Goal: Check status: Check status

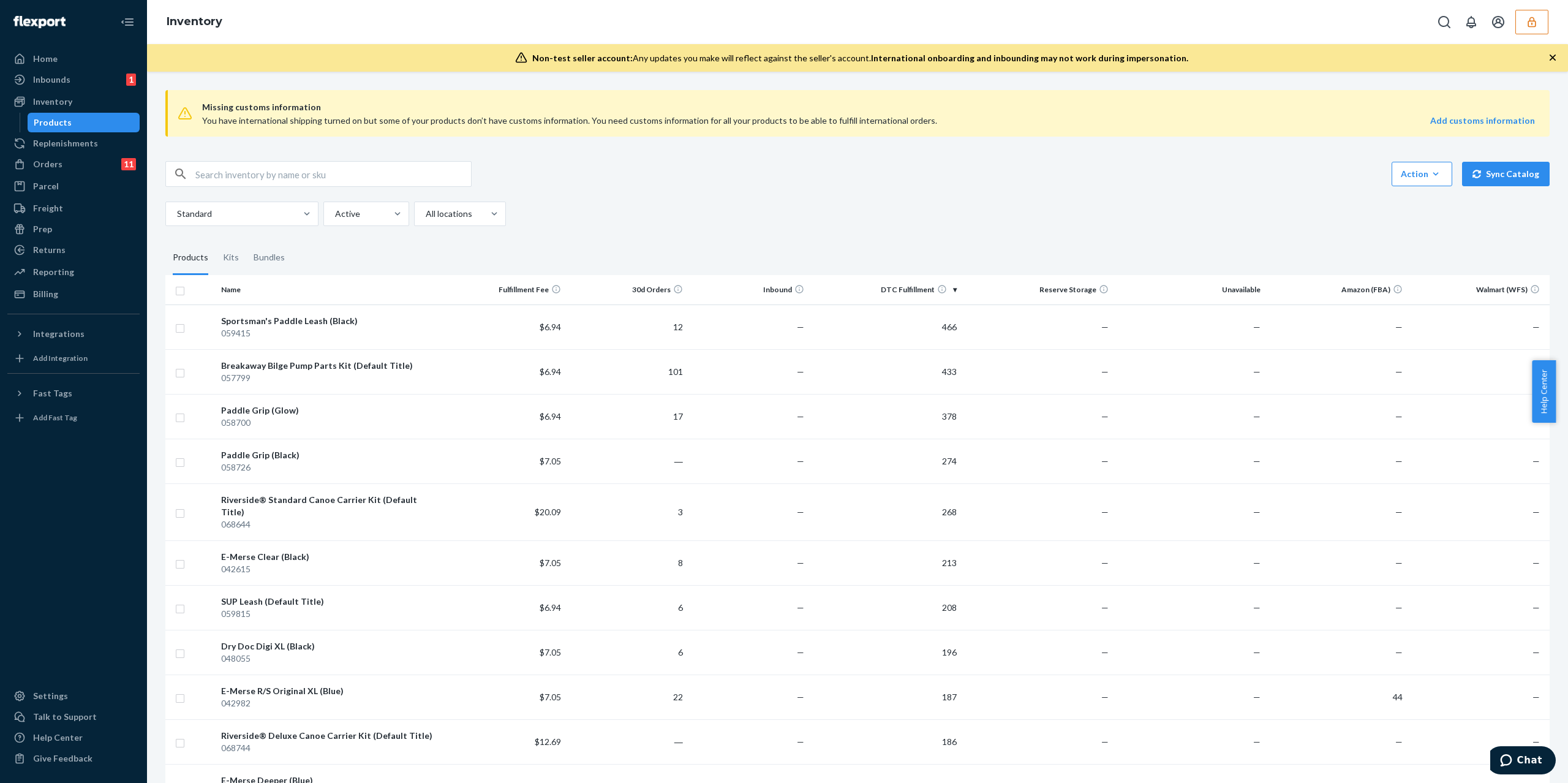
click at [1540, 18] on button "button" at bounding box center [1532, 22] width 33 height 24
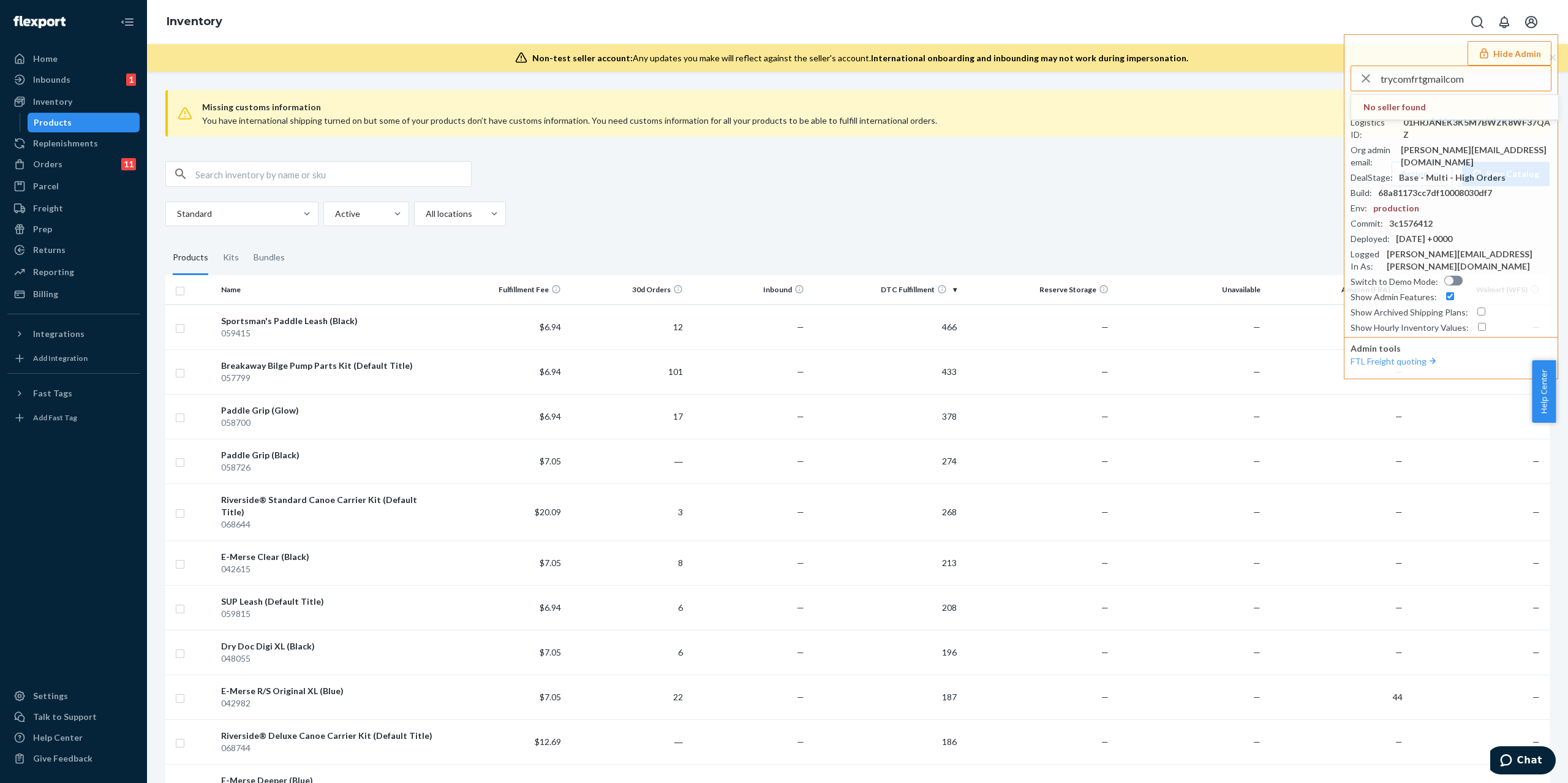
type input "trycomfrtgmailcom"
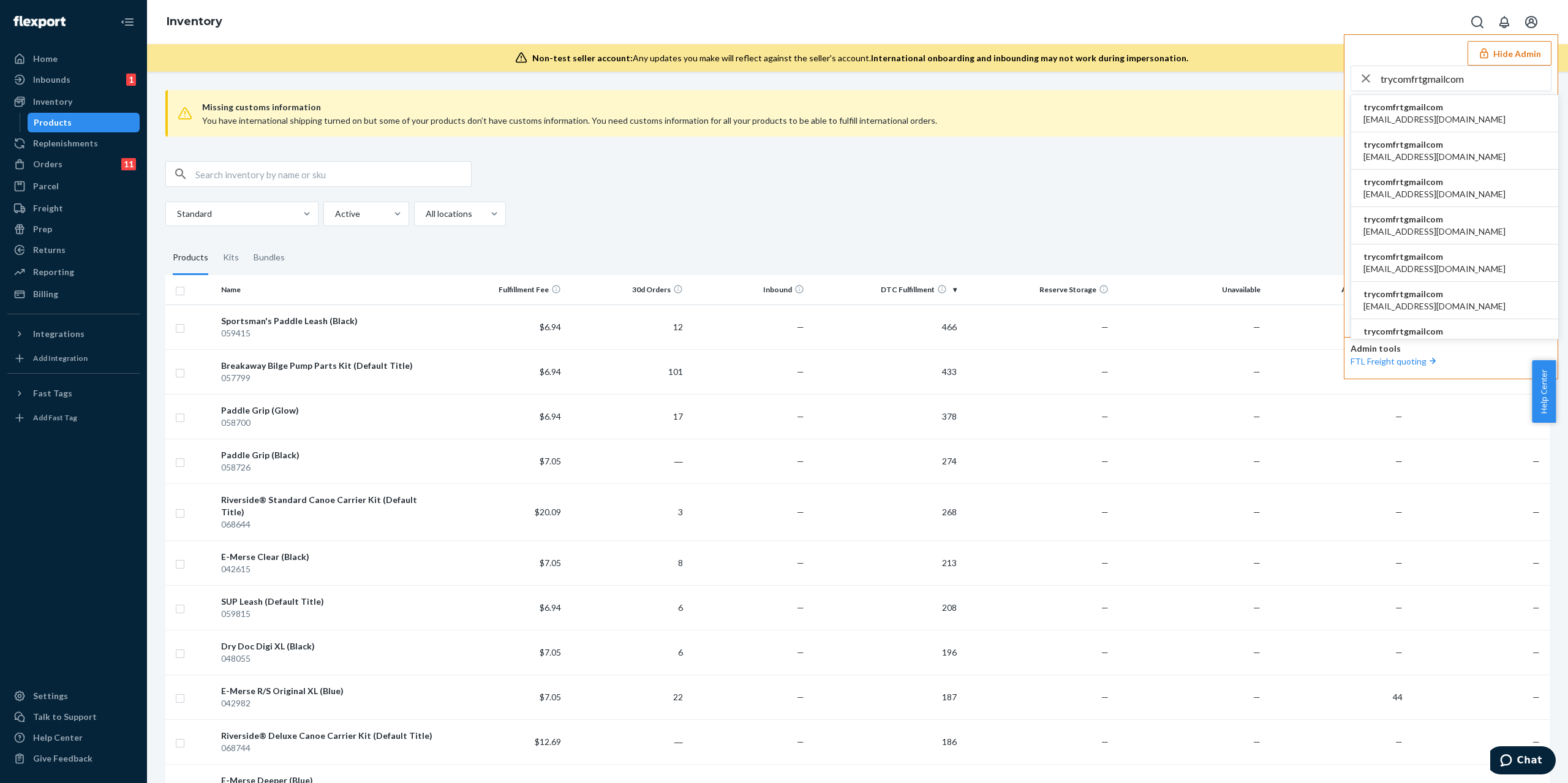
click at [1432, 228] on span "alisbolesly96@gmail.com" at bounding box center [1435, 232] width 142 height 12
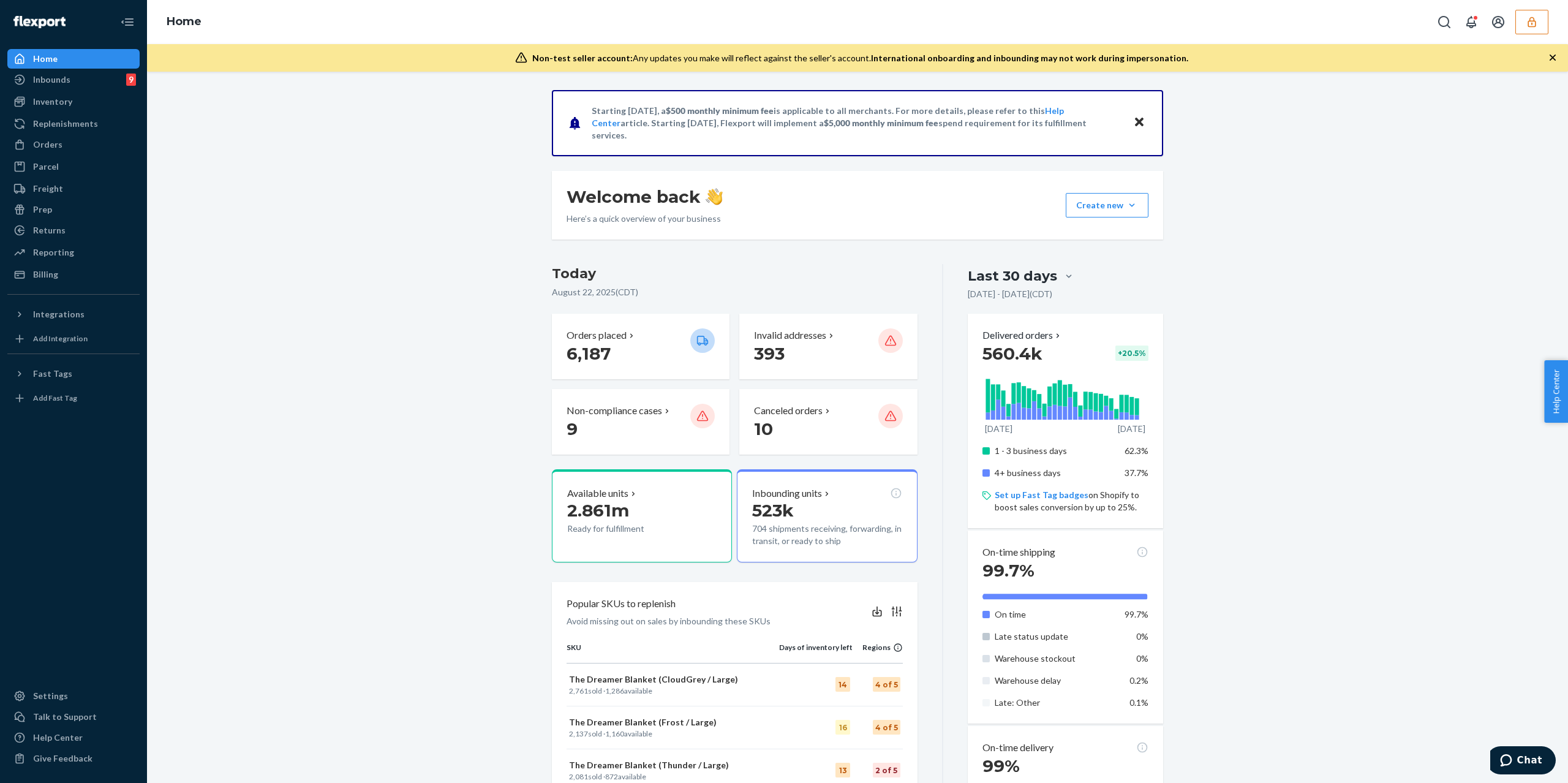
click at [54, 154] on div "Orders Ecommerce Orders Wholesale Orders" at bounding box center [73, 145] width 132 height 21
click at [54, 148] on div "Orders" at bounding box center [48, 145] width 30 height 12
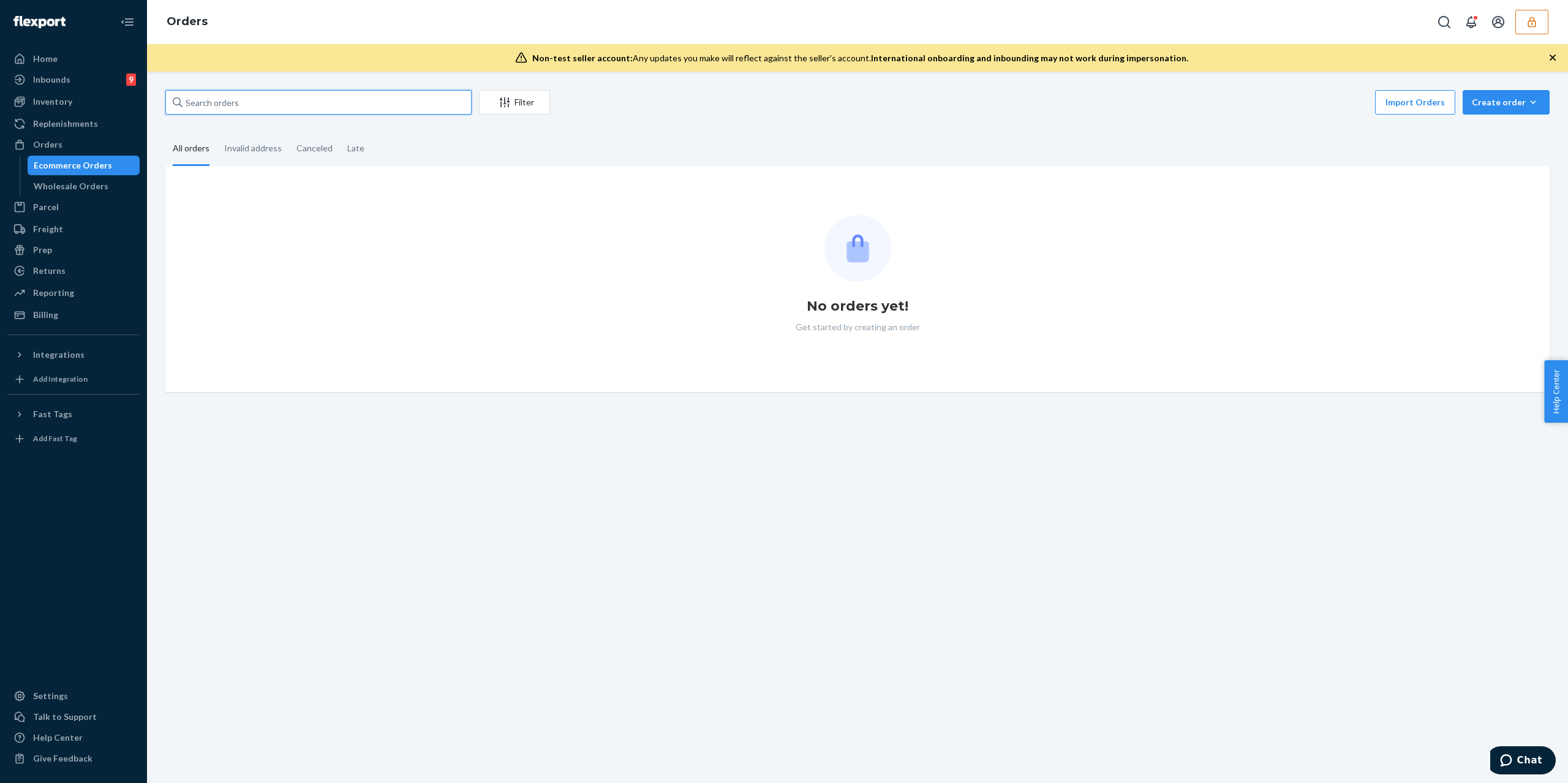
click at [226, 99] on input "text" at bounding box center [319, 102] width 306 height 24
paste input "254733408"
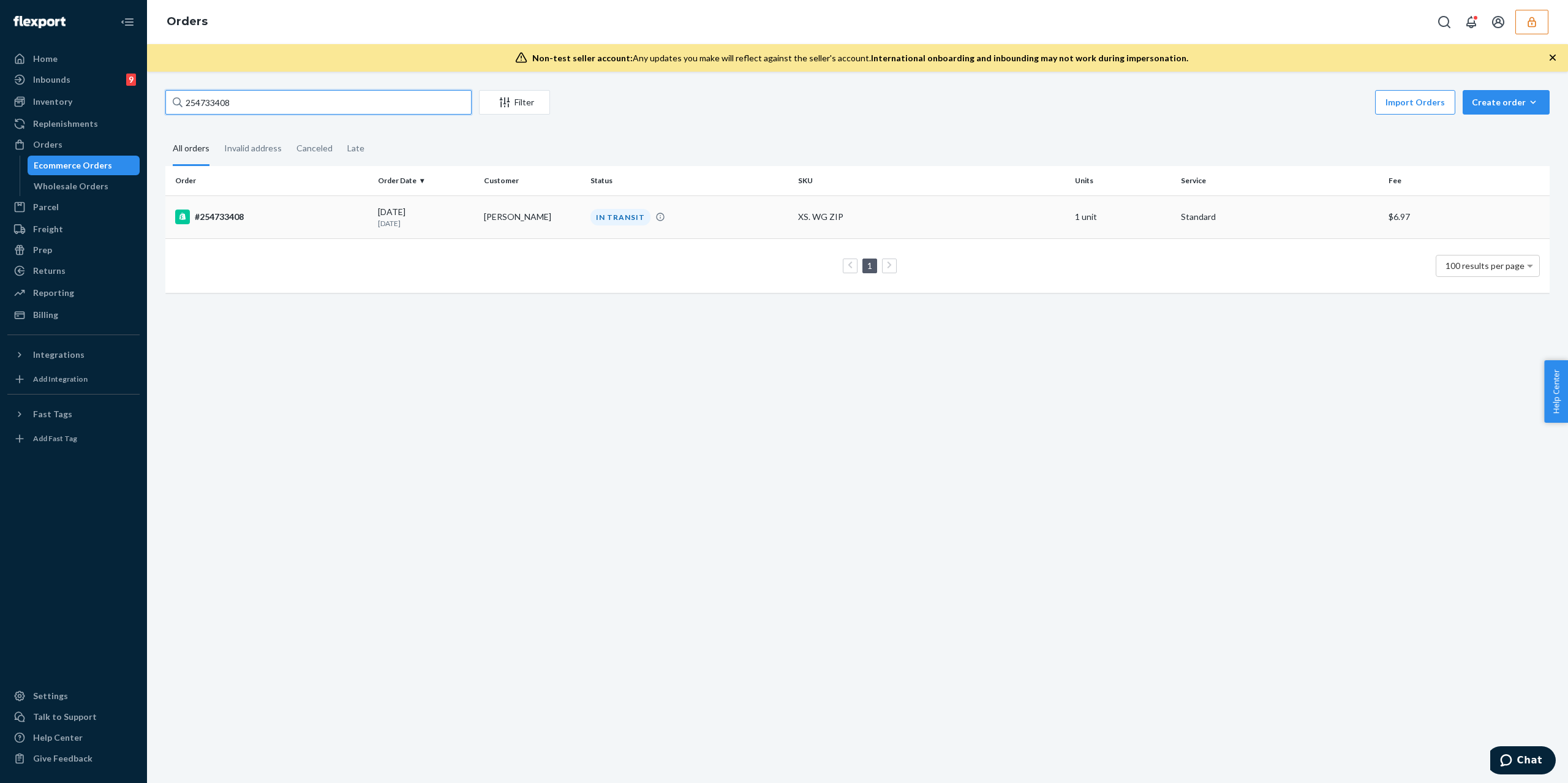
type input "254733408"
click at [292, 227] on td "#254733408" at bounding box center [269, 217] width 207 height 43
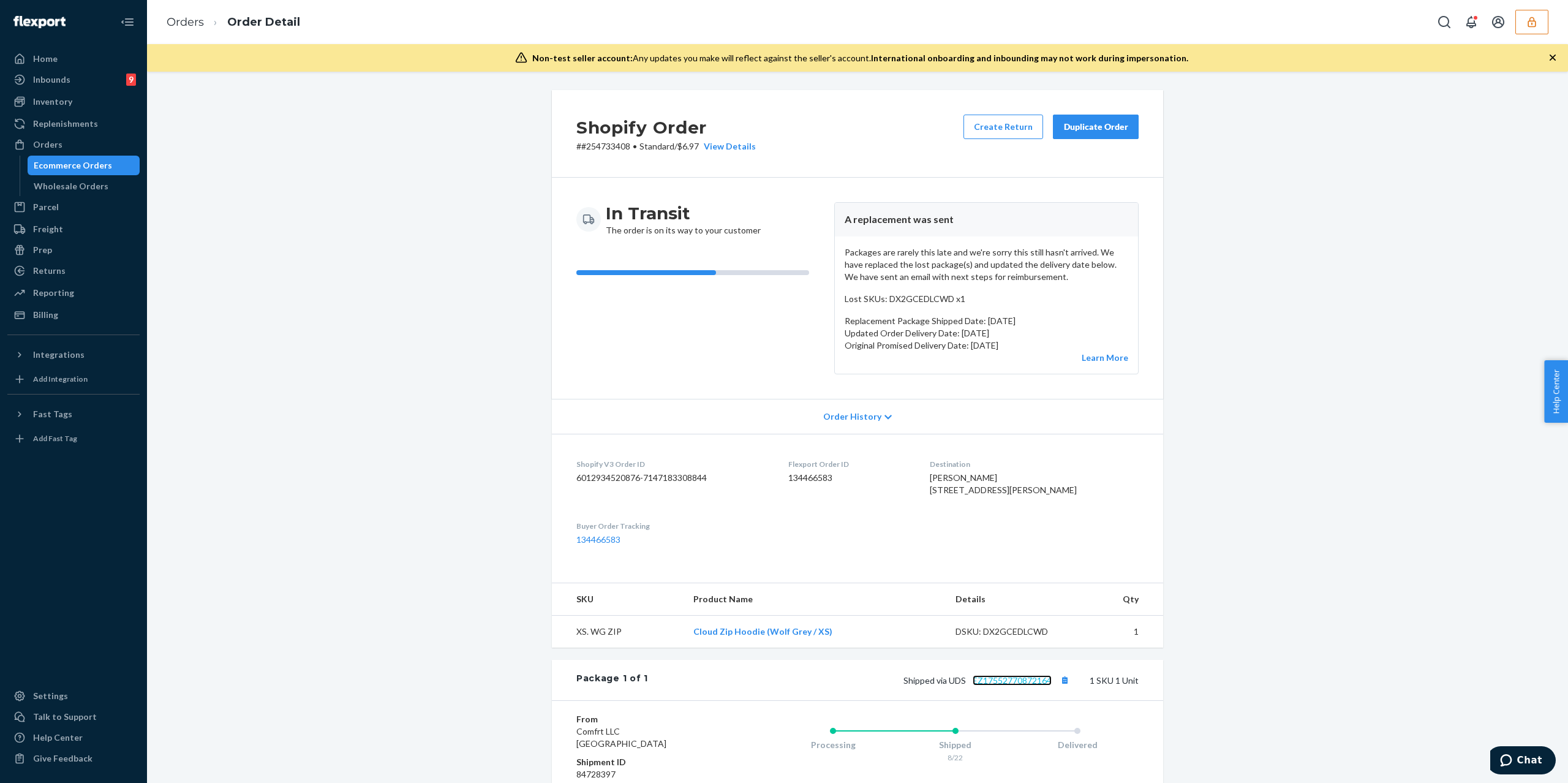
click at [1010, 686] on link "EZ17552770872164" at bounding box center [1012, 680] width 79 height 10
click at [1060, 688] on button "Copy tracking number" at bounding box center [1065, 681] width 16 height 16
click at [893, 413] on div "Order History" at bounding box center [858, 416] width 612 height 35
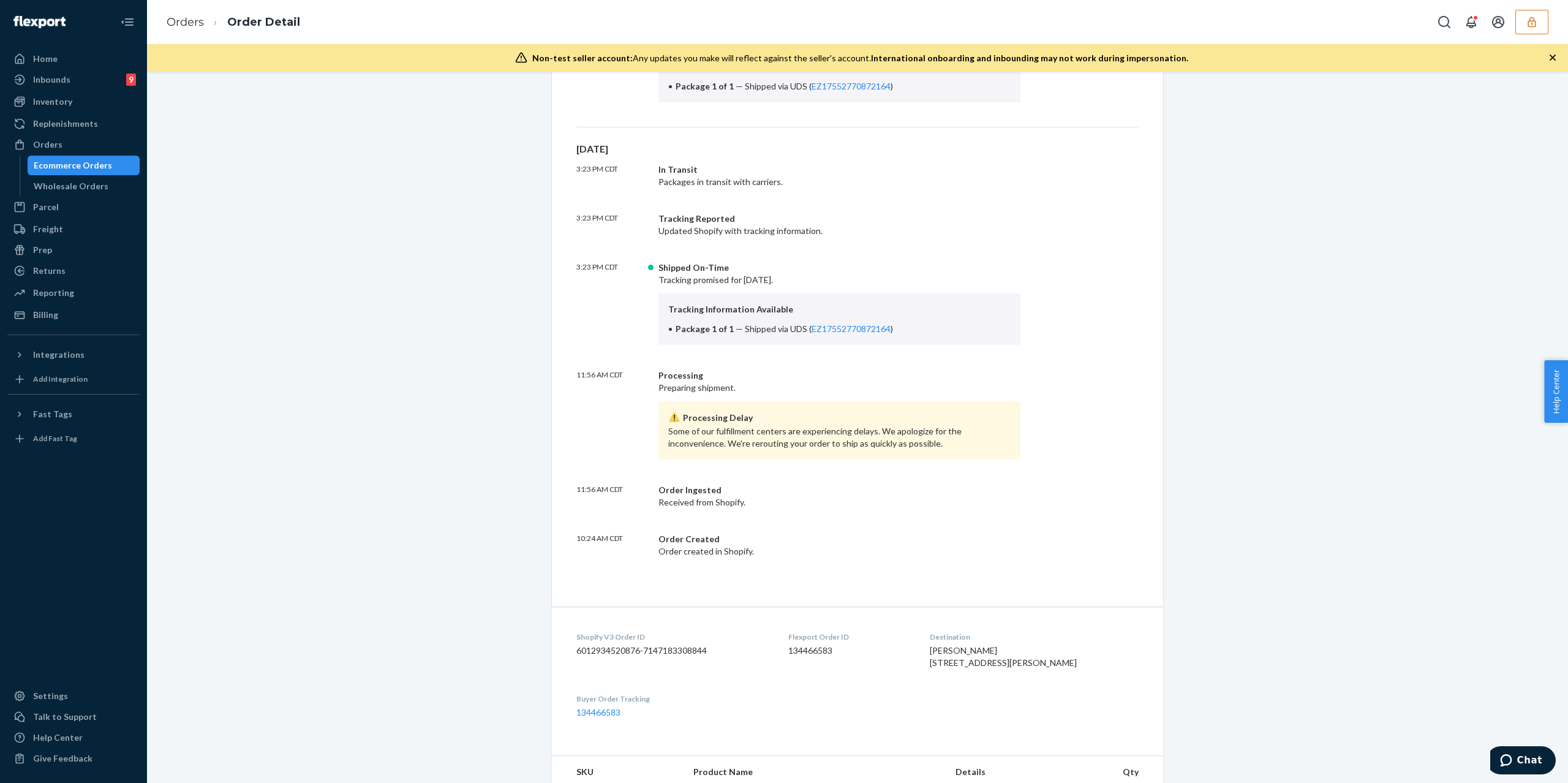
scroll to position [297, 0]
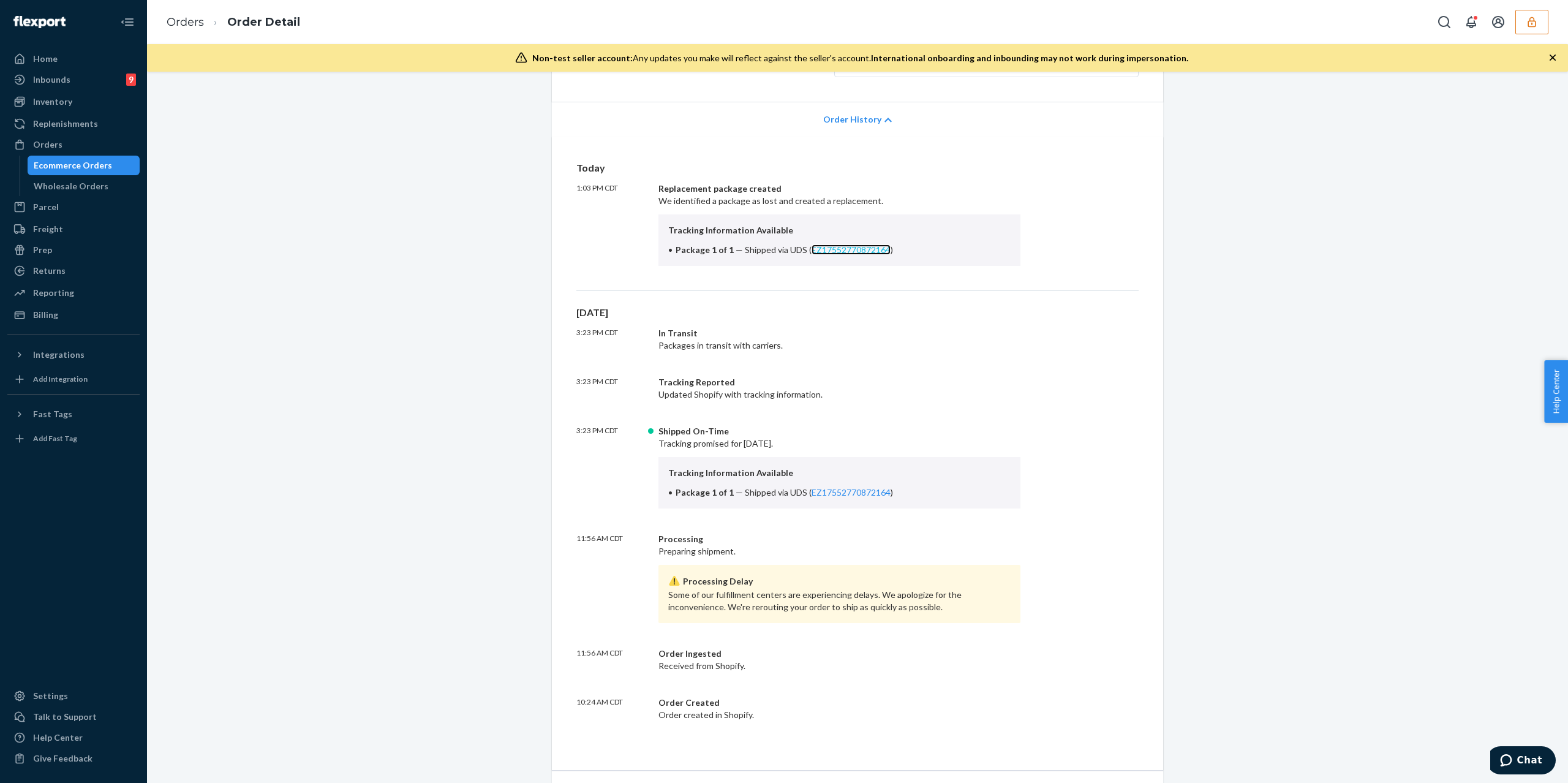
click at [832, 250] on link "EZ17552770872164" at bounding box center [851, 249] width 79 height 10
click at [812, 248] on link "EZ17552770872164" at bounding box center [851, 249] width 79 height 10
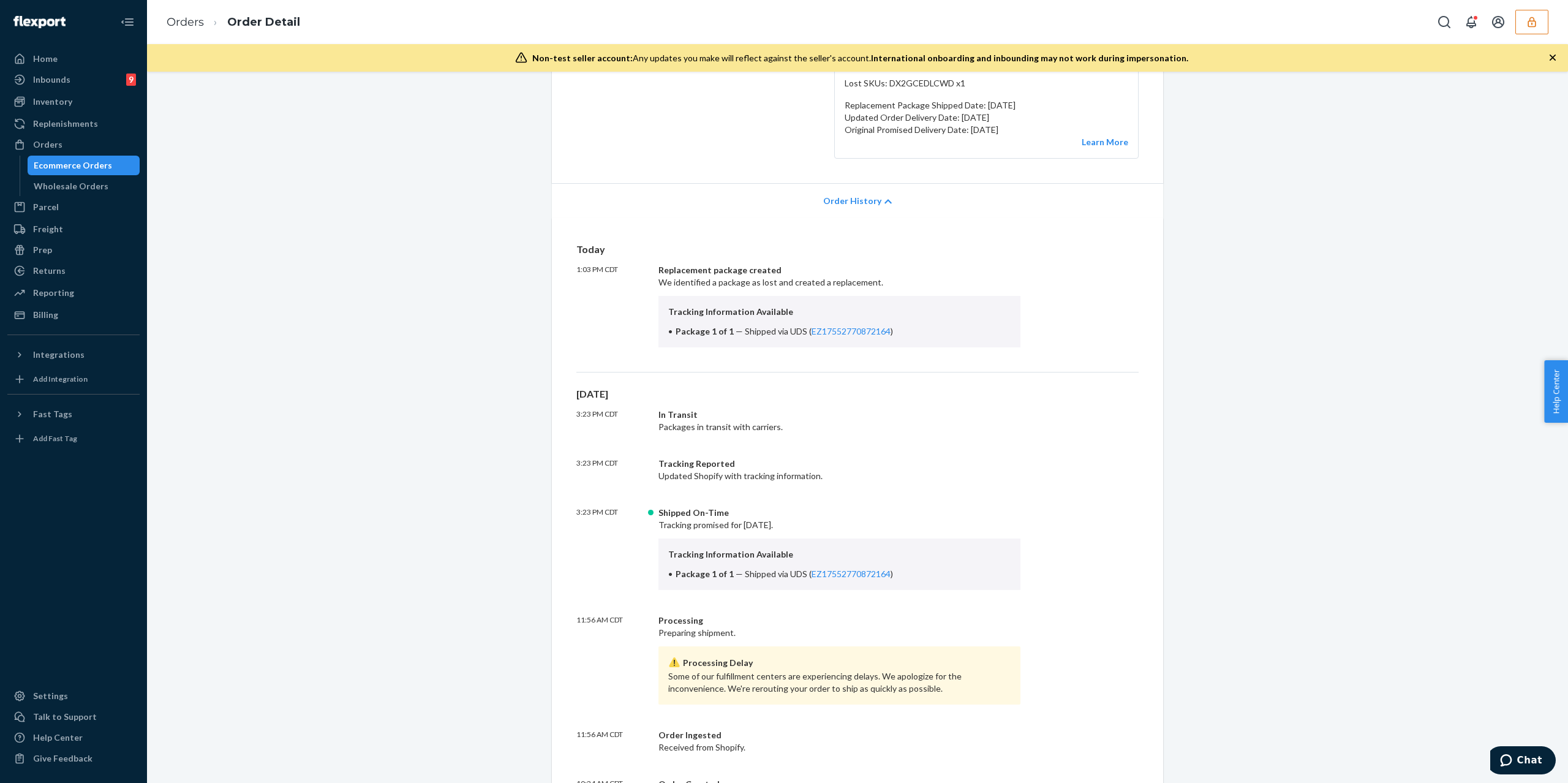
click at [262, 631] on div "Shopify Order # #254733408 • Standard / $6.97 View Details Create Return Duplic…" at bounding box center [857, 602] width 1403 height 1454
click at [1522, 20] on button "button" at bounding box center [1532, 22] width 33 height 24
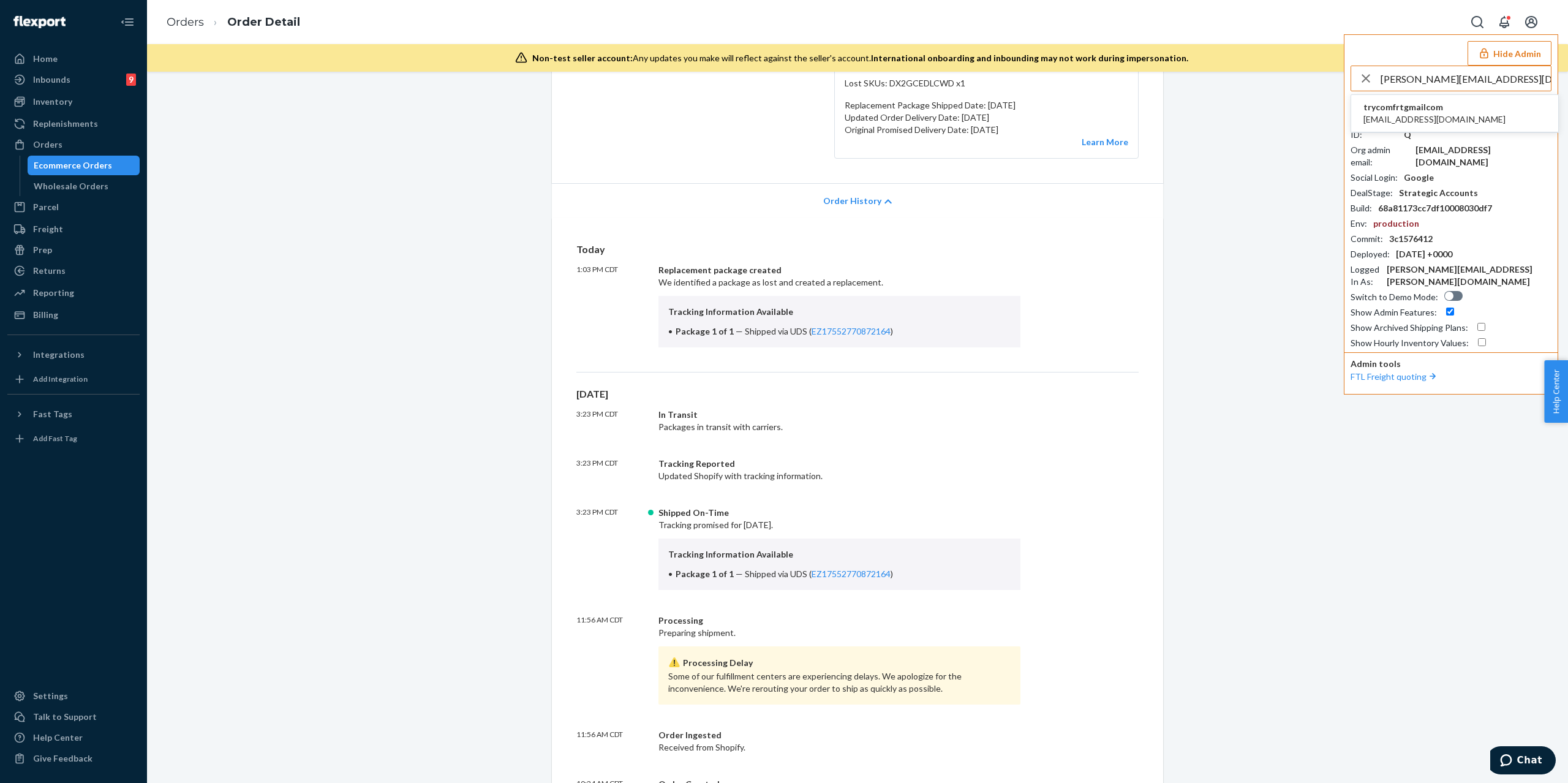
type input "jerson.hufanda08@gmail.com"
click at [1481, 108] on li "trycomfrtgmailcom jersonhufanda08@gmail.com" at bounding box center [1455, 113] width 207 height 37
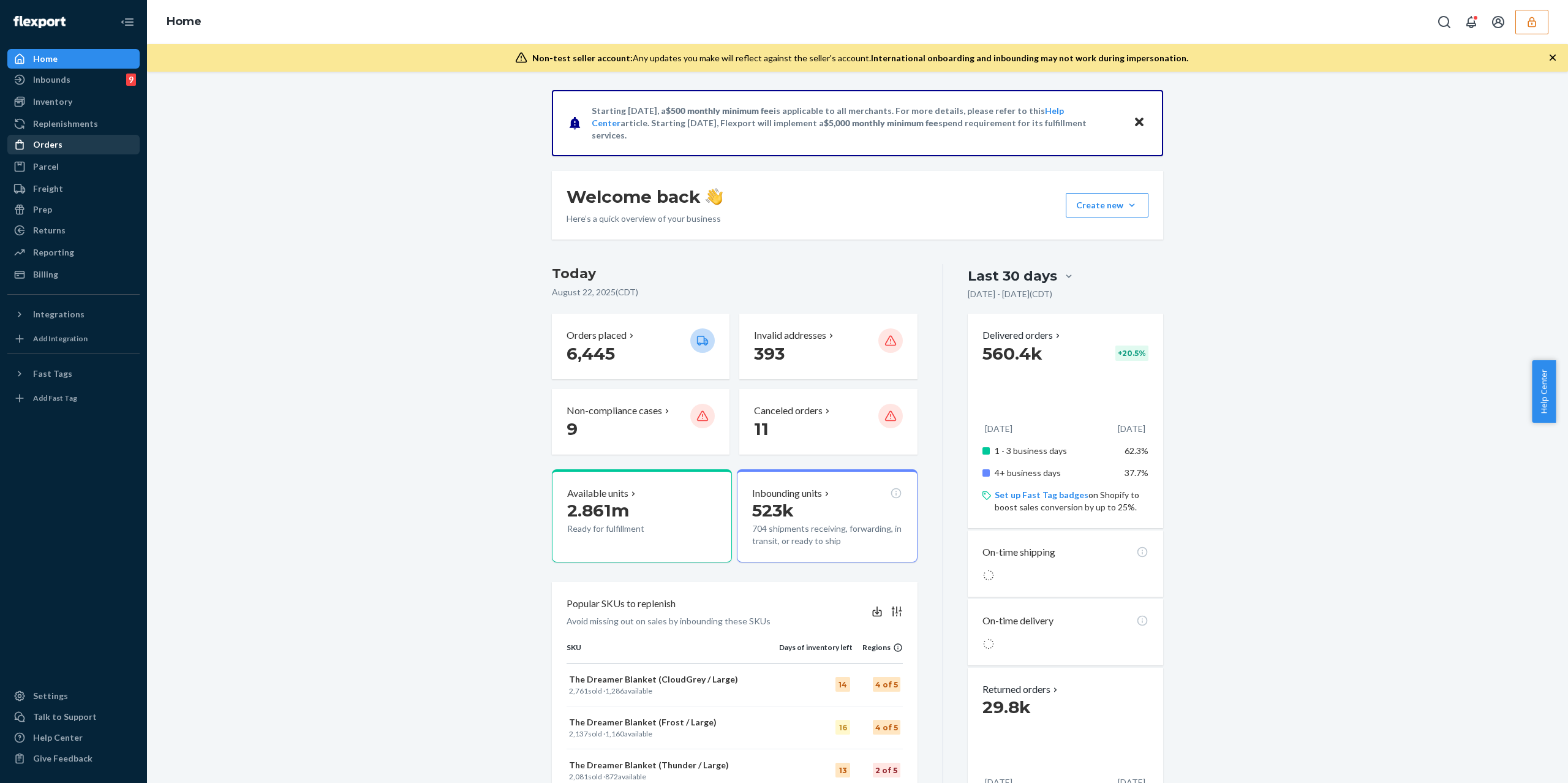
click at [82, 148] on div "Orders" at bounding box center [73, 144] width 130 height 17
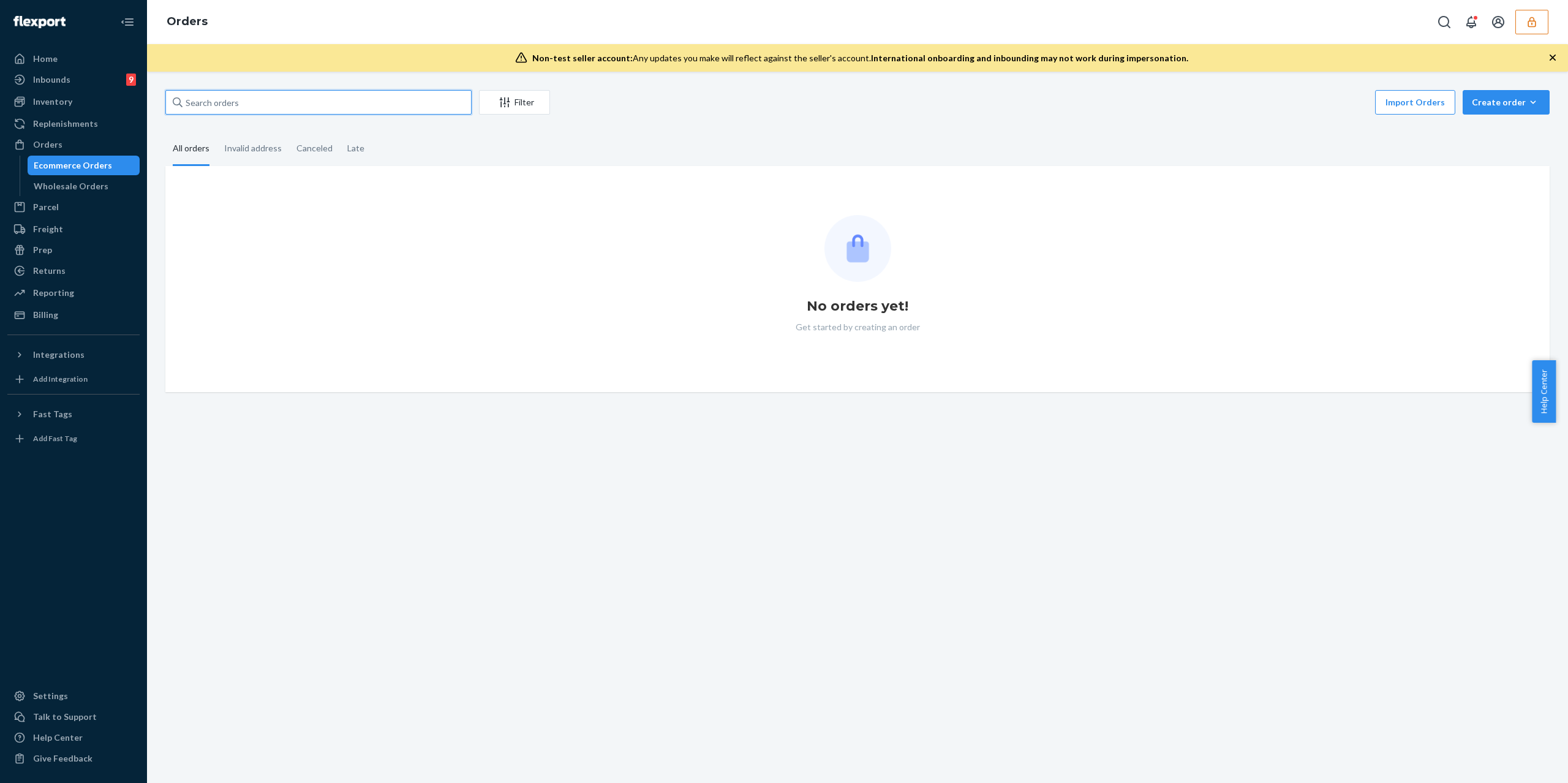
click at [265, 109] on input "text" at bounding box center [319, 102] width 306 height 24
paste input "#S1B3Q-RTXL"
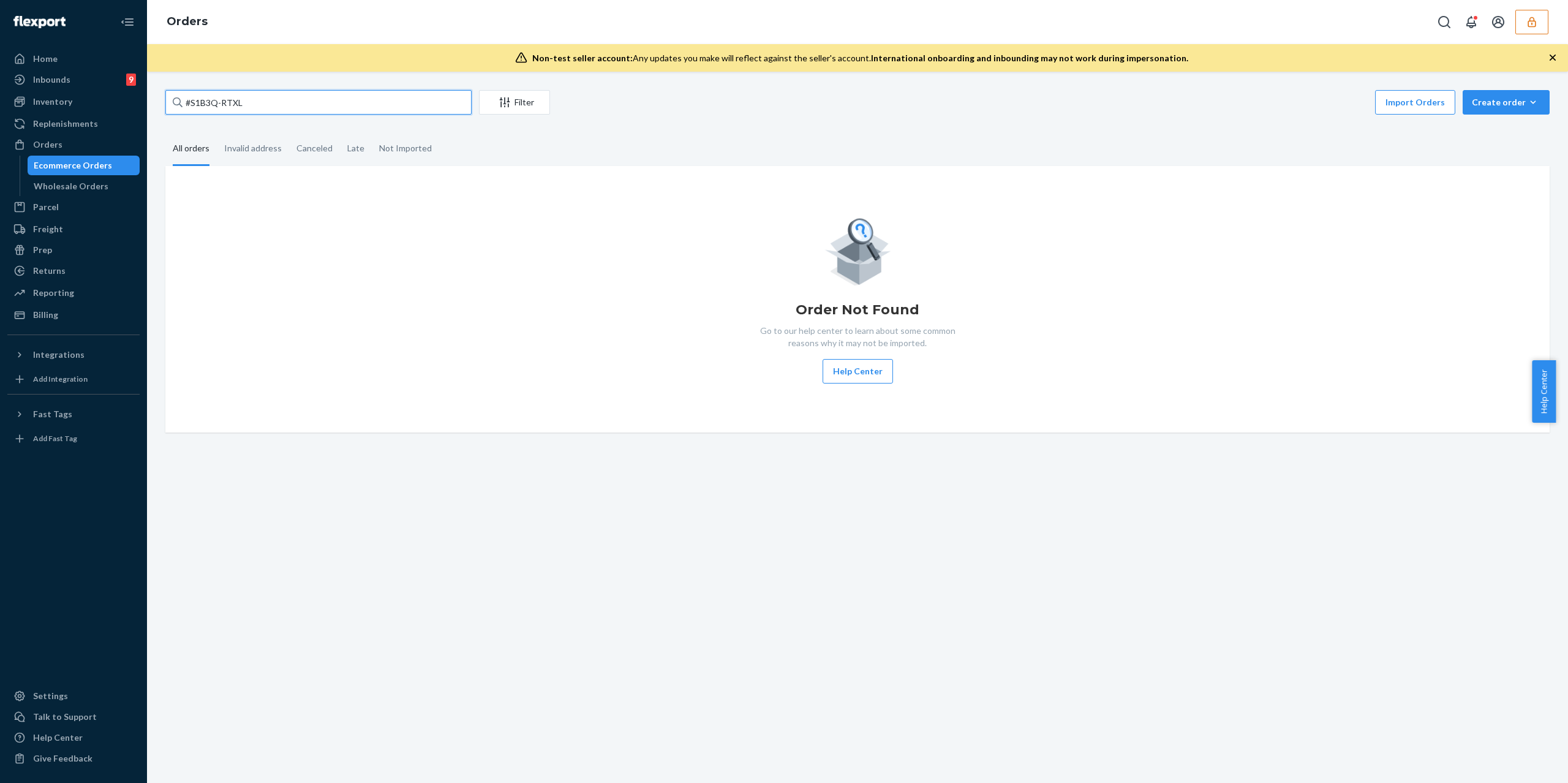
type input "#S1B3Q-RTXL"
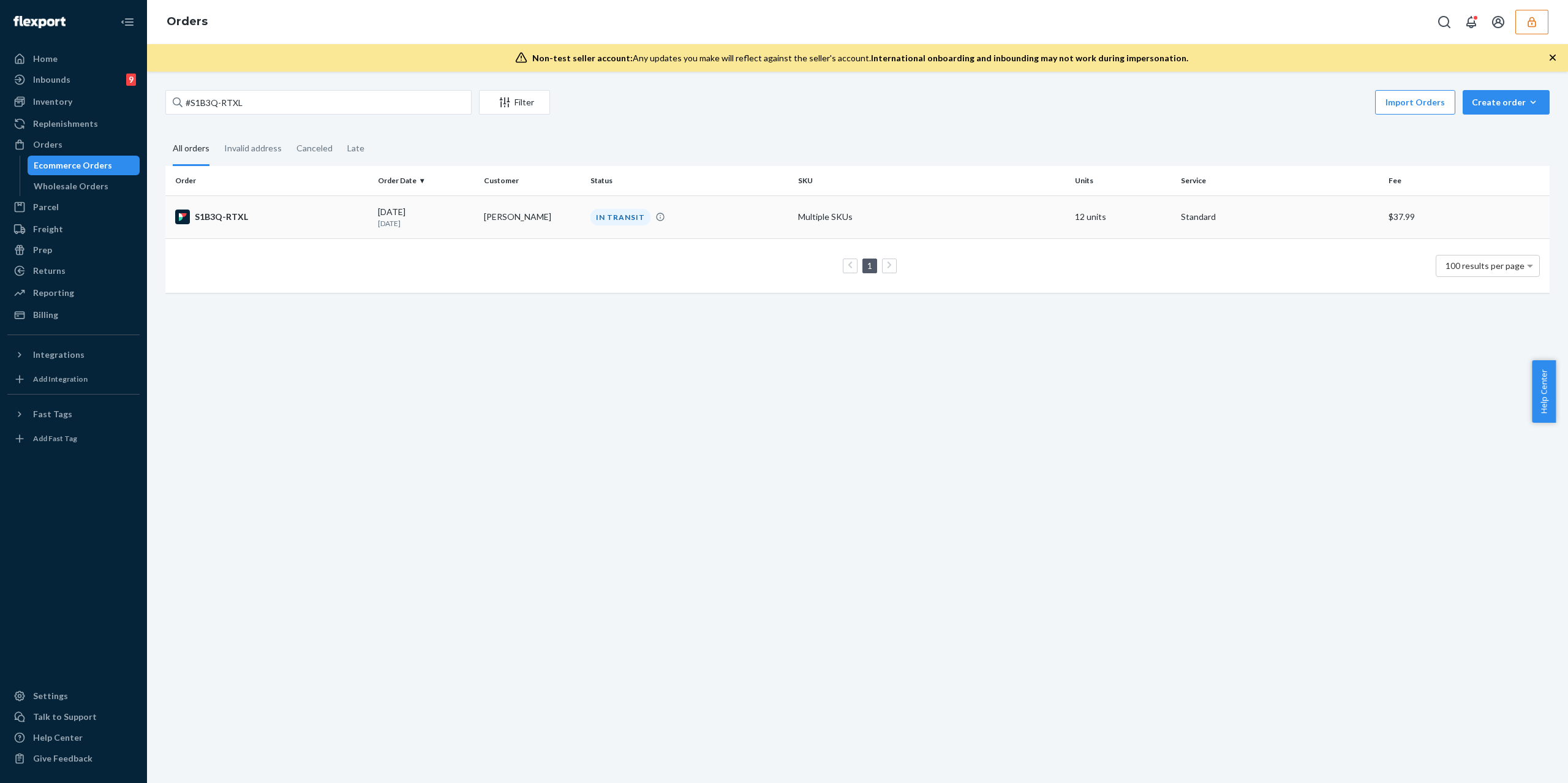
click at [270, 212] on div "S1B3Q-RTXL" at bounding box center [271, 217] width 193 height 15
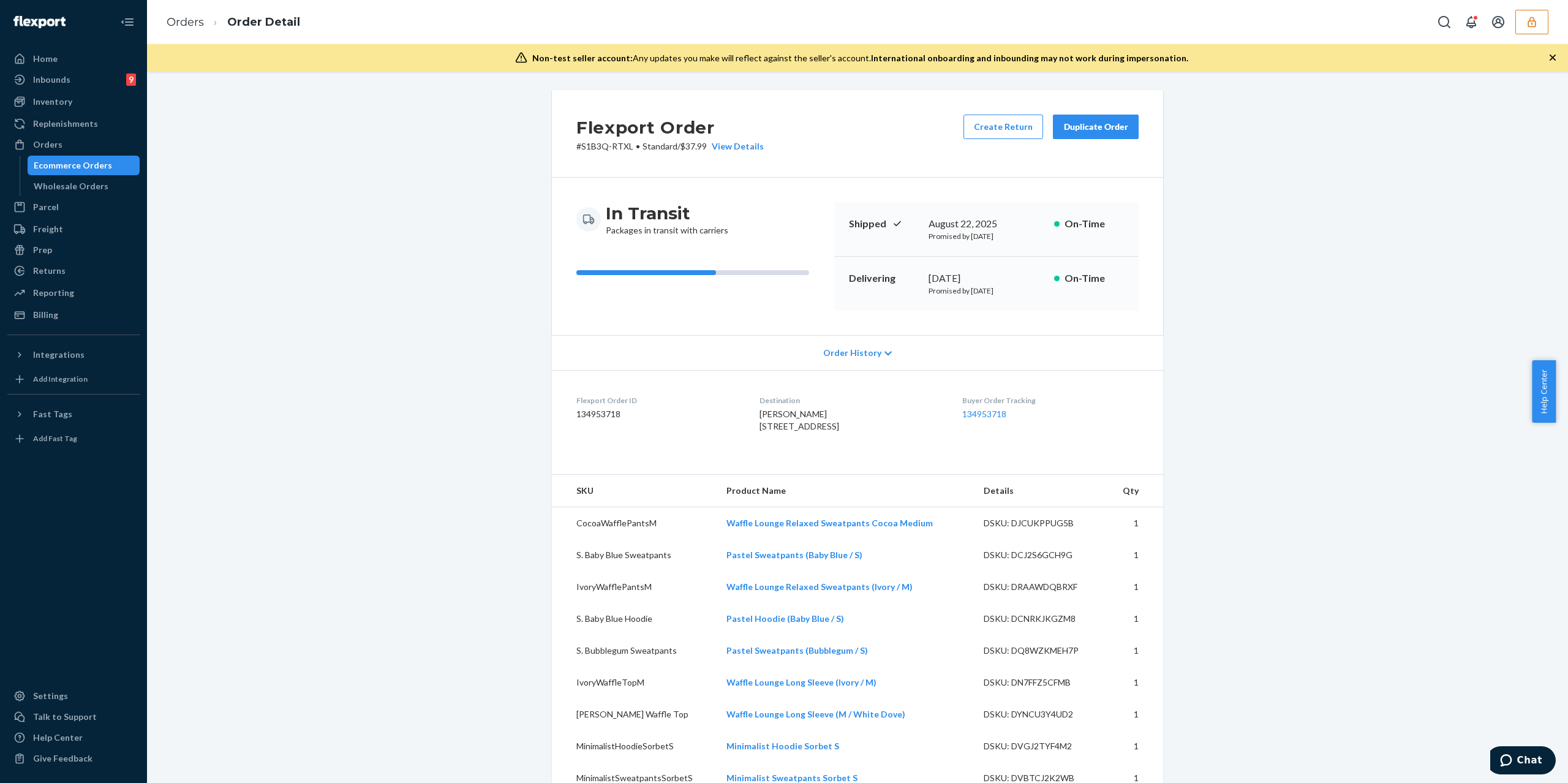
drag, startPoint x: 807, startPoint y: 451, endPoint x: 755, endPoint y: 427, distance: 57.3
click at [760, 427] on span "Fatima ahmetovic 2440 38TH AVE # 3C ASTORIA, NY 11101 US" at bounding box center [799, 420] width 79 height 23
copy span "2440 38TH AVE # 3C ASTORIA, NY"
click at [1000, 415] on link "134953718" at bounding box center [984, 414] width 44 height 10
click at [599, 415] on dd "134953718" at bounding box center [658, 414] width 164 height 12
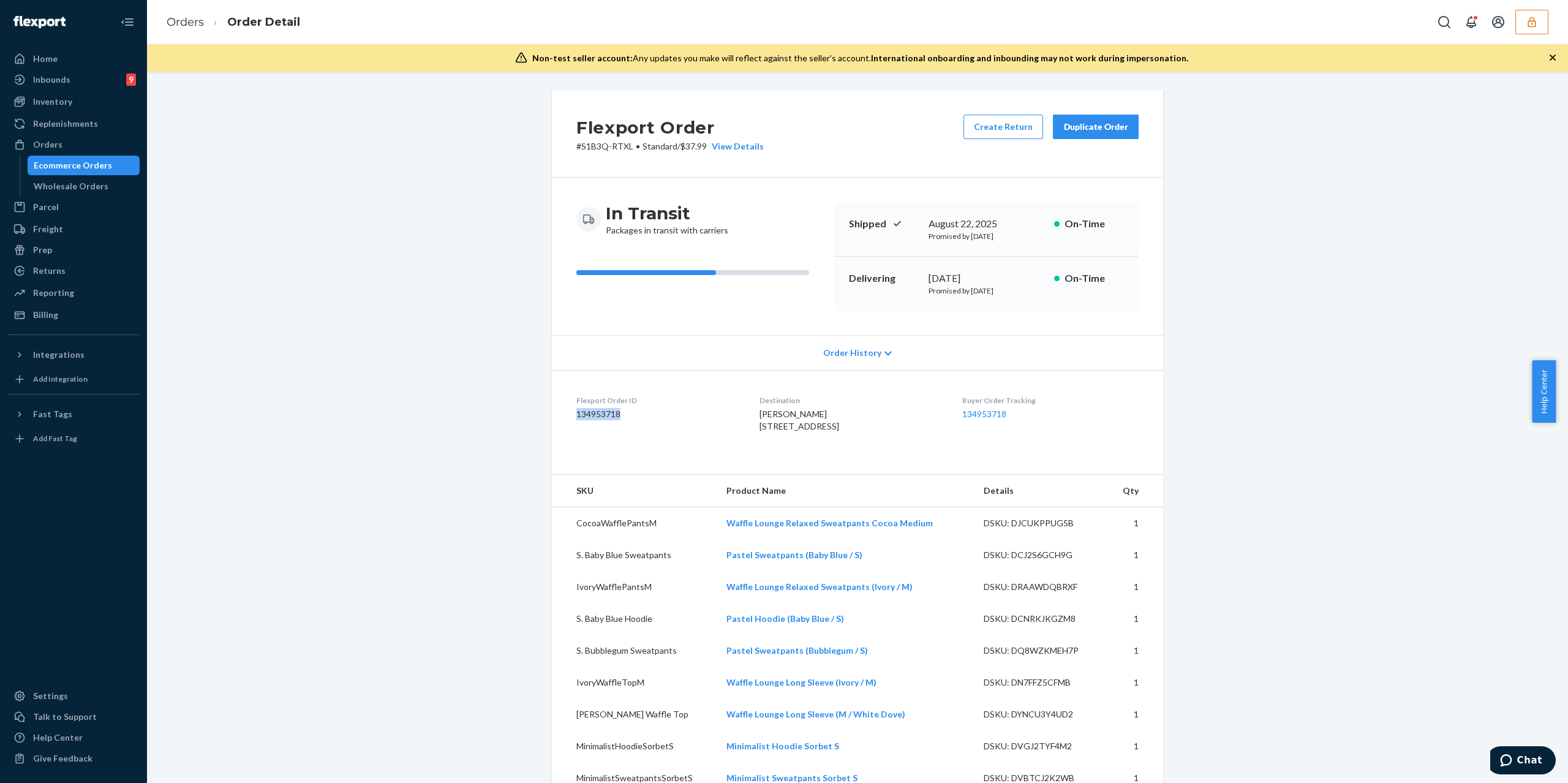
click at [599, 415] on dd "134953718" at bounding box center [658, 414] width 164 height 12
copy dd "134953718"
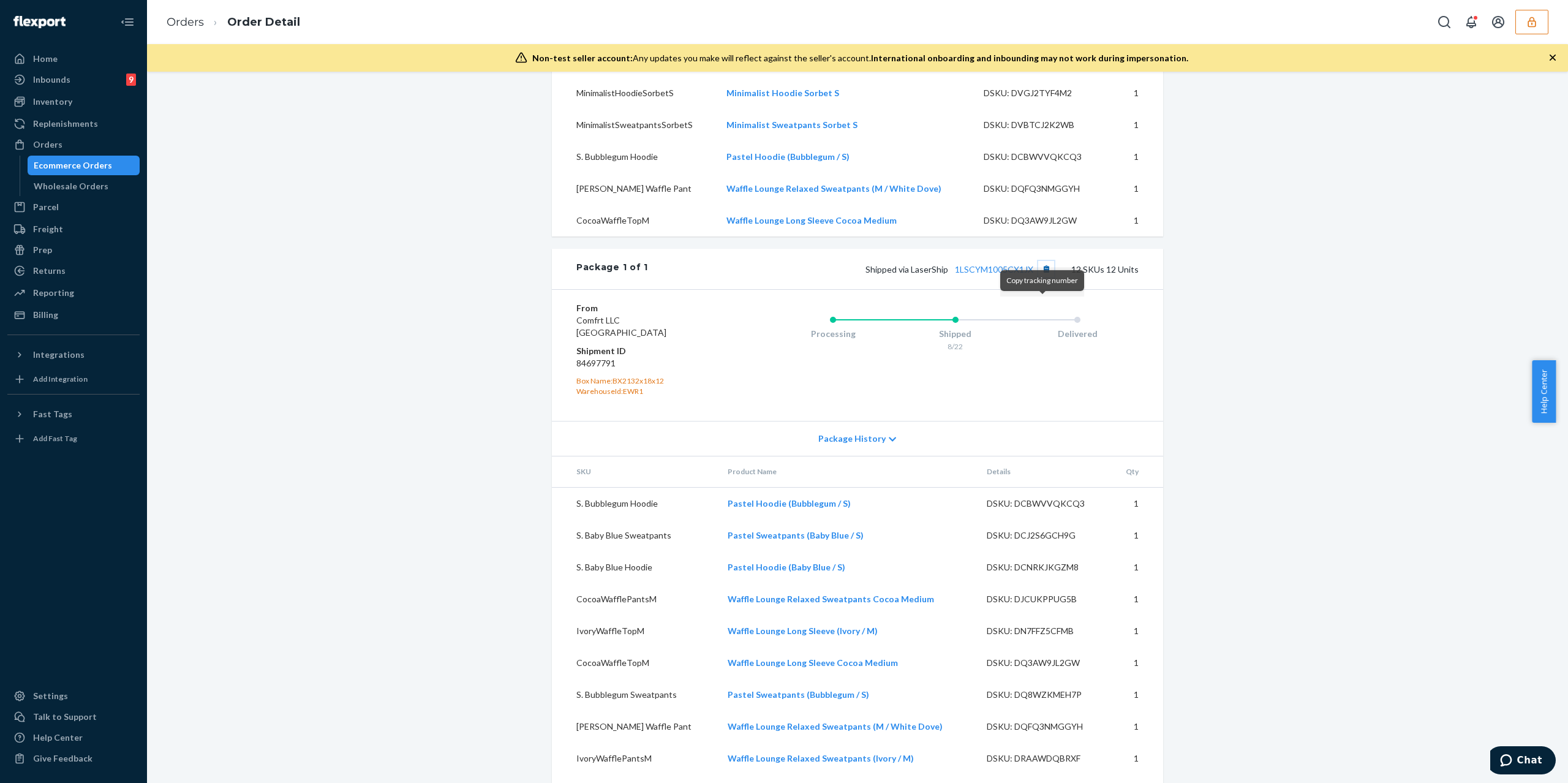
click at [1040, 277] on button "Copy tracking number" at bounding box center [1047, 269] width 16 height 16
copy dd "134953718"
click at [596, 369] on dd "84697791" at bounding box center [649, 363] width 146 height 12
copy dd "84697791"
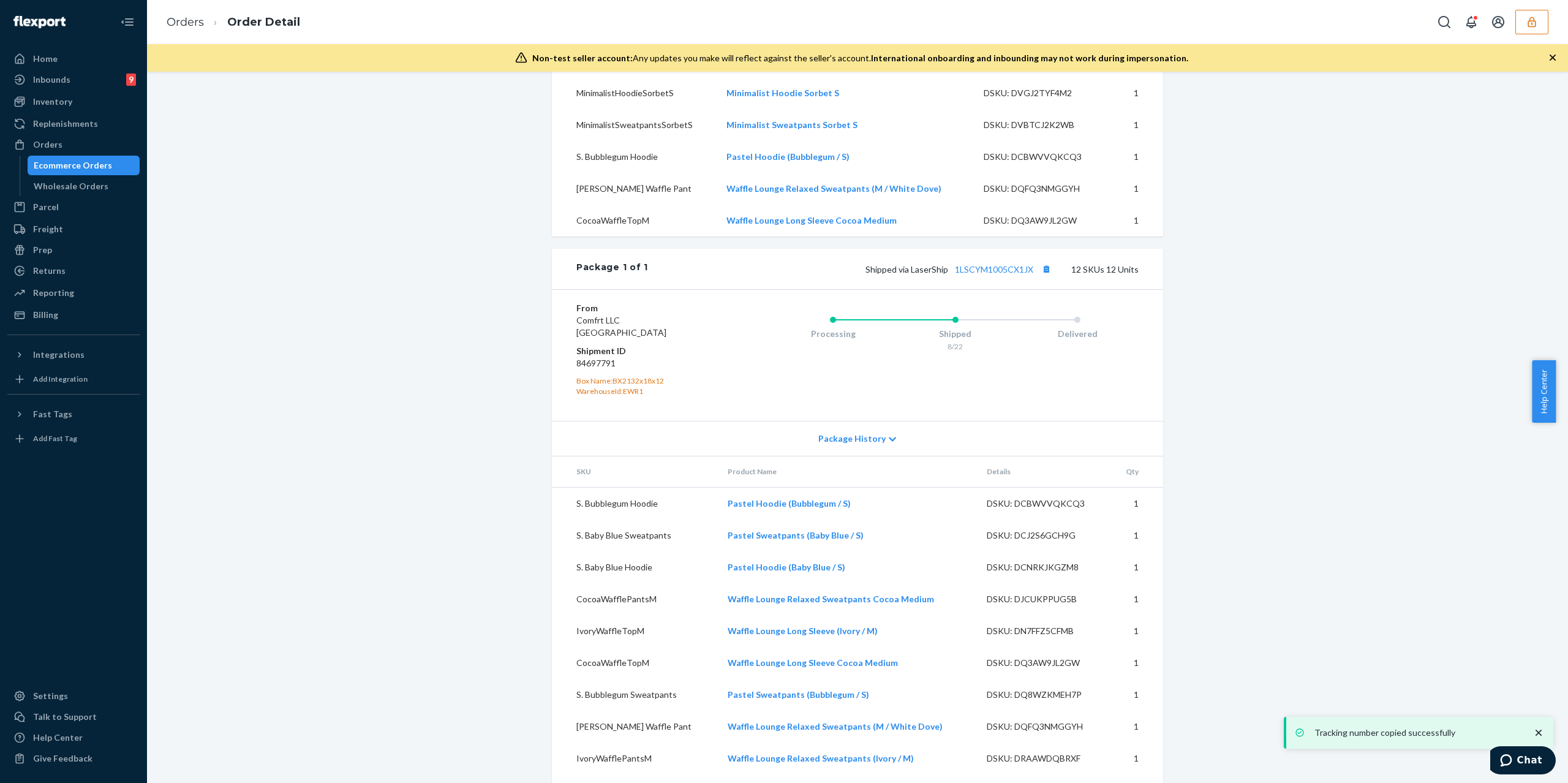
click at [1352, 270] on div "Flexport Order # S1B3Q-RTXL • Standard / $37.99 View Details Create Return Dupl…" at bounding box center [857, 160] width 1403 height 1448
click at [984, 274] on link "1LSCYM1005CX1JX" at bounding box center [994, 269] width 78 height 10
click at [1537, 21] on icon "button" at bounding box center [1532, 22] width 12 height 12
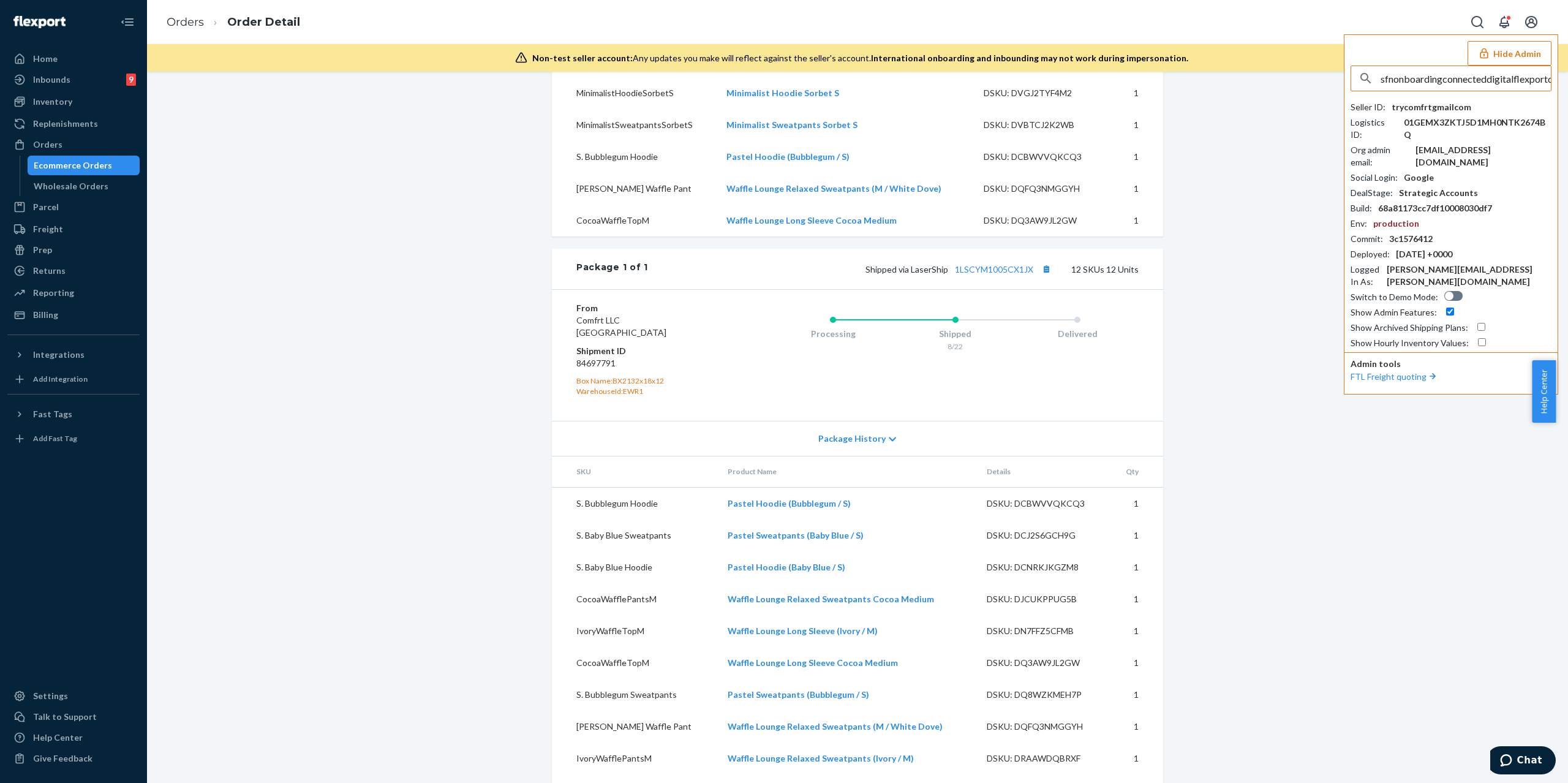
scroll to position [0, 16]
type input "sfnonboardingconnecteddigitalflexportcom"
click at [1437, 105] on span "sfnonboardingconnecteddigitalflexportcom" at bounding box center [1453, 107] width 180 height 12
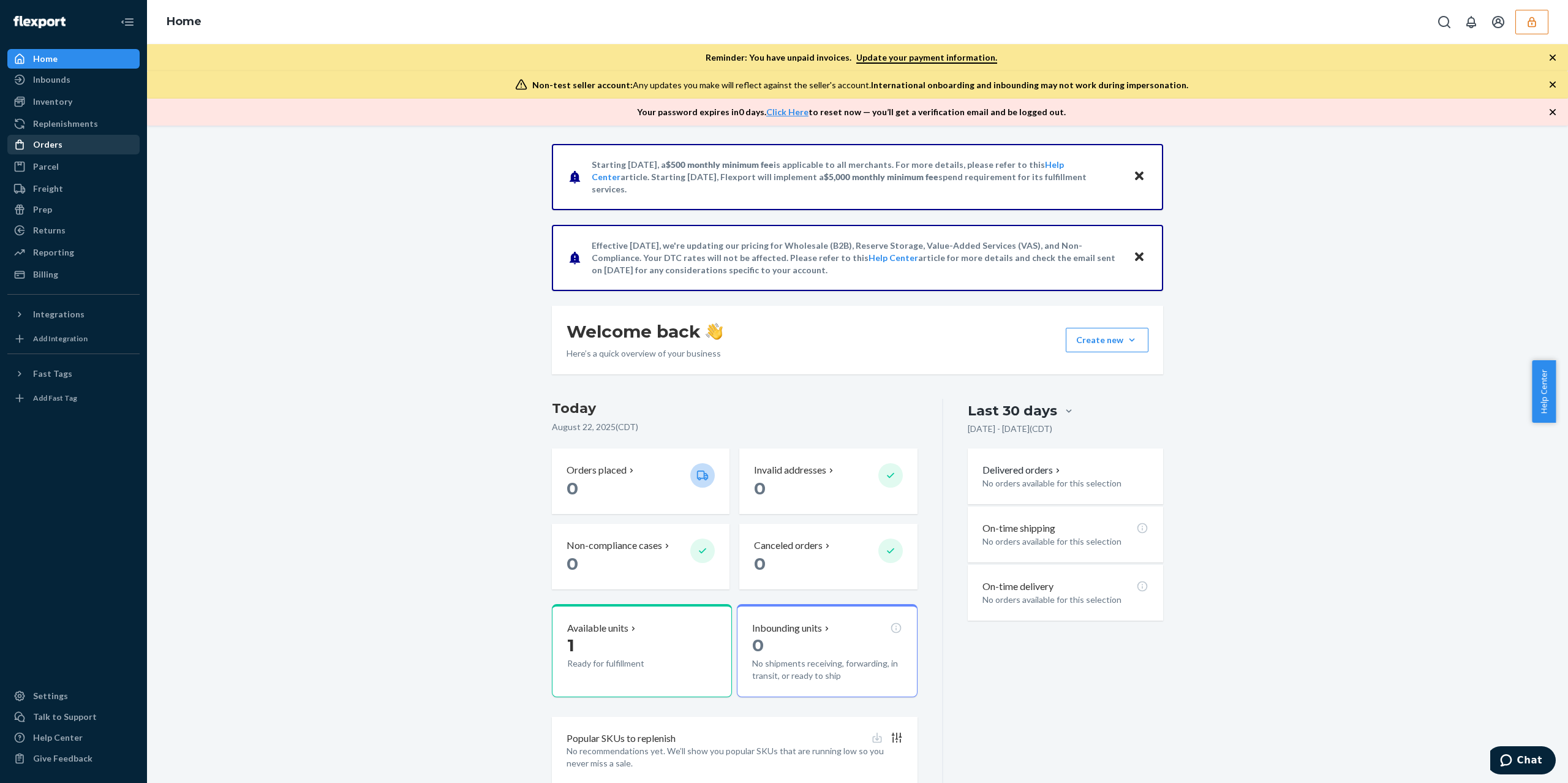
click at [77, 150] on div "Orders" at bounding box center [73, 144] width 130 height 17
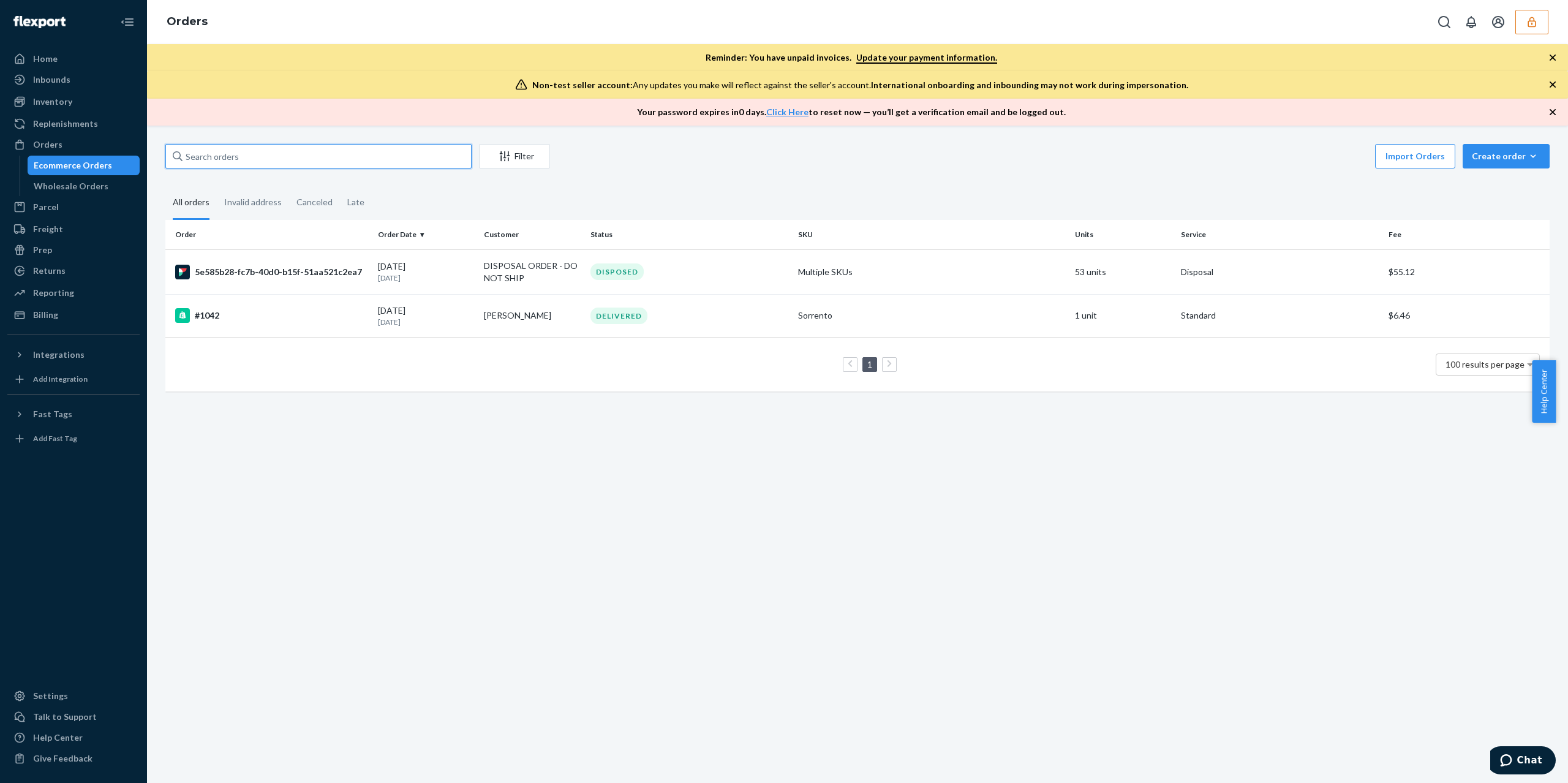
click at [201, 150] on input "text" at bounding box center [319, 156] width 306 height 24
paste input "19074"
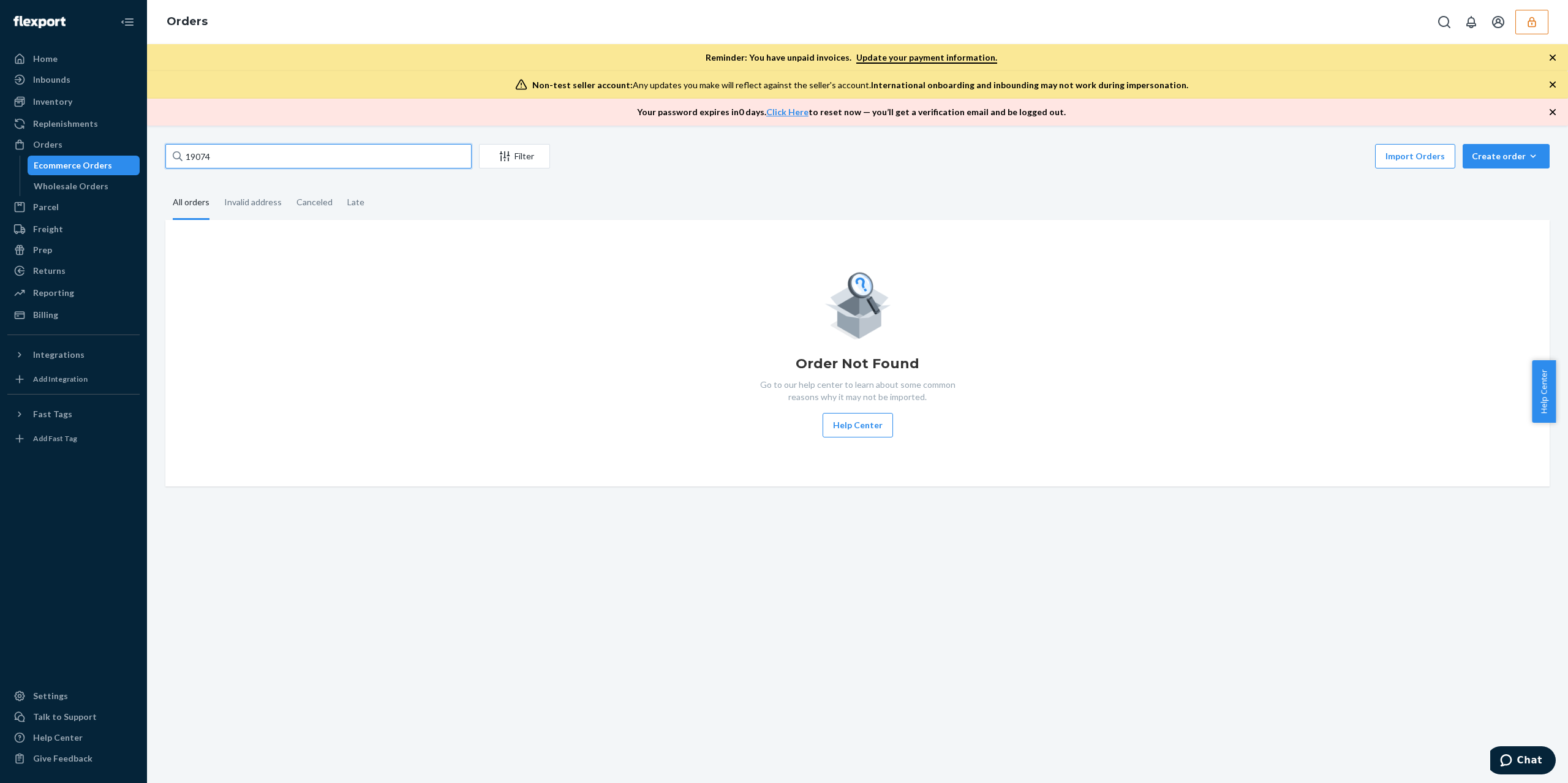
type input "19074"
click at [1540, 28] on button "button" at bounding box center [1532, 22] width 33 height 24
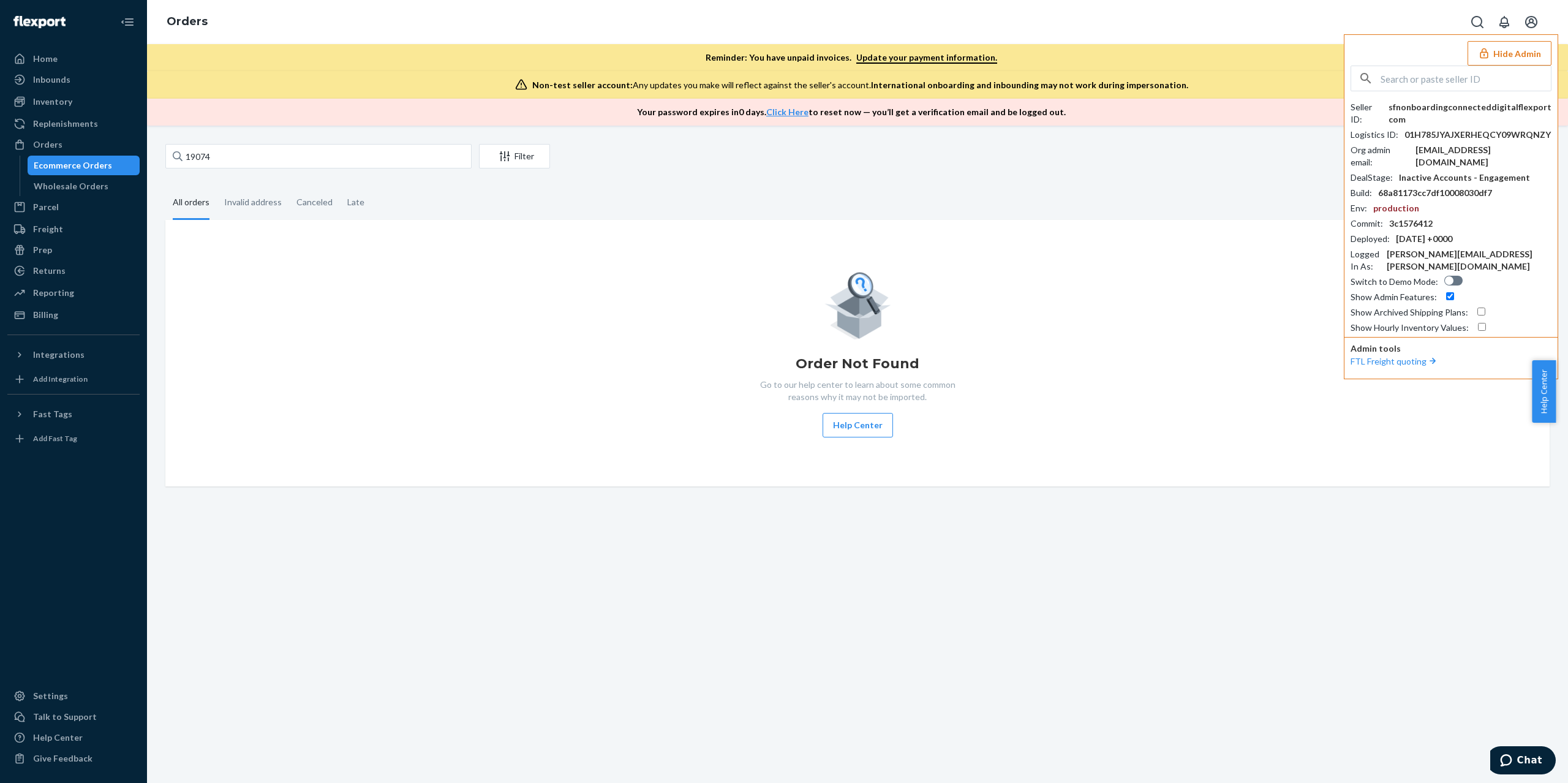
click at [1417, 75] on input "text" at bounding box center [1466, 78] width 170 height 24
paste input "sfnonboardingconnecteddigitalflexportcom"
type input "sfnonboardingconnecteddigitalflexportcom"
click at [1433, 116] on span "[EMAIL_ADDRESS][DOMAIN_NAME]" at bounding box center [1453, 119] width 180 height 12
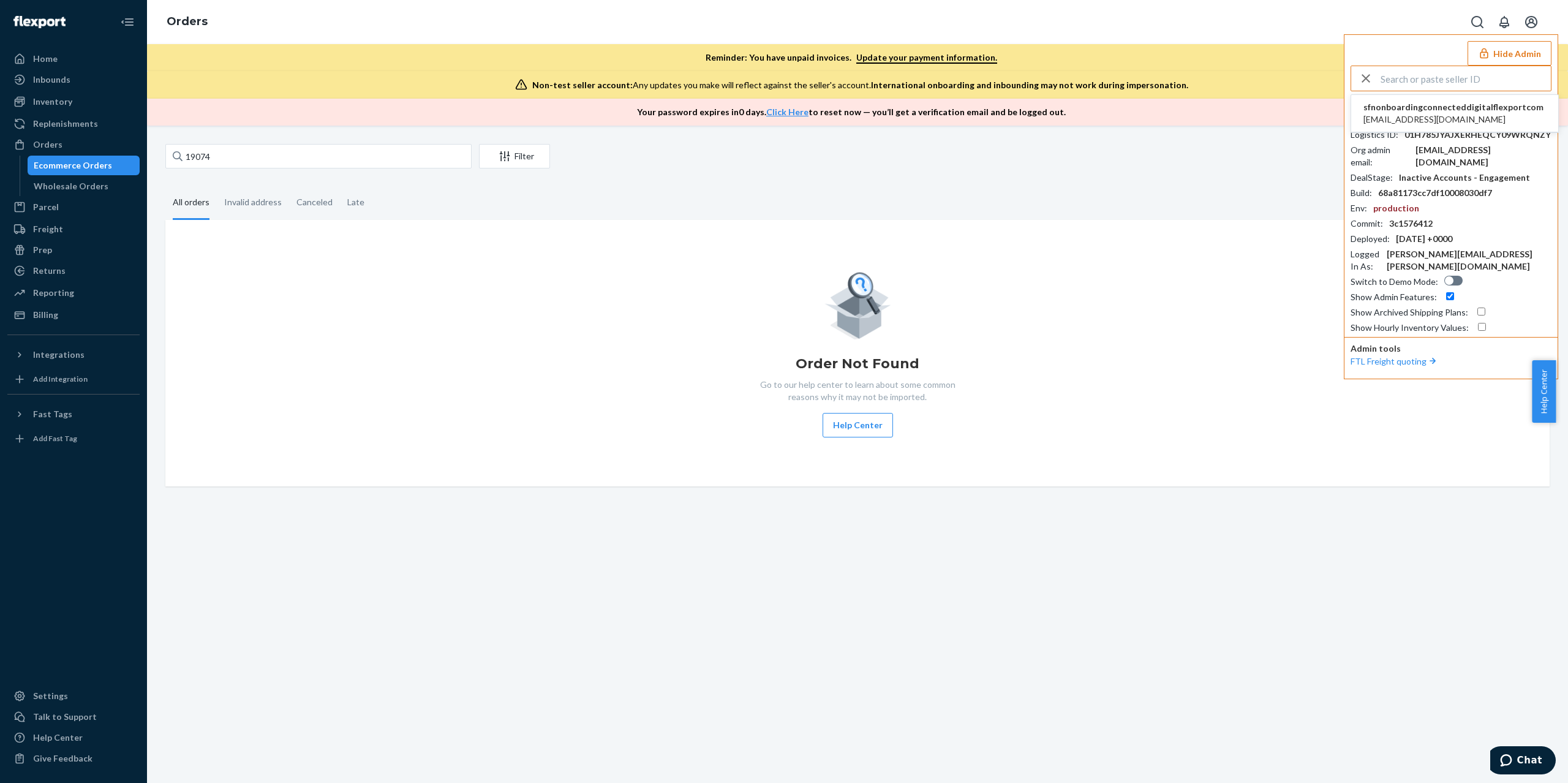
scroll to position [0, 0]
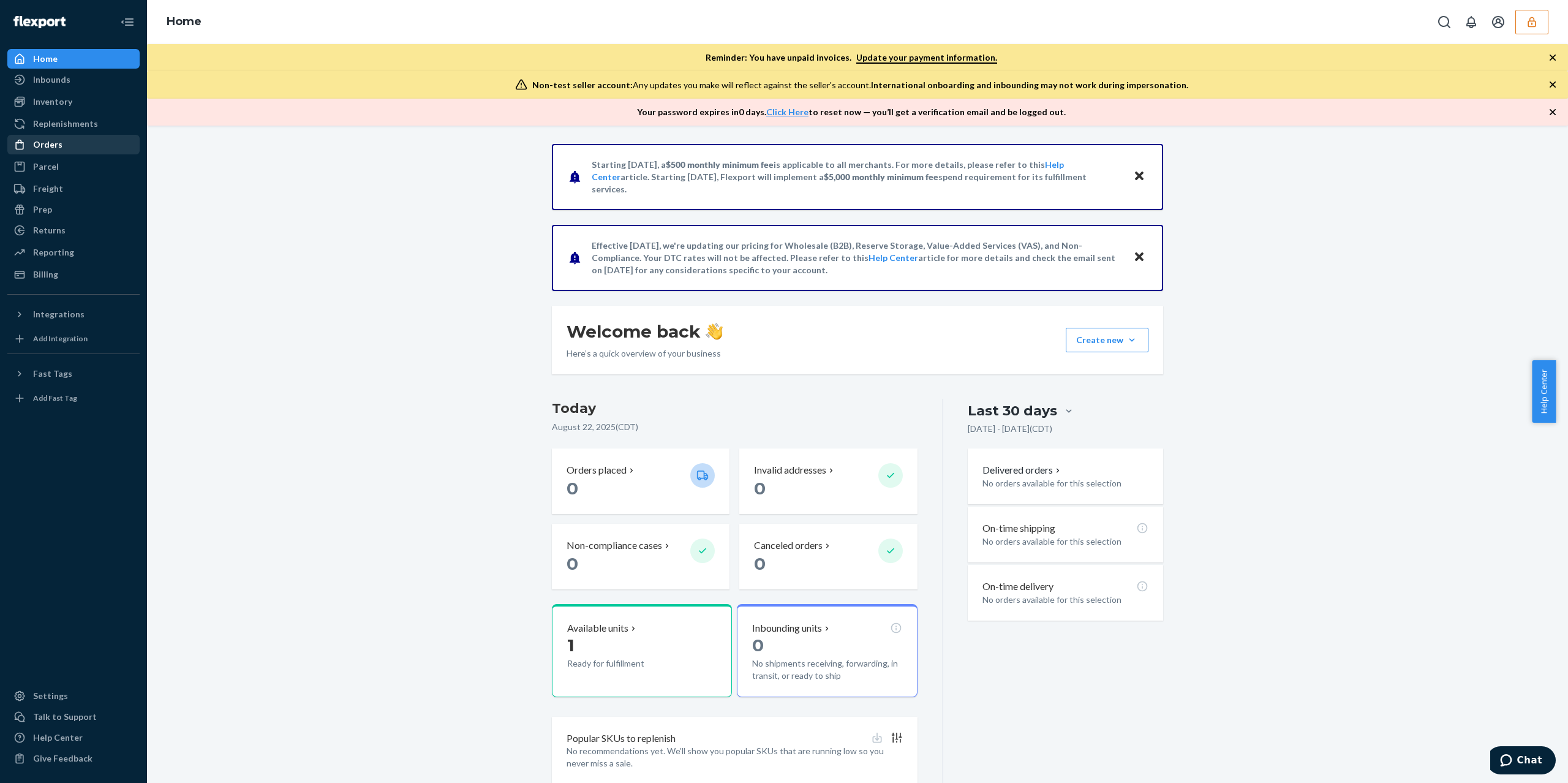
click at [115, 147] on div "Orders" at bounding box center [73, 144] width 130 height 17
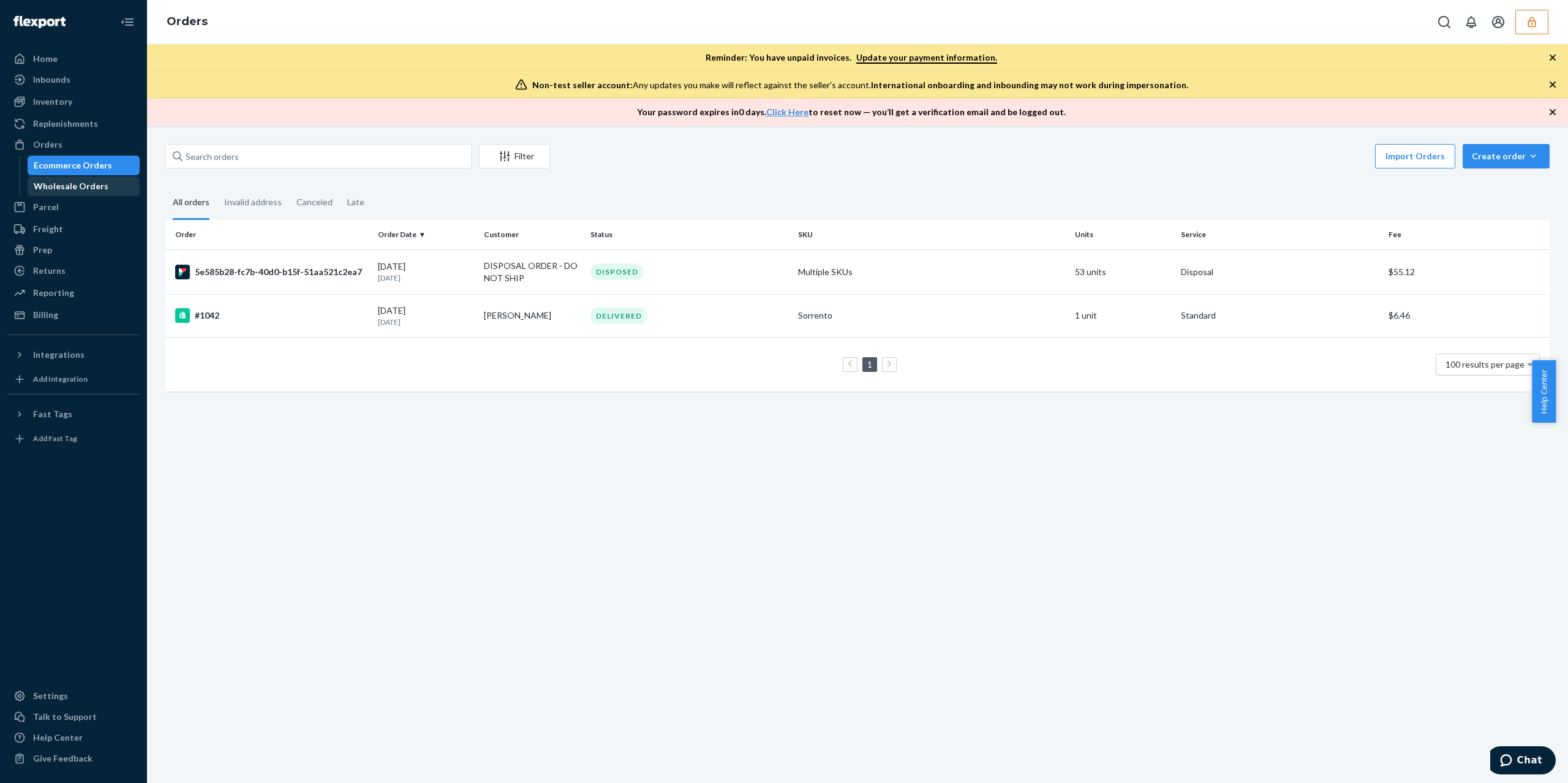
click at [74, 178] on div "Wholesale Orders" at bounding box center [84, 186] width 110 height 17
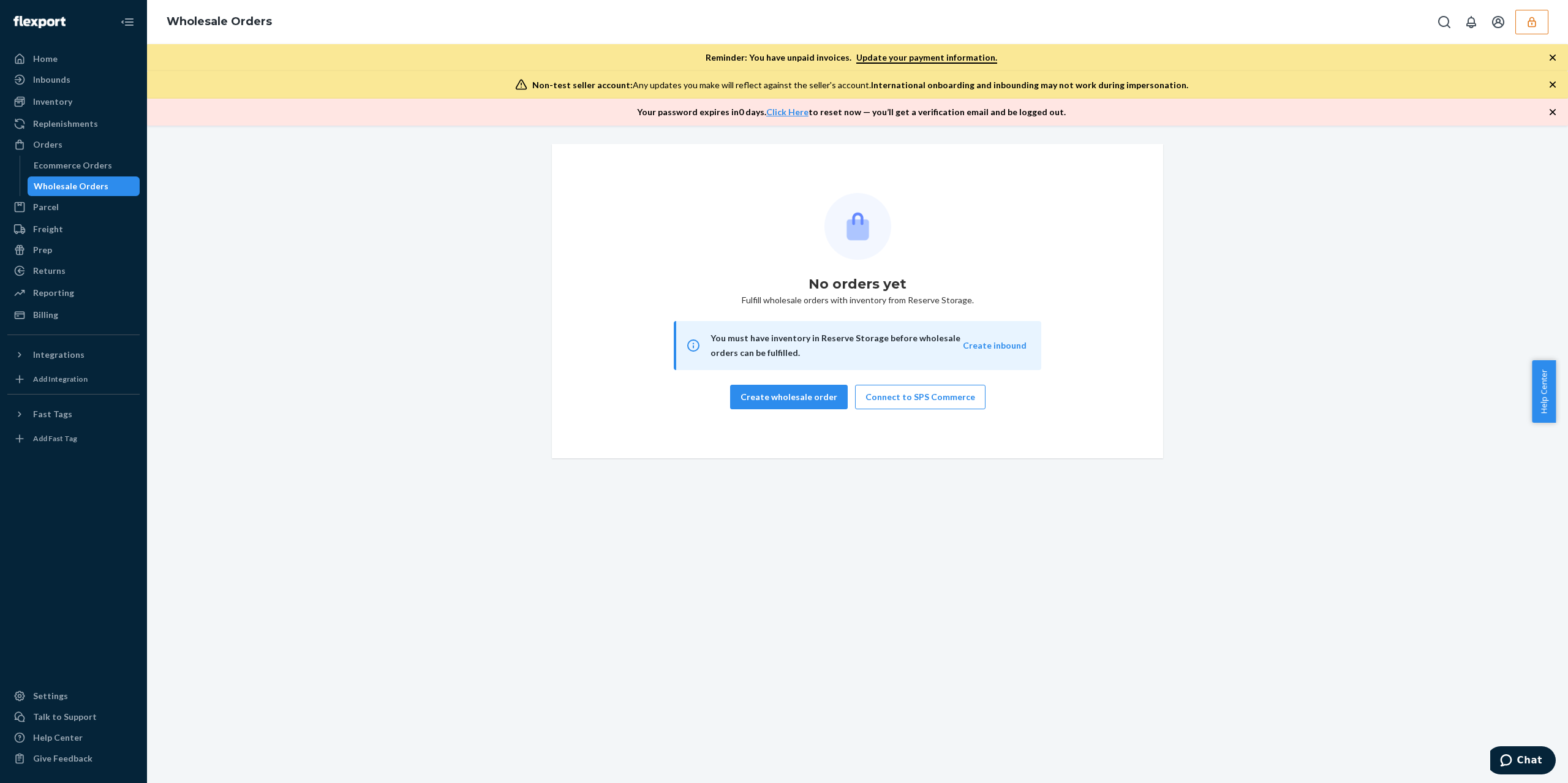
click at [74, 178] on div "Wholesale Orders" at bounding box center [84, 186] width 110 height 17
click at [71, 170] on div "Ecommerce Orders" at bounding box center [73, 165] width 78 height 12
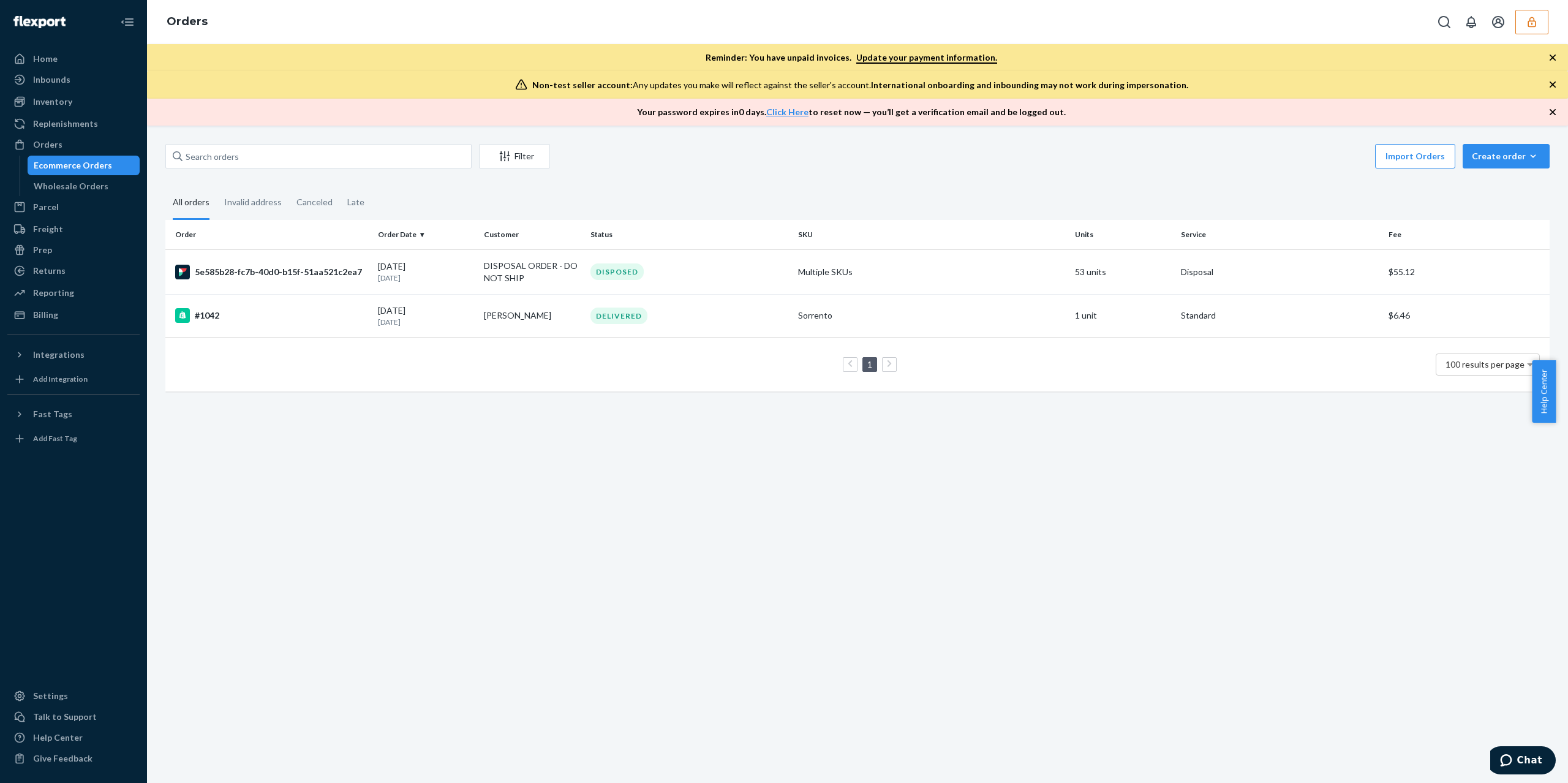
click at [1523, 30] on button "button" at bounding box center [1532, 22] width 33 height 24
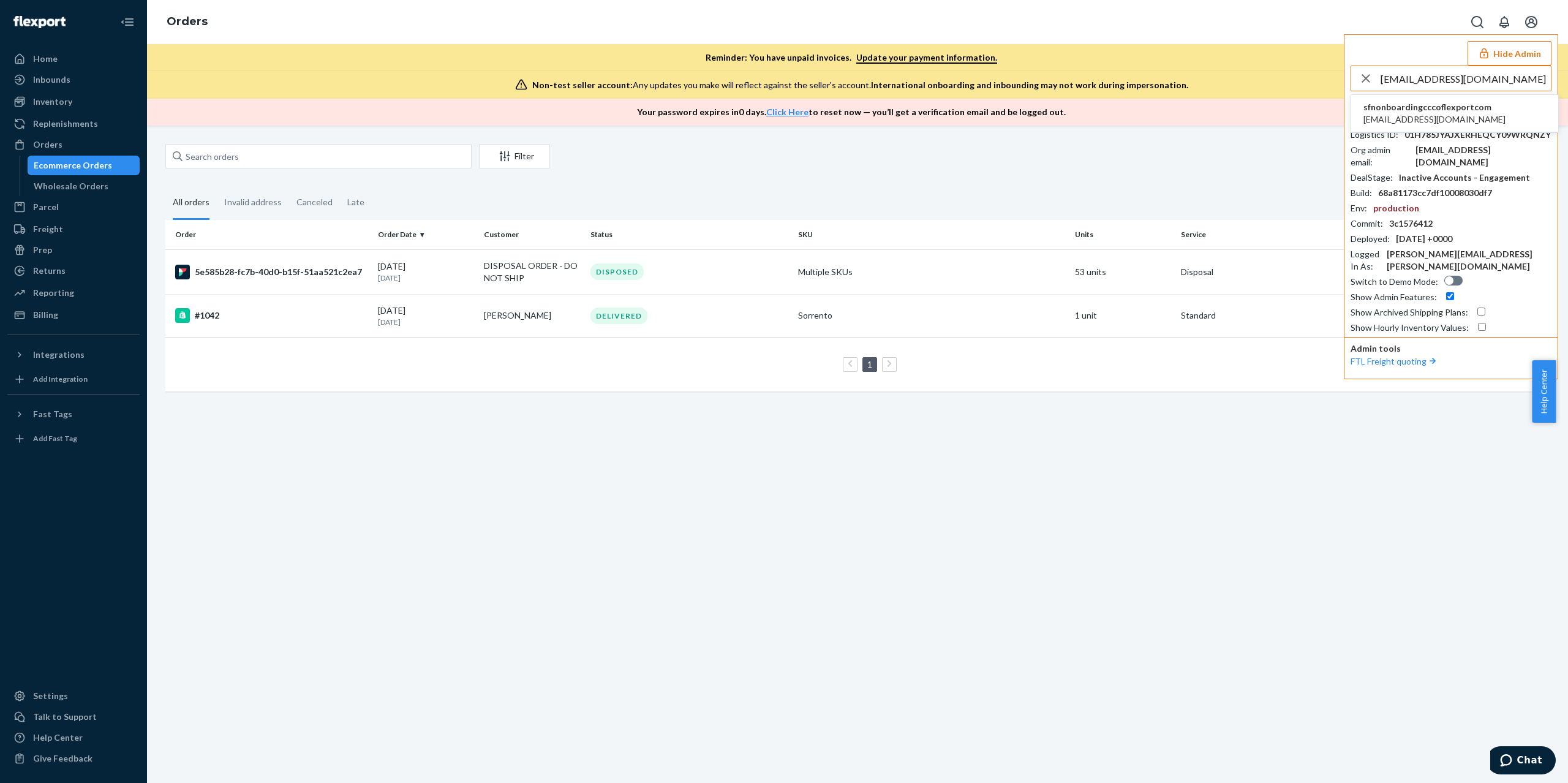
type input "neale@connected.digital"
click at [1476, 115] on span "neale@connected.digital" at bounding box center [1435, 119] width 142 height 12
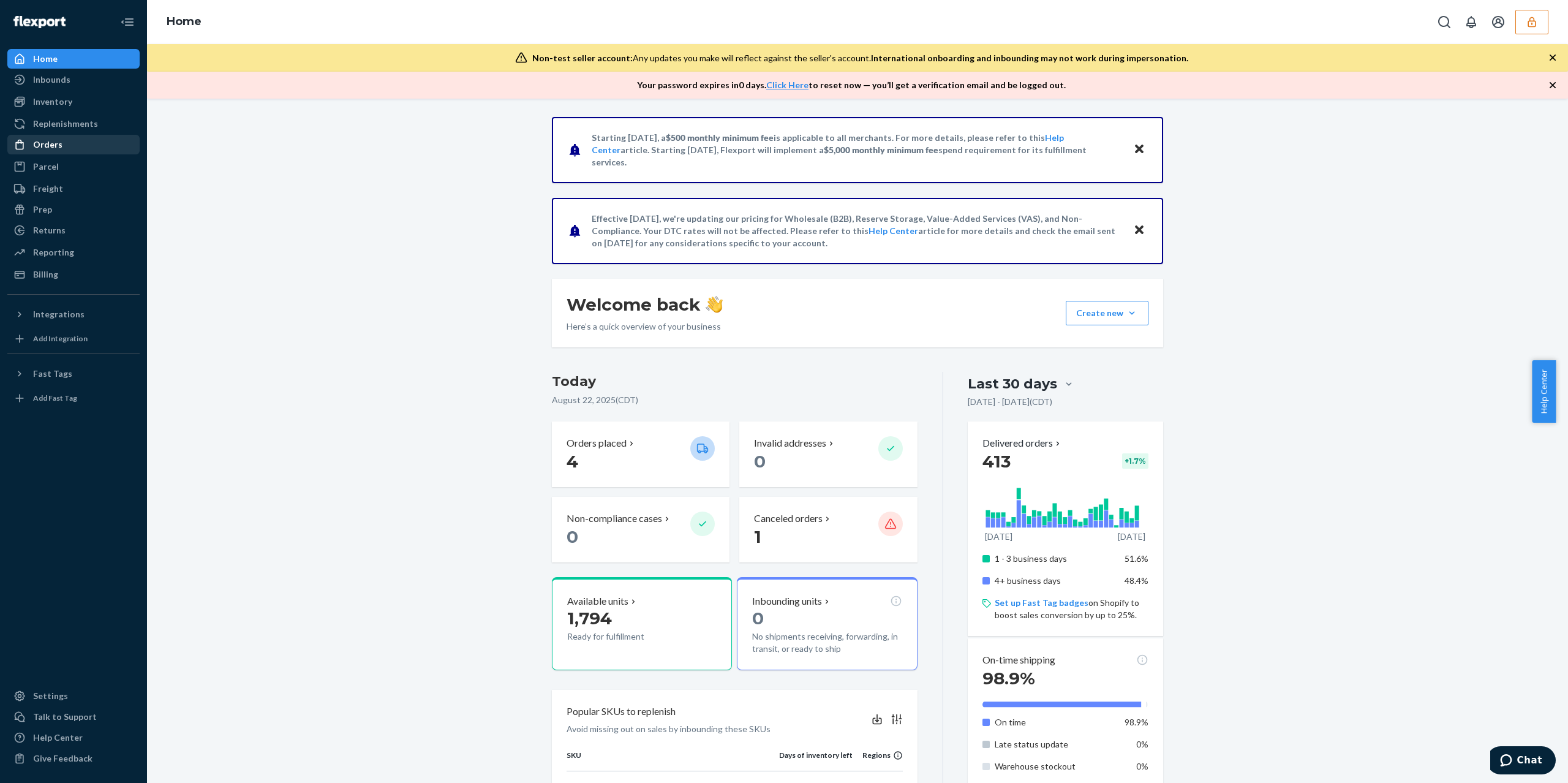
click at [81, 150] on div "Orders" at bounding box center [73, 144] width 130 height 17
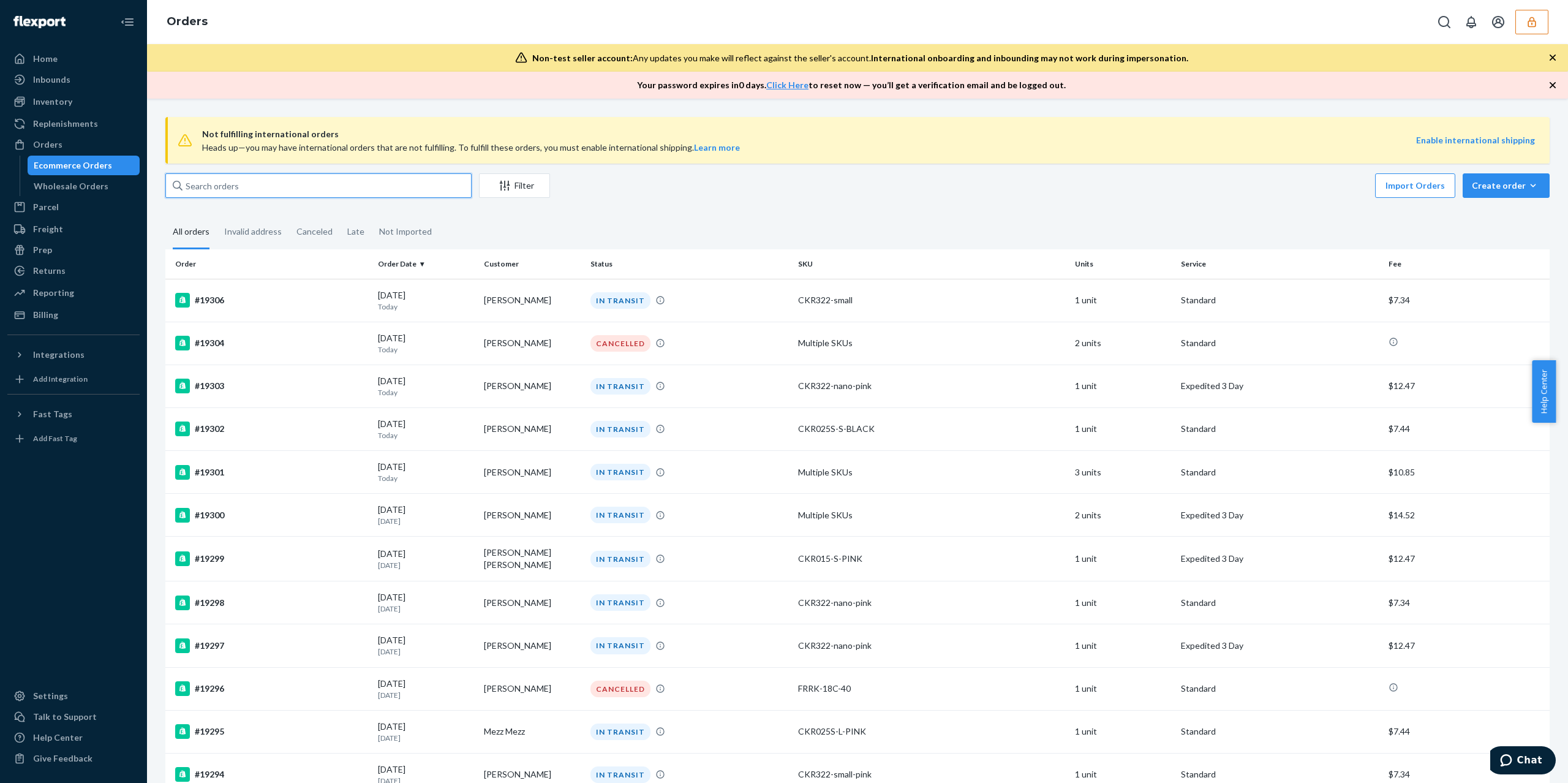
click at [297, 178] on input "text" at bounding box center [319, 185] width 306 height 24
click at [297, 181] on input "text" at bounding box center [319, 185] width 306 height 24
paste input "19074"
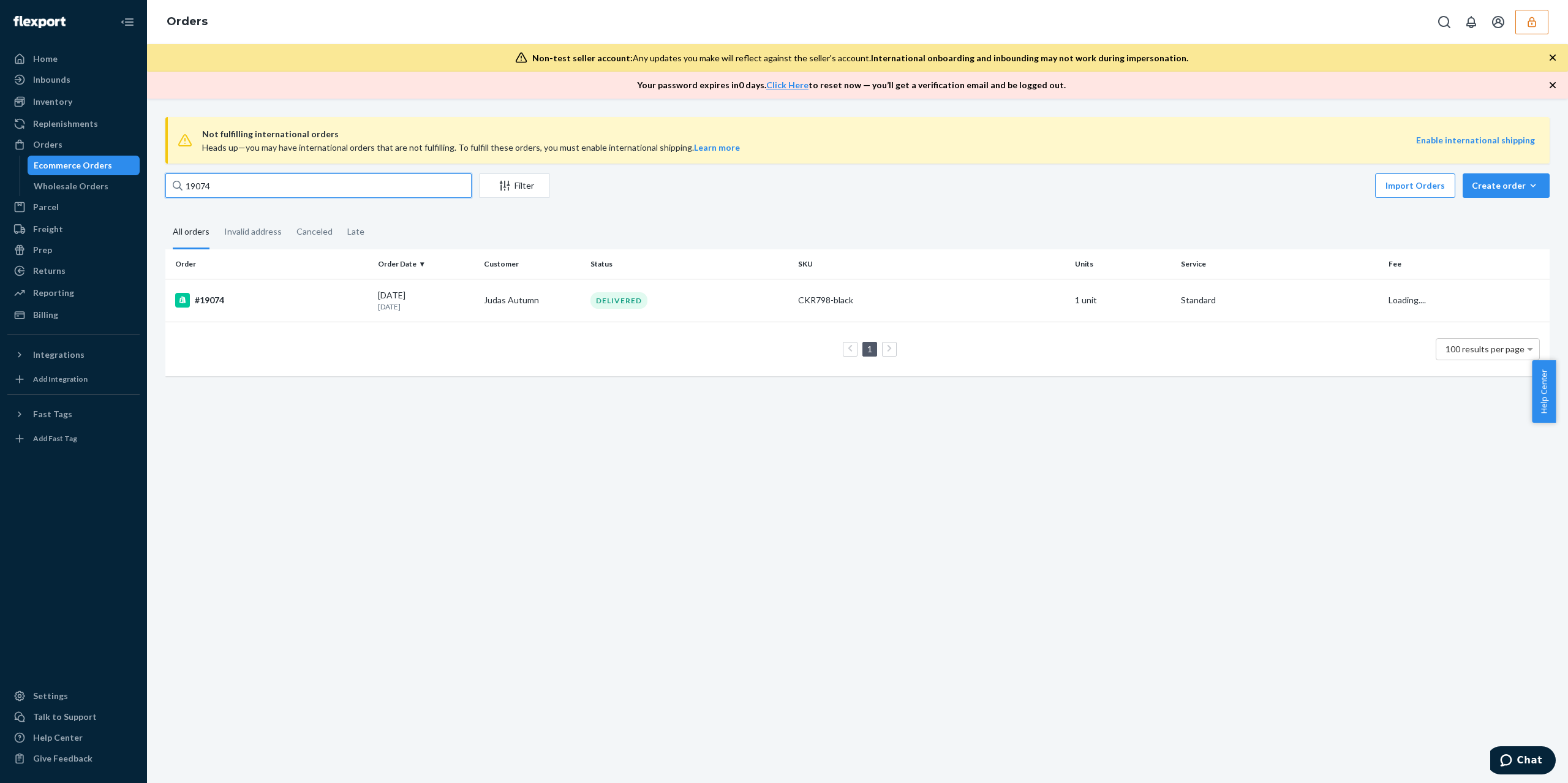
type input "19074"
click at [315, 440] on div "Not fulfilling international orders Heads up—you may have international orders …" at bounding box center [857, 441] width 1421 height 685
click at [304, 293] on div "#19074" at bounding box center [271, 301] width 193 height 15
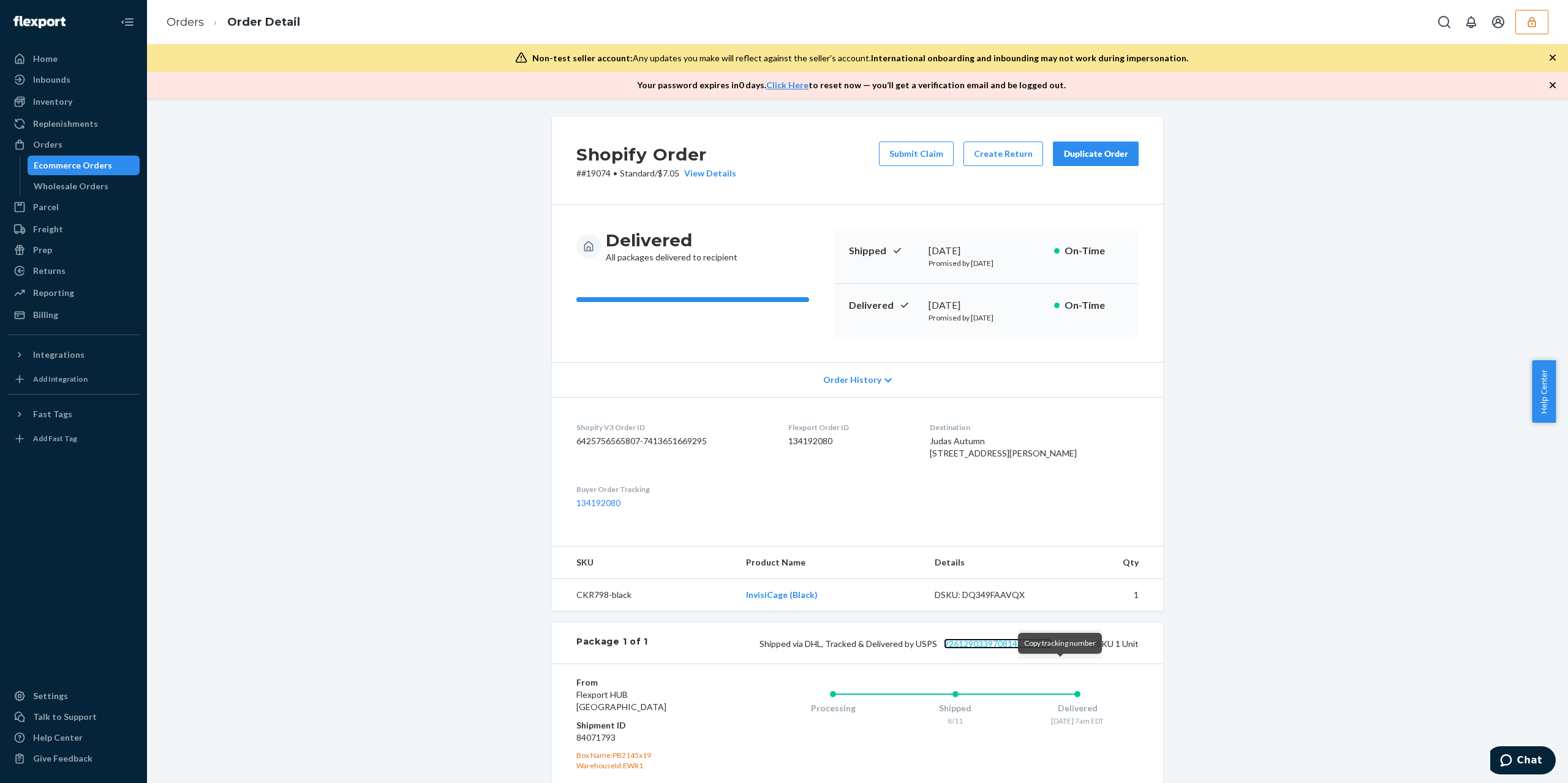
click at [1004, 649] on link "9261290339708142237532" at bounding box center [998, 644] width 108 height 10
click at [853, 342] on div "Delivered All packages delivered to recipient Shipped [DATE] Promised by [DATE]…" at bounding box center [858, 284] width 612 height 158
click at [854, 364] on div "Order History" at bounding box center [858, 380] width 612 height 35
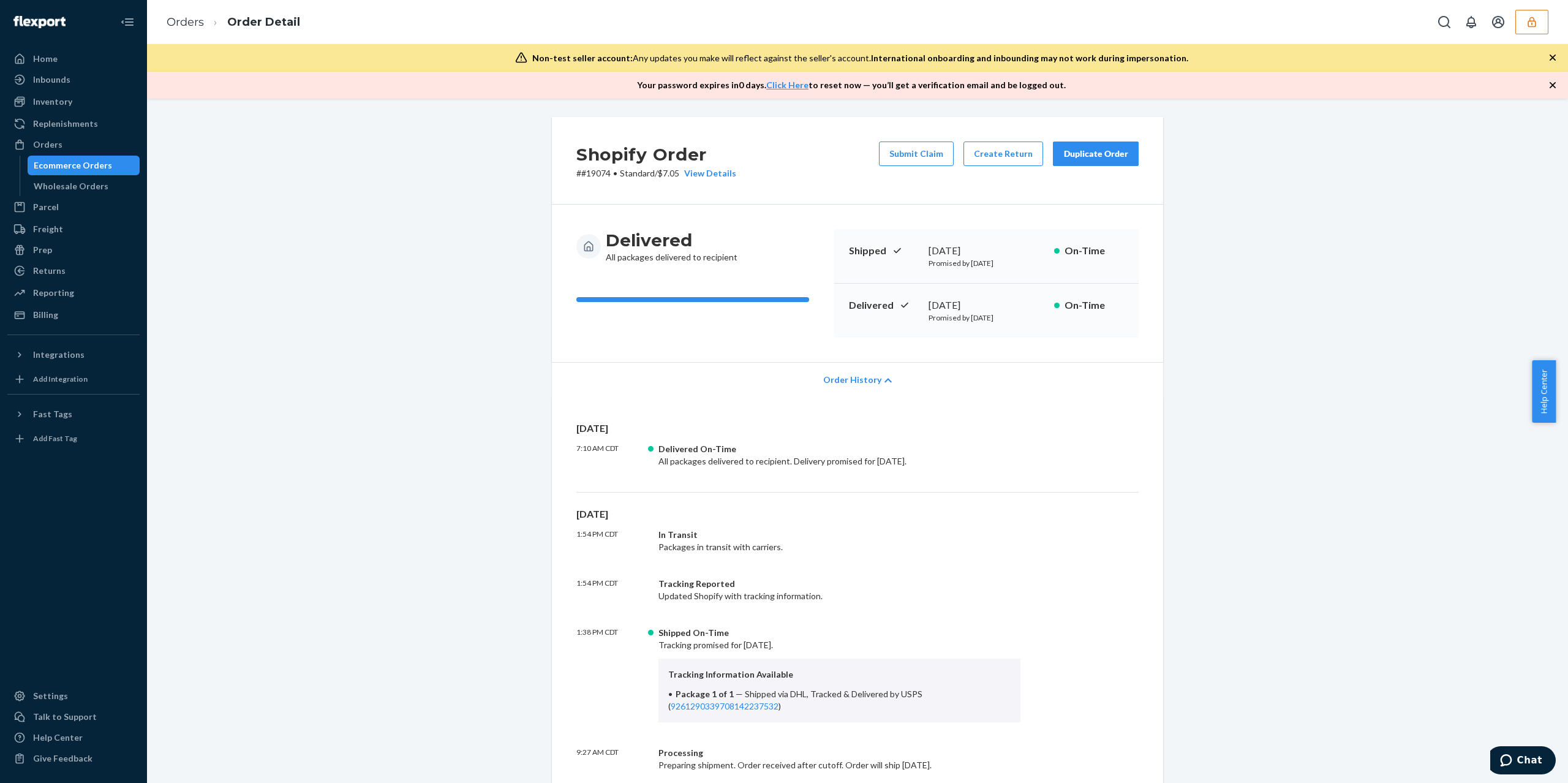
drag, startPoint x: 103, startPoint y: 165, endPoint x: 123, endPoint y: 160, distance: 20.6
click at [103, 165] on div "Ecommerce Orders" at bounding box center [73, 165] width 78 height 12
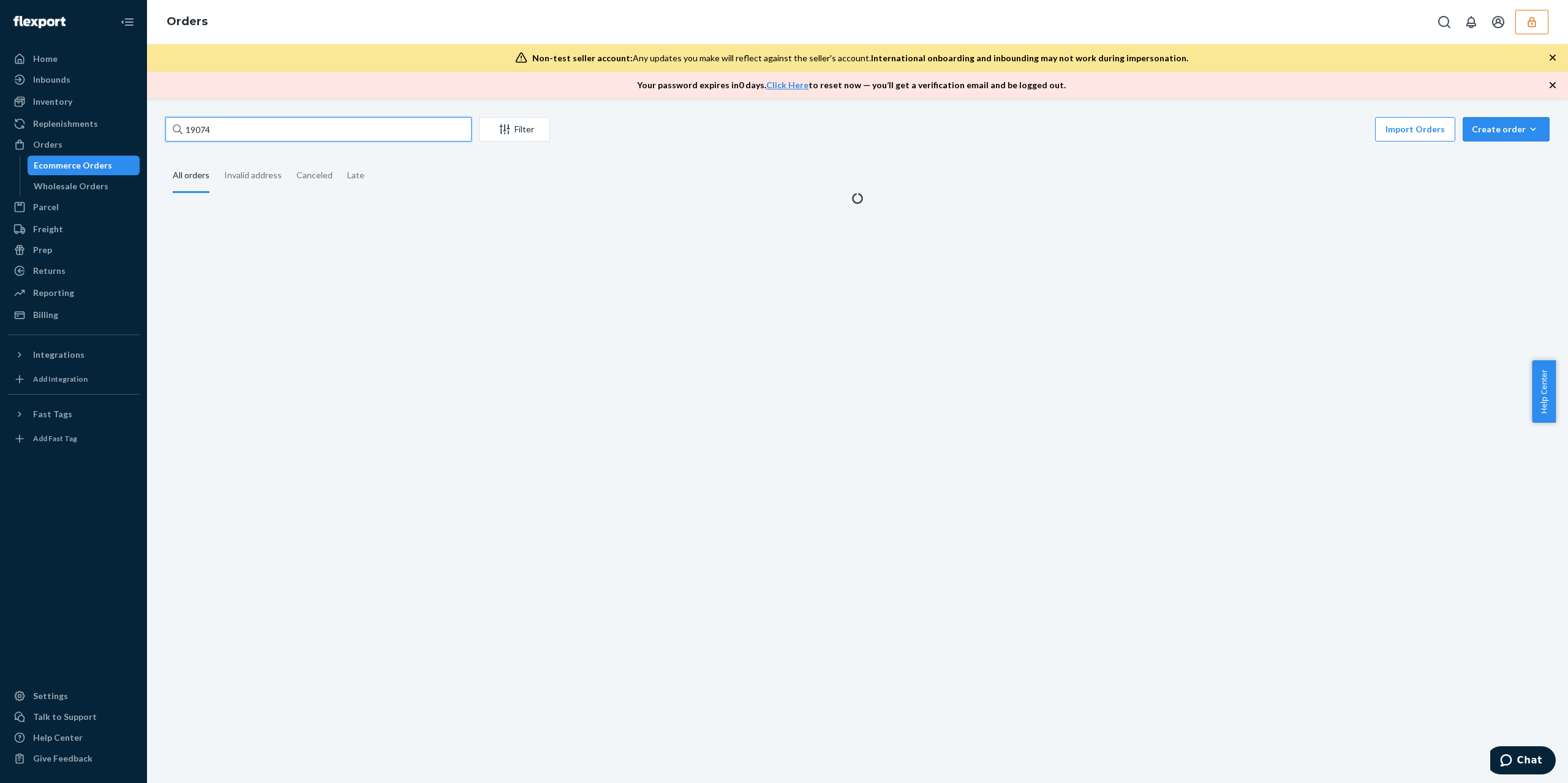
drag, startPoint x: 282, startPoint y: 123, endPoint x: 92, endPoint y: 133, distance: 190.3
click at [92, 133] on div "Home Inbounds Shipping Plans Problems Inventory Products Replenishments Orders …" at bounding box center [784, 392] width 1568 height 783
paste input "65"
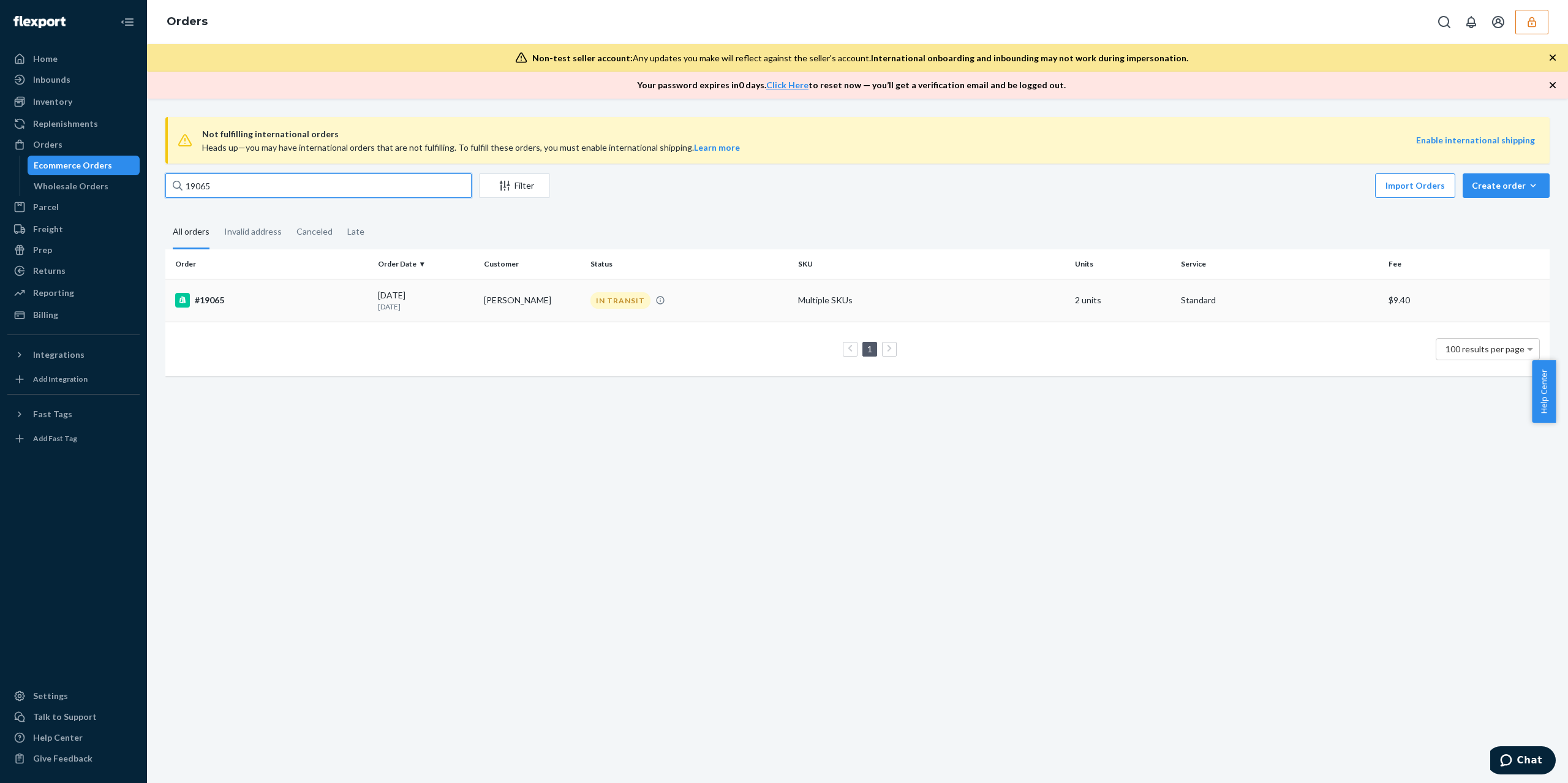
type input "19065"
click at [282, 290] on td "#19065" at bounding box center [269, 301] width 207 height 43
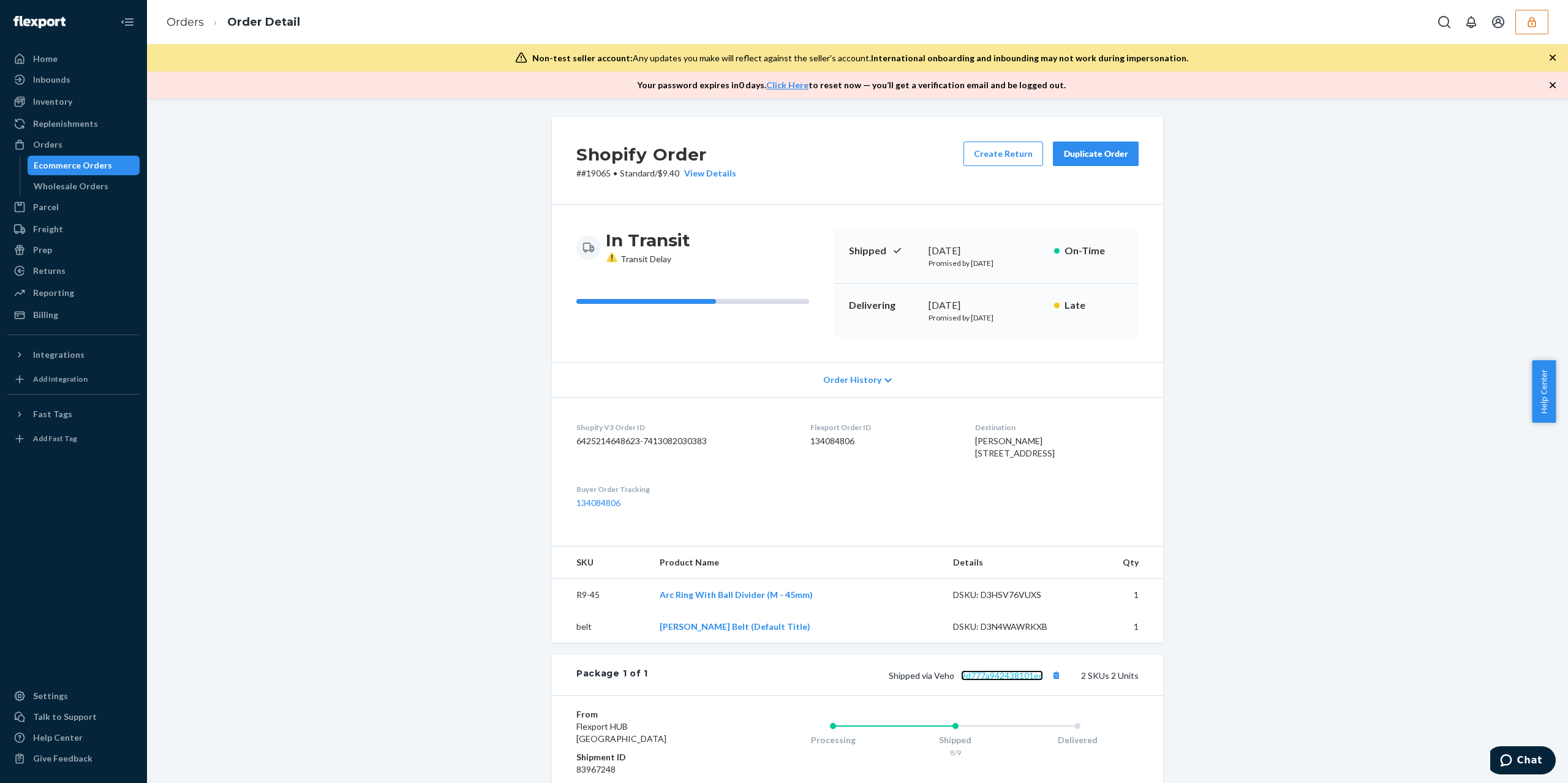
click at [991, 681] on link "9d777a942438101ec" at bounding box center [1002, 675] width 82 height 10
drag, startPoint x: 1020, startPoint y: 445, endPoint x: 957, endPoint y: 439, distance: 63.3
click at [957, 439] on dl "Shopify V3 Order ID 6425214648623-7413082030383 Flexport Order ID 134084806 Des…" at bounding box center [858, 465] width 612 height 137
copy span "evan graham"
drag, startPoint x: 1051, startPoint y: 472, endPoint x: 1006, endPoint y: 469, distance: 45.1
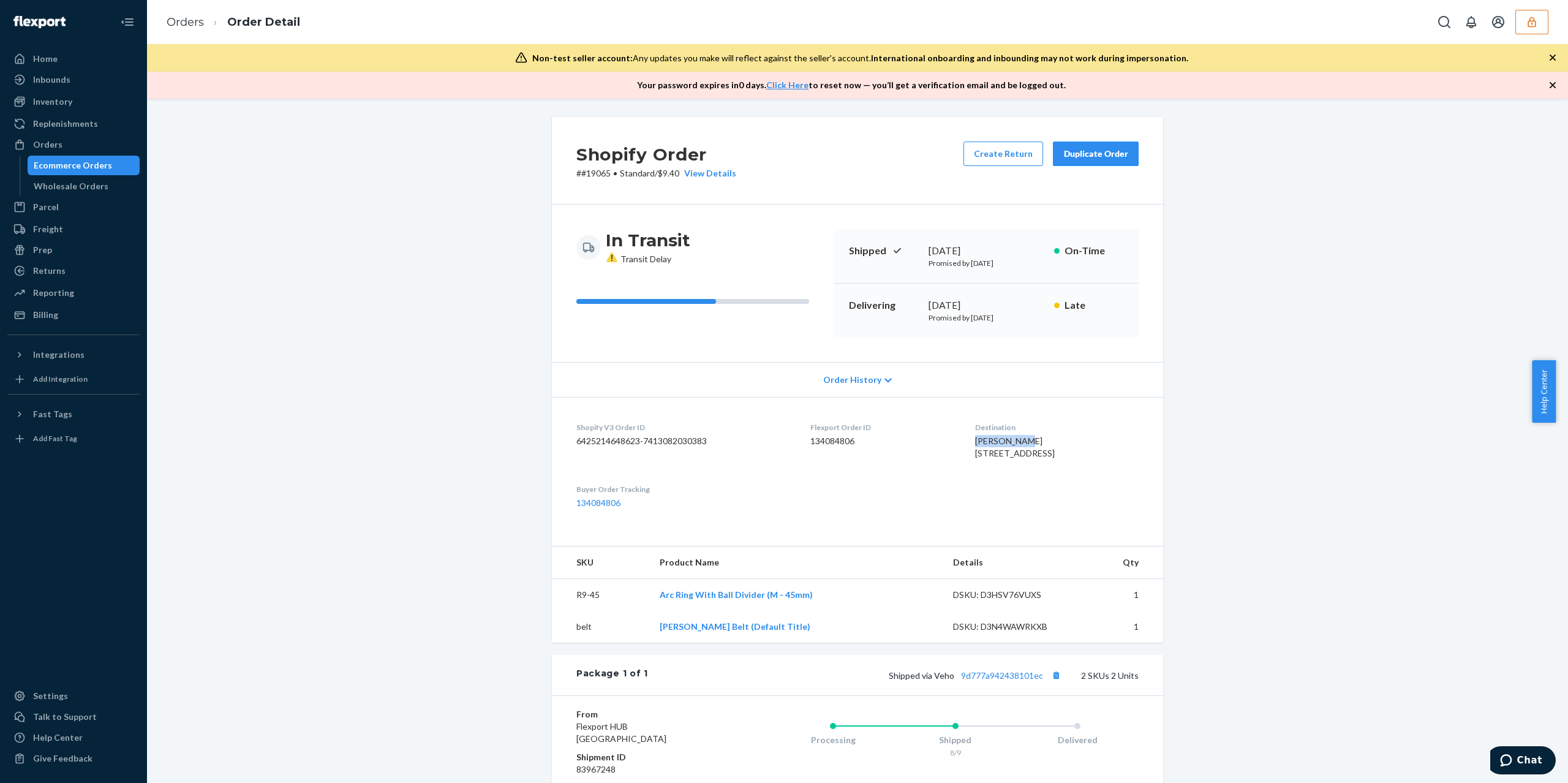
click at [1006, 460] on div "evan graham 2249 Ridge Rd Apt H Boston, PA 15135-3230 US" at bounding box center [1057, 447] width 164 height 24
copy span "15135-3230"
click at [984, 458] on span "evan graham 2249 Ridge Rd Apt H Boston, PA 15135-3230 US" at bounding box center [1015, 447] width 79 height 23
copy span "Boston"
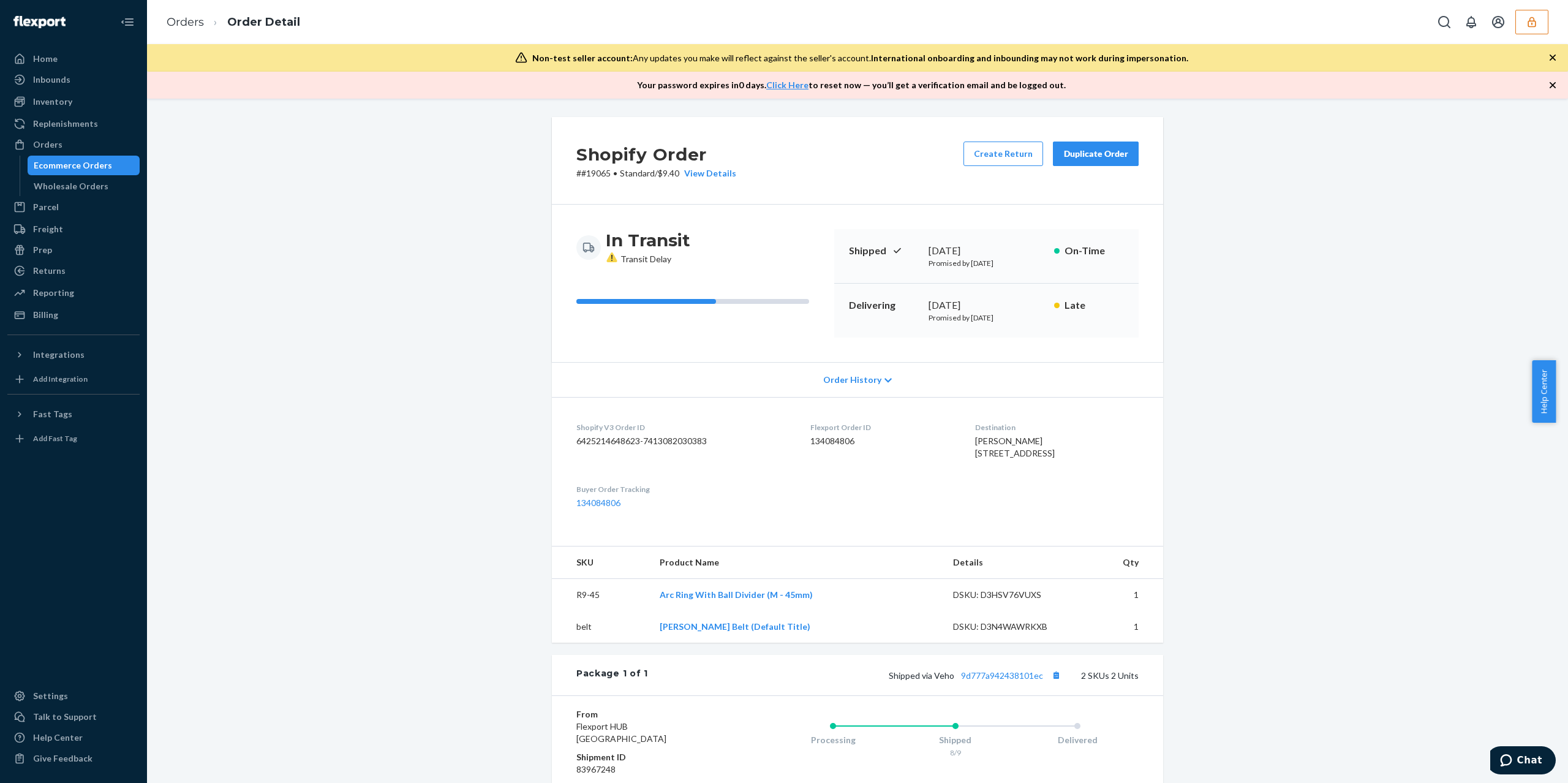
drag, startPoint x: 1047, startPoint y: 455, endPoint x: 961, endPoint y: 453, distance: 86.0
click at [975, 453] on div "evan graham 2249 Ridge Rd Apt H Boston, PA 15135-3230 US" at bounding box center [1057, 447] width 164 height 24
copy span "2249 Ridge Rd Apt H"
click at [993, 458] on span "evan graham 2249 Ridge Rd Apt H Boston, PA 15135-3230 US" at bounding box center [1015, 447] width 79 height 23
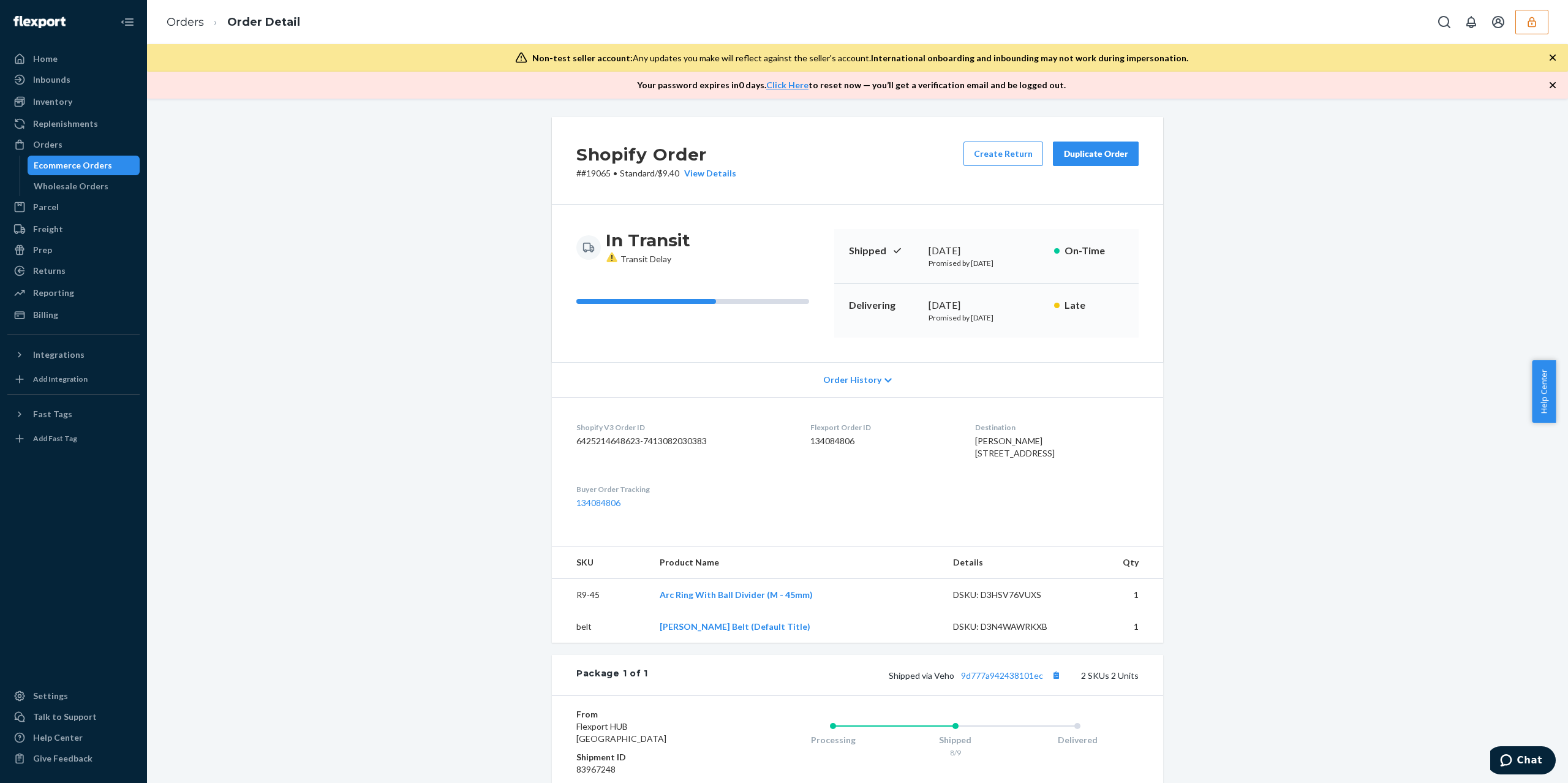
copy span "PA"
drag, startPoint x: 1016, startPoint y: 444, endPoint x: 964, endPoint y: 442, distance: 52.0
click at [975, 442] on div "evan graham 2249 Ridge Rd Apt H Boston, PA 15135-3230 US" at bounding box center [1057, 447] width 164 height 24
copy span "evan graham"
drag, startPoint x: 1535, startPoint y: 28, endPoint x: 1523, endPoint y: 28, distance: 12.0
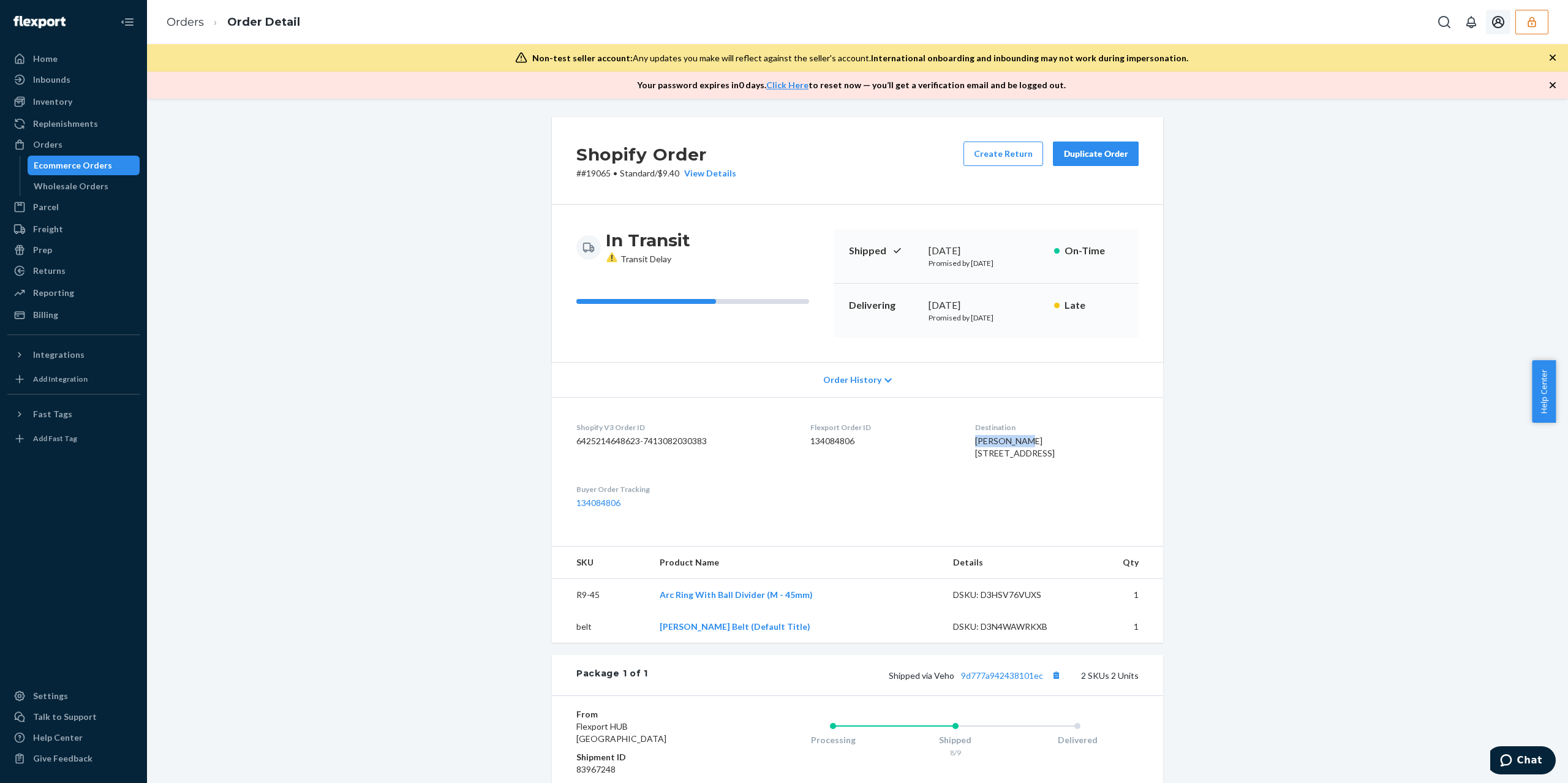
click at [1535, 28] on button "button" at bounding box center [1532, 22] width 33 height 24
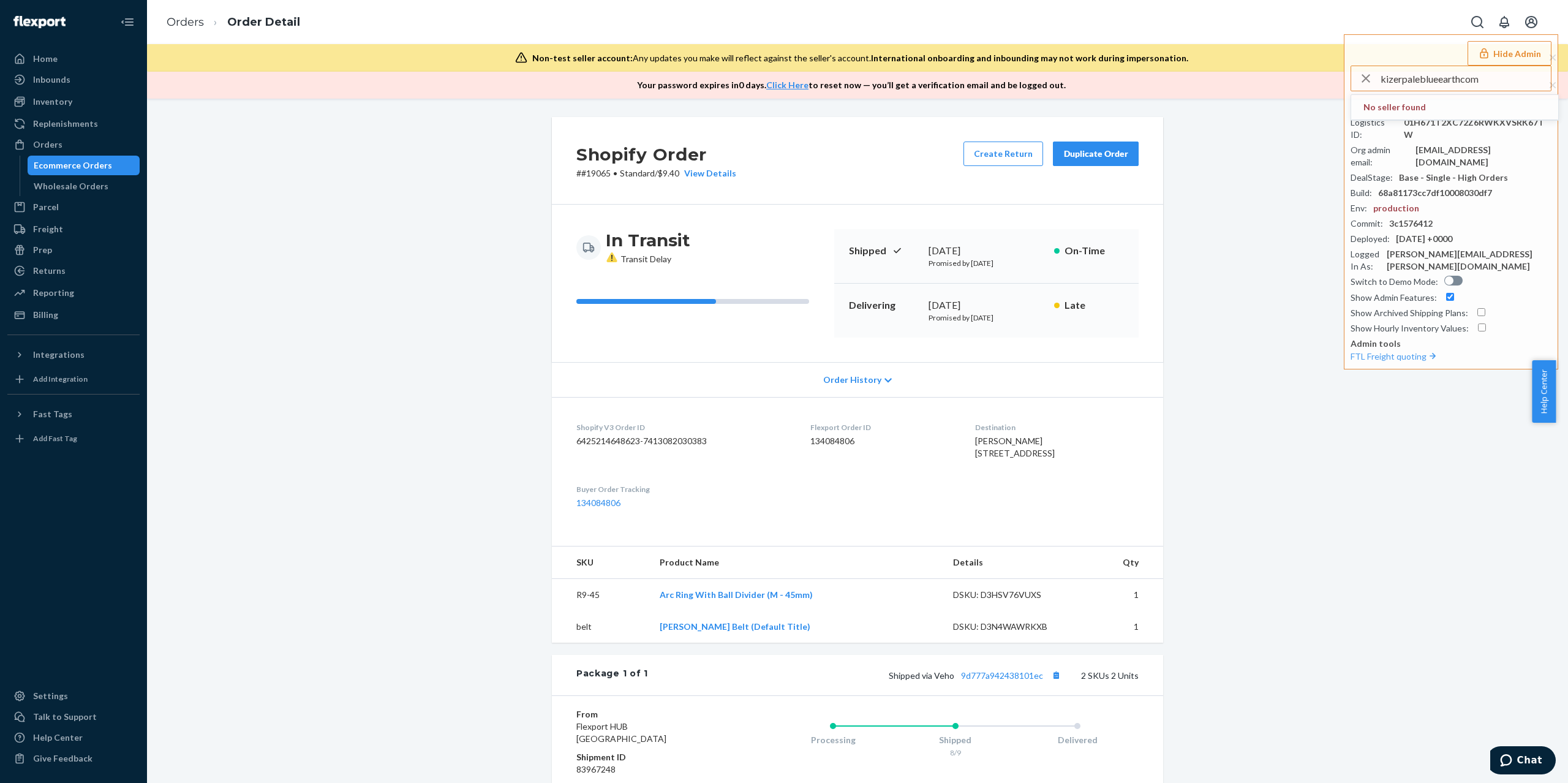
type input "kizerpaleblueearthcom"
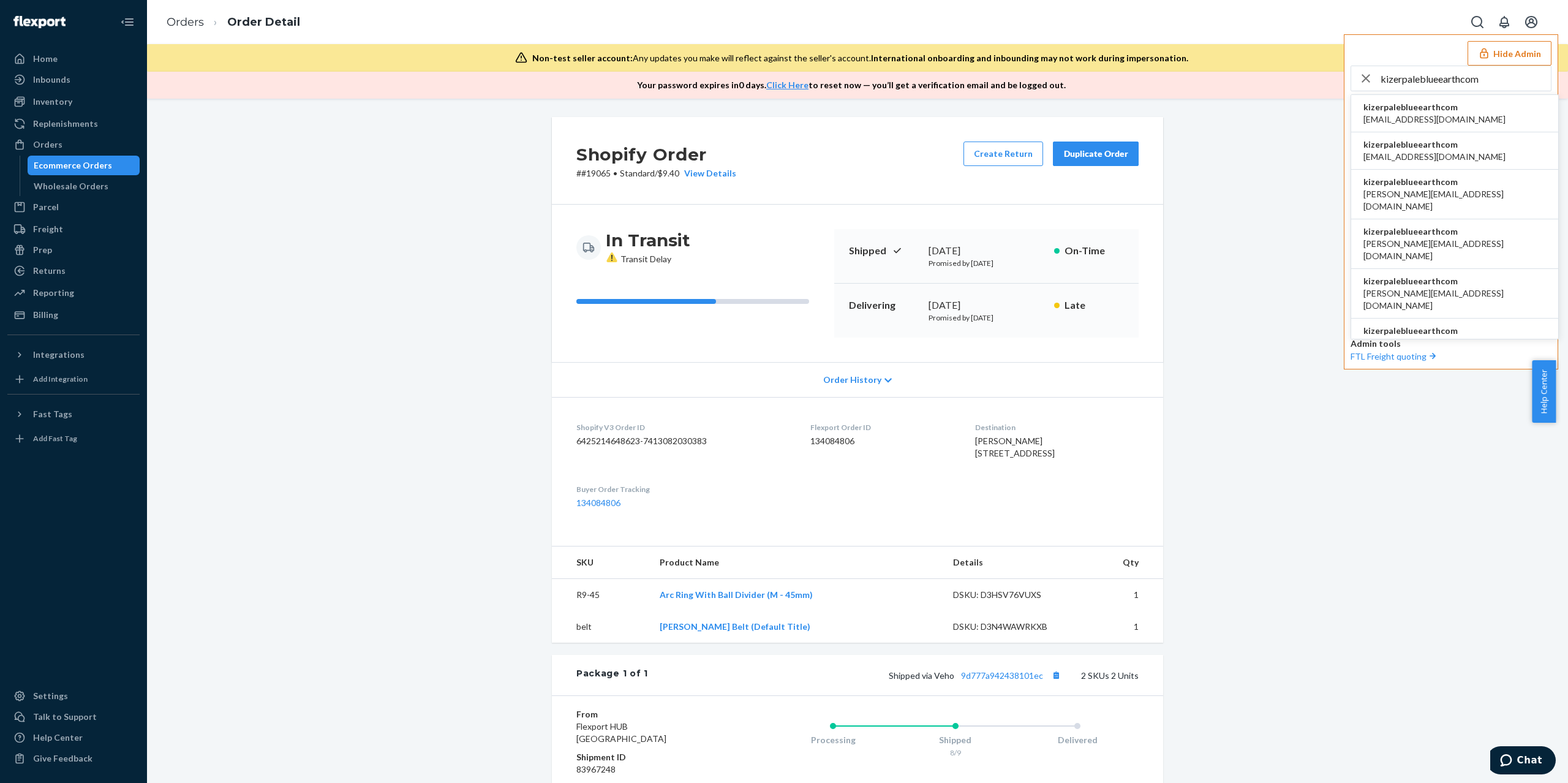
click at [1448, 238] on span "bryan@paleblueearth.com" at bounding box center [1455, 250] width 183 height 24
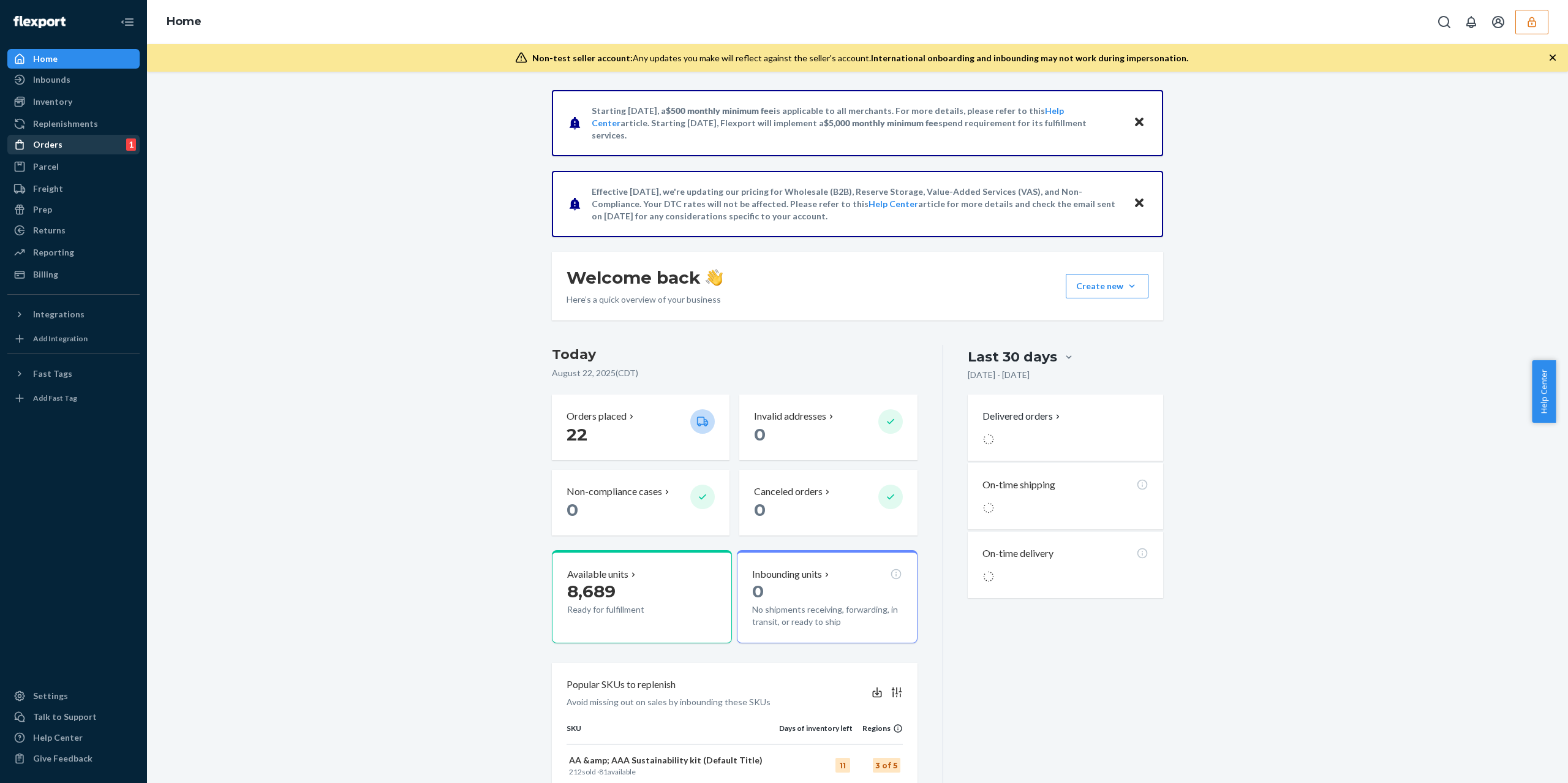
click at [79, 140] on div "Orders 1" at bounding box center [73, 144] width 130 height 17
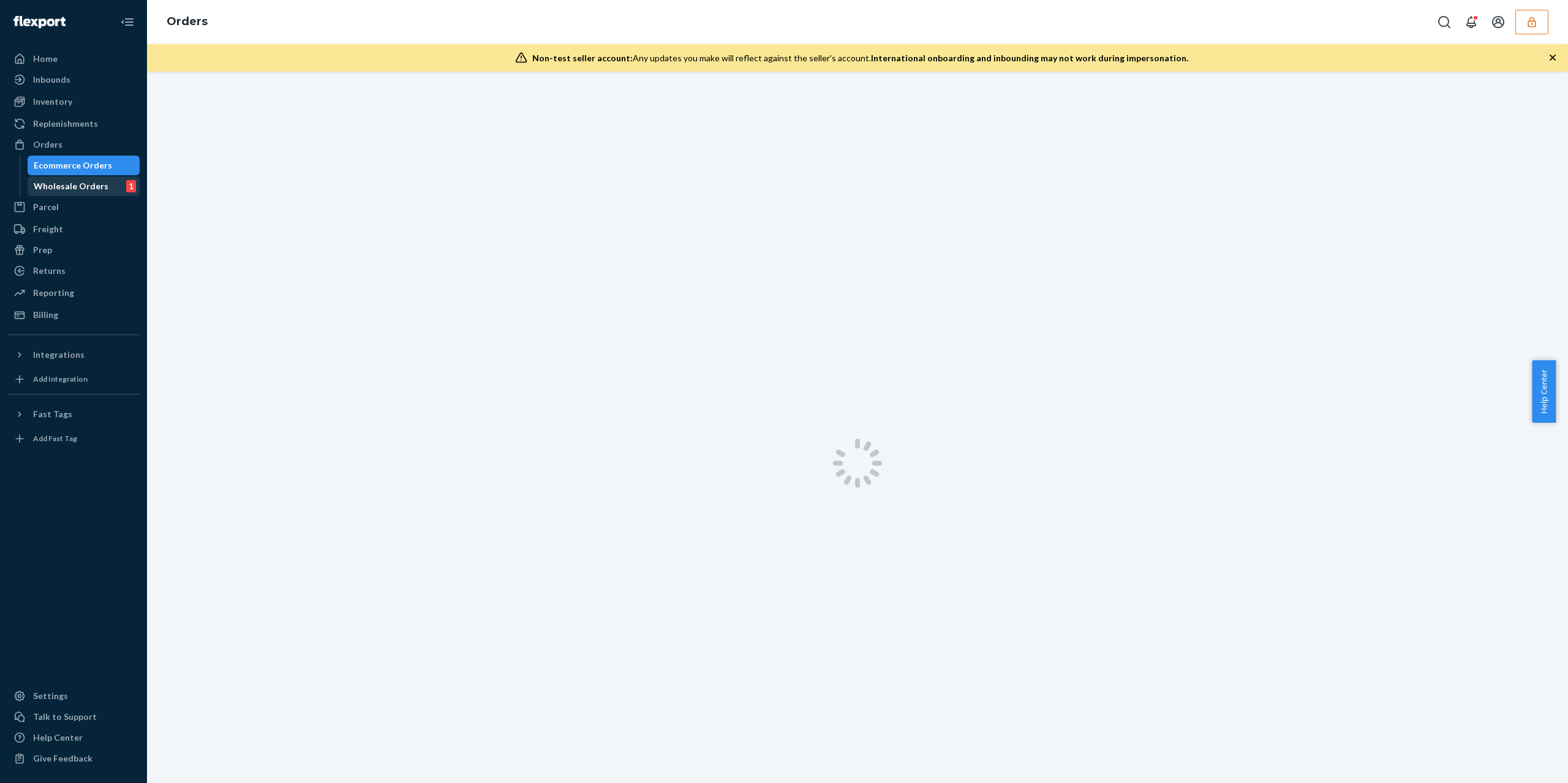
click at [115, 187] on div "Wholesale Orders 1" at bounding box center [84, 186] width 110 height 17
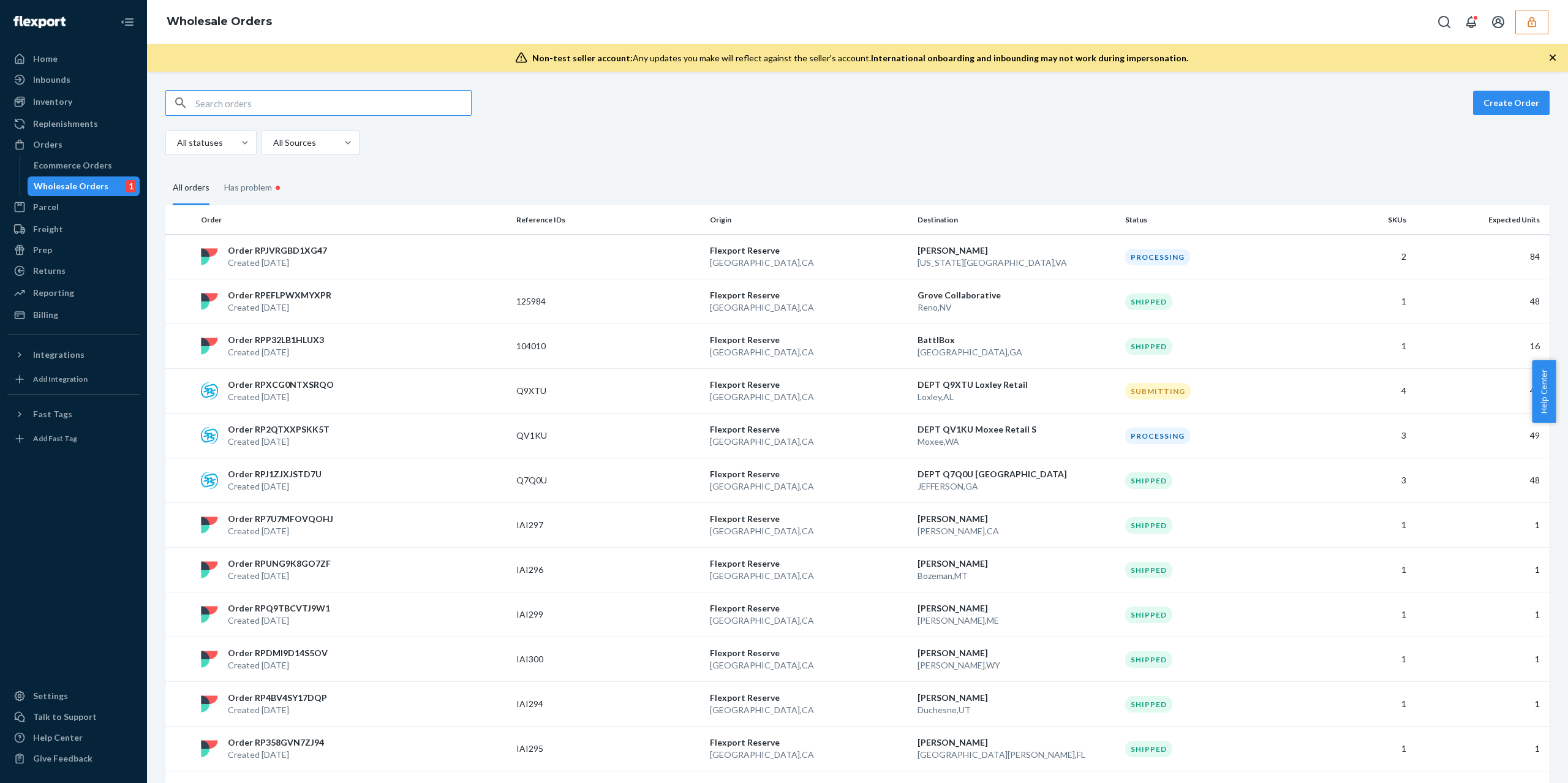
click at [333, 106] on input "text" at bounding box center [333, 103] width 275 height 24
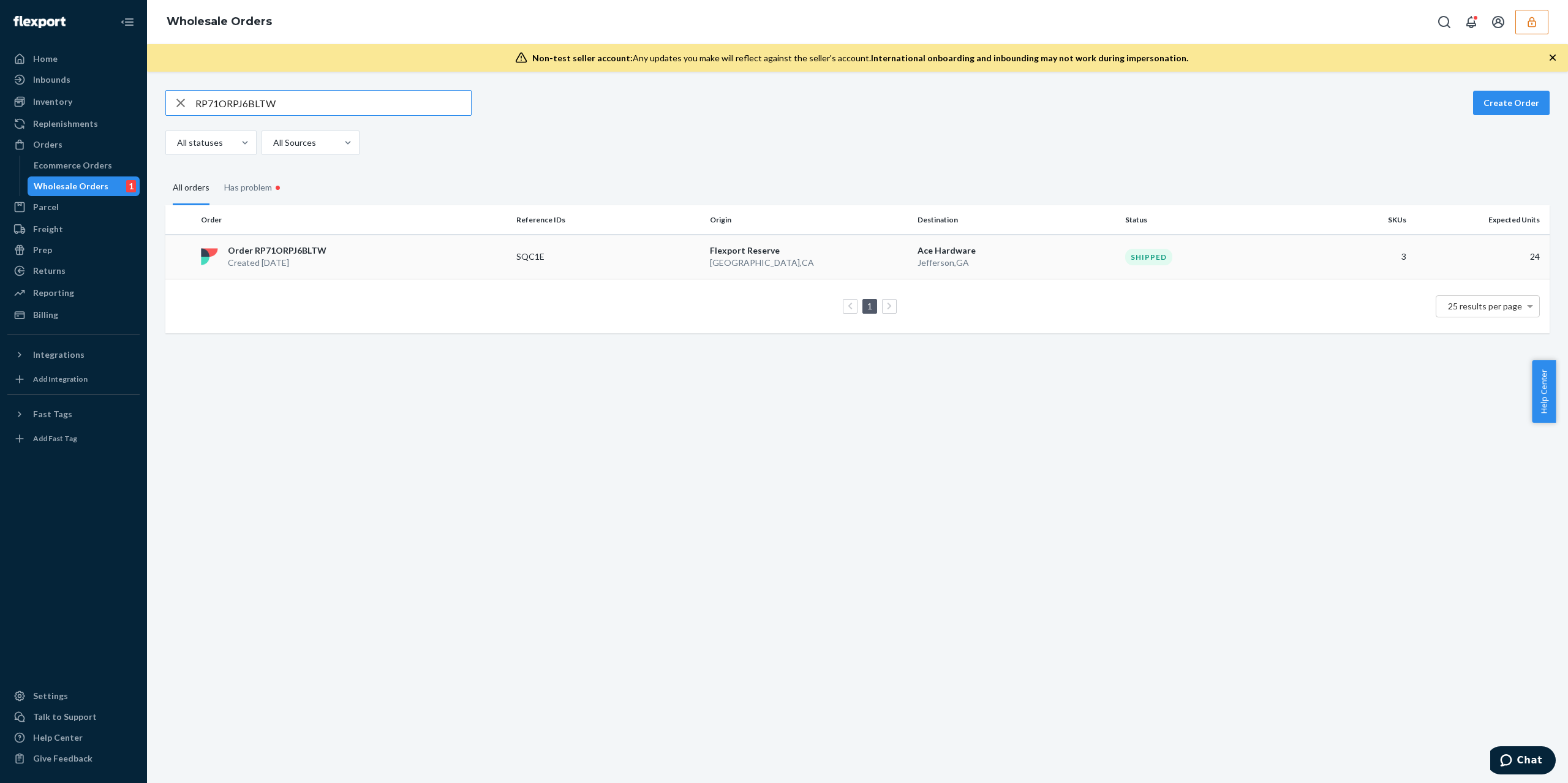
type input "RP71ORPJ6BLTW"
click at [329, 251] on div "Order RP71ORPJ6BLTW Created Nov 20, 2024" at bounding box center [354, 257] width 315 height 24
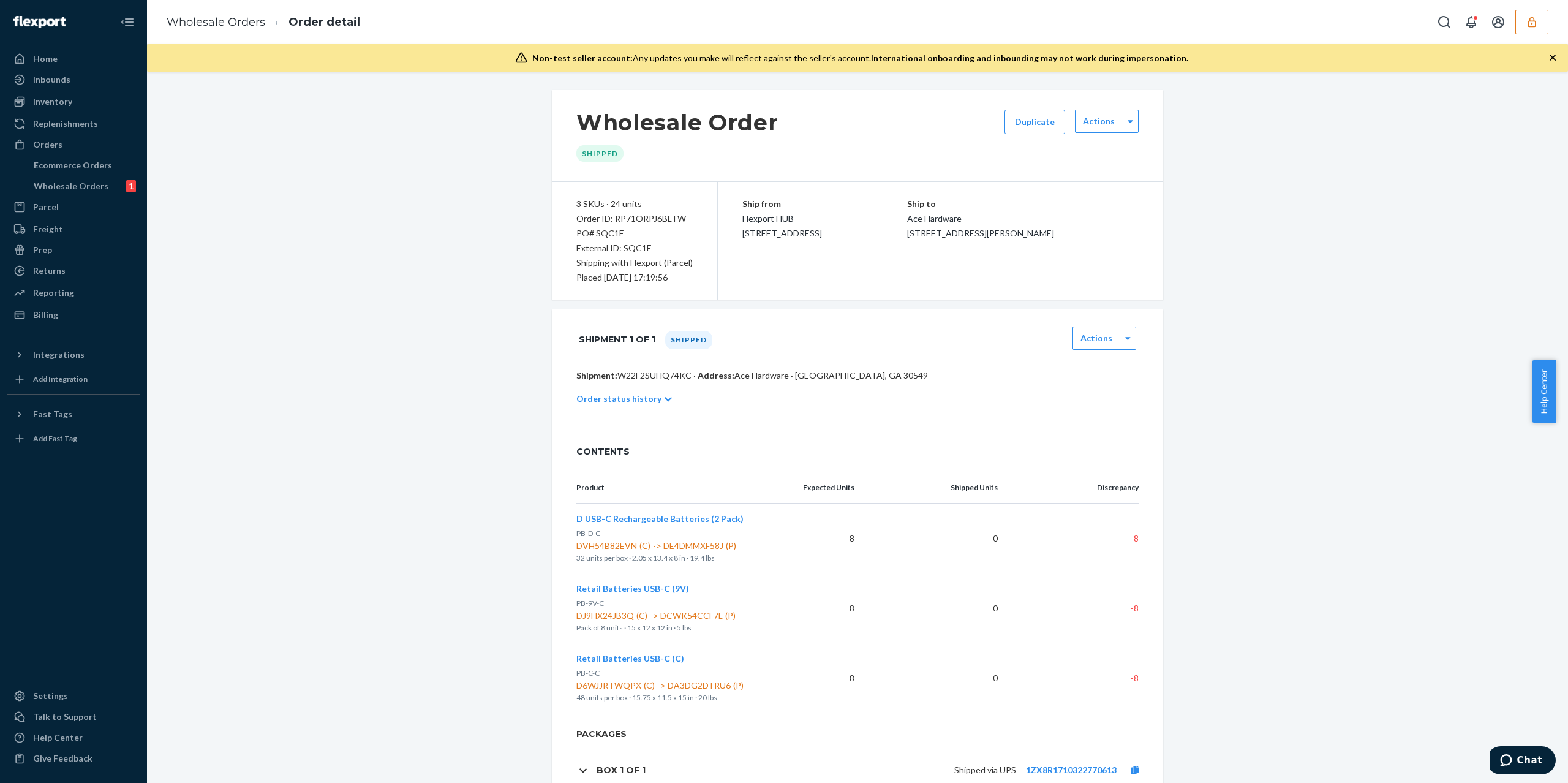
click at [665, 404] on icon at bounding box center [668, 400] width 7 height 9
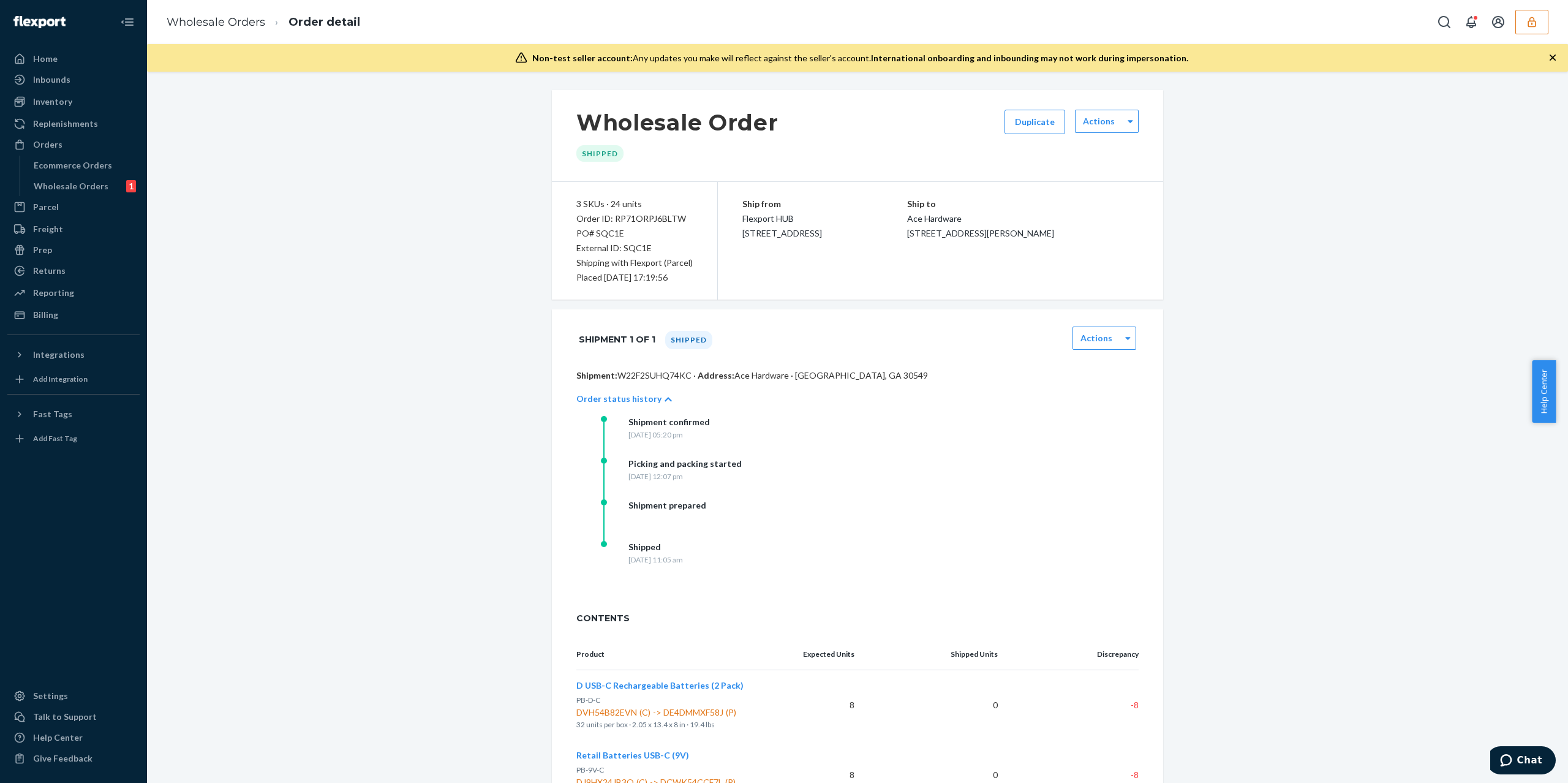
scroll to position [219, 0]
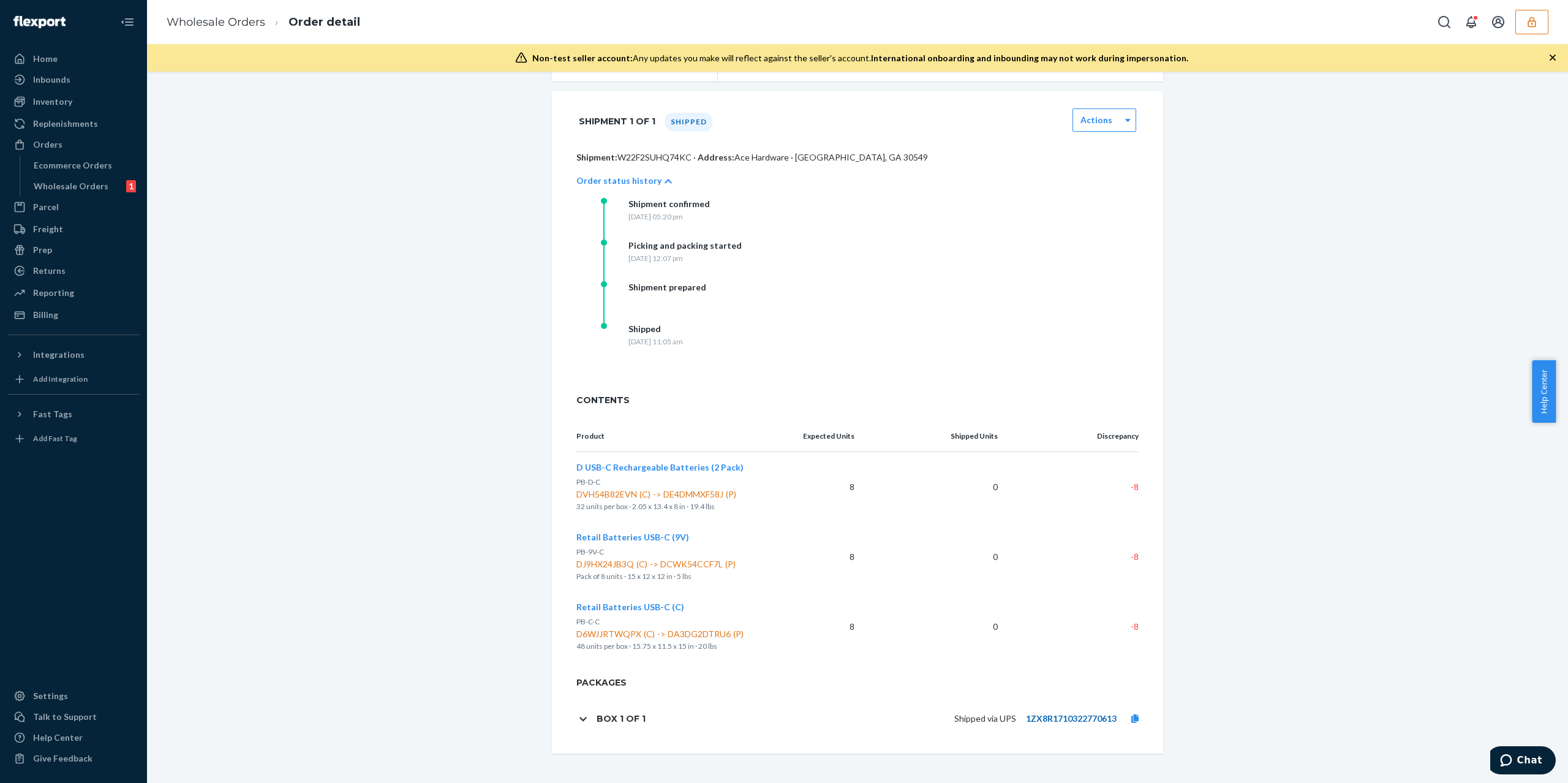
click at [1094, 723] on link "1ZX8R1710322770613" at bounding box center [1072, 718] width 91 height 10
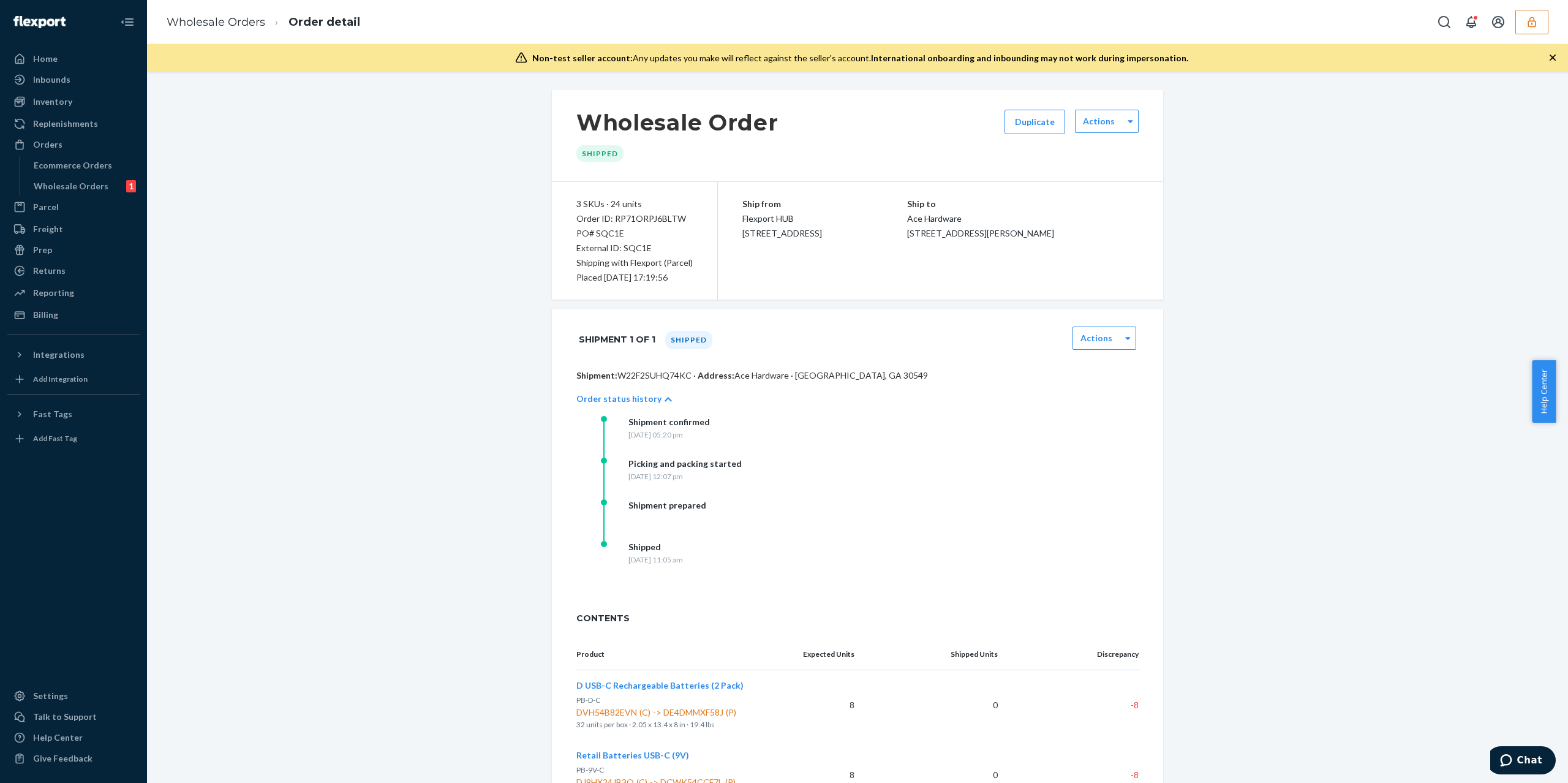
click at [1534, 23] on icon "button" at bounding box center [1532, 22] width 12 height 12
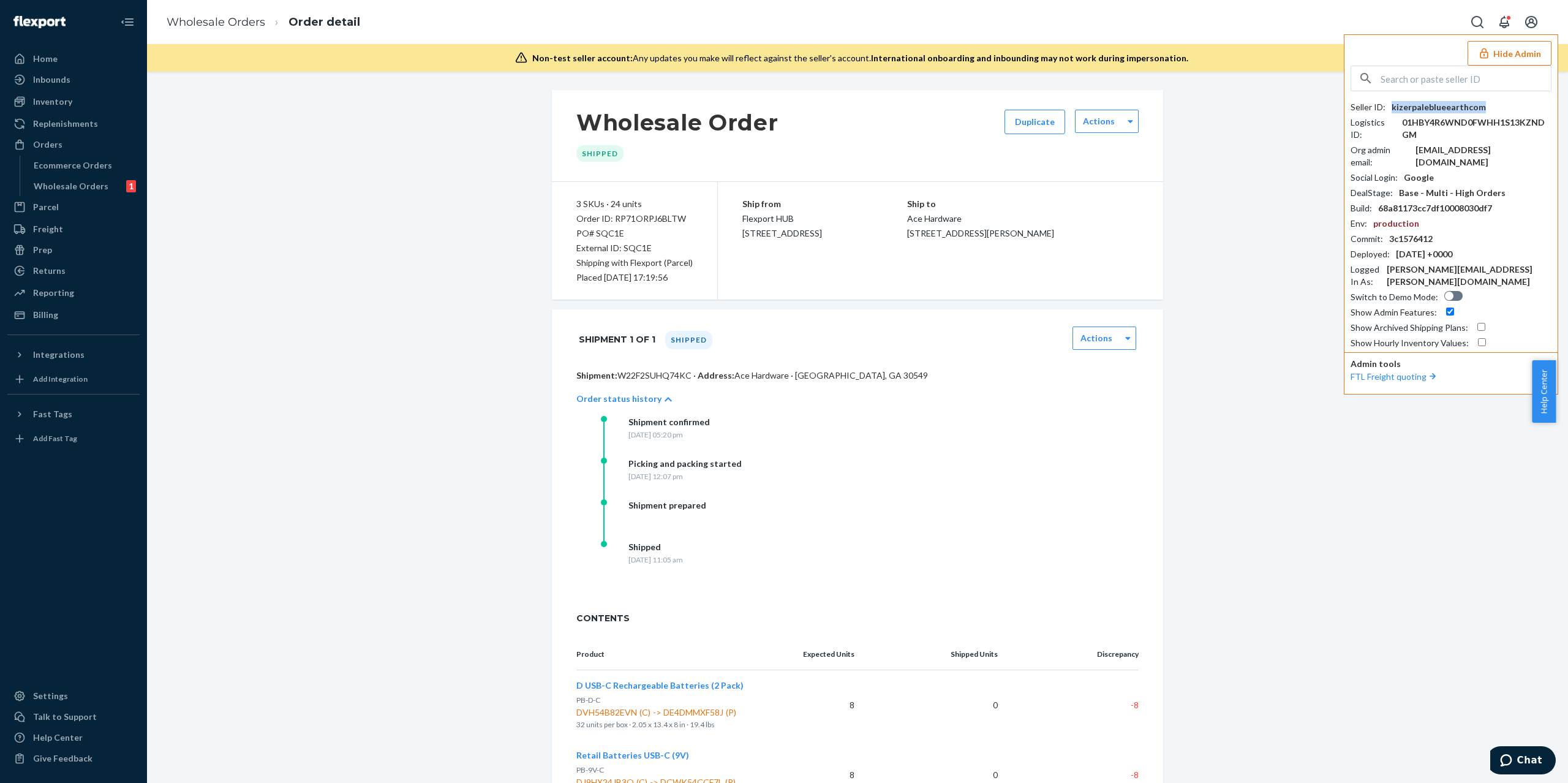
click at [1468, 111] on div "kizerpaleblueearthcom" at bounding box center [1439, 107] width 94 height 12
copy div "kizerpaleblueearthcom"
click at [667, 377] on p "Shipment: W22F2SUHQ74KC · Address: Ace Hardware · Jefferson, GA 30549" at bounding box center [857, 375] width 562 height 12
copy p "W22F2SUHQ74KC"
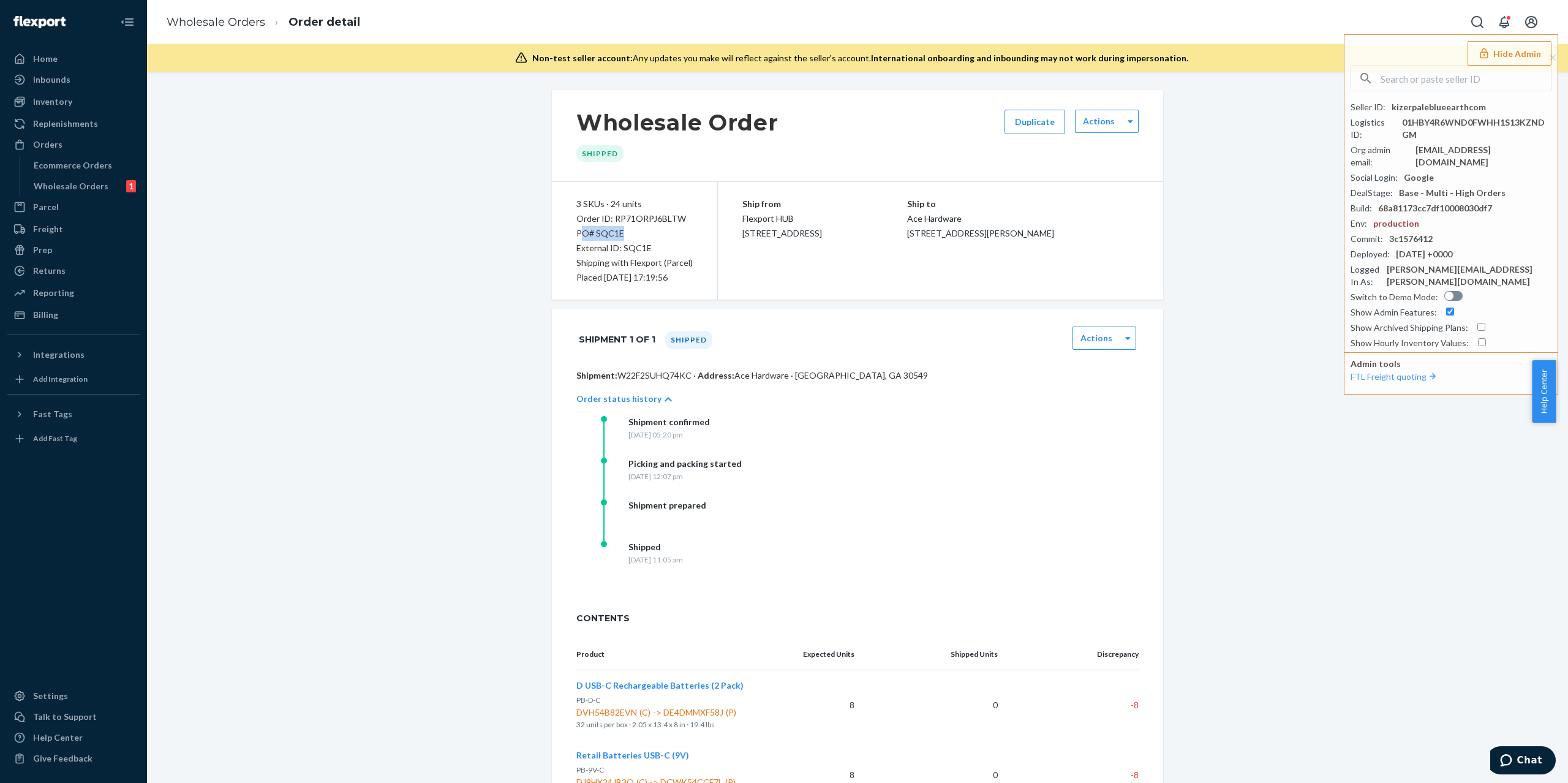
drag, startPoint x: 619, startPoint y: 232, endPoint x: 573, endPoint y: 235, distance: 46.1
click at [577, 235] on div "PO# SQC1E" at bounding box center [634, 234] width 117 height 15
drag, startPoint x: 620, startPoint y: 230, endPoint x: 518, endPoint y: 230, distance: 102.0
click at [518, 230] on div "Wholesale Order Shipped Duplicate Actions 3 SKUs · 24 units Order ID: RP71ORPJ6…" at bounding box center [857, 580] width 1403 height 979
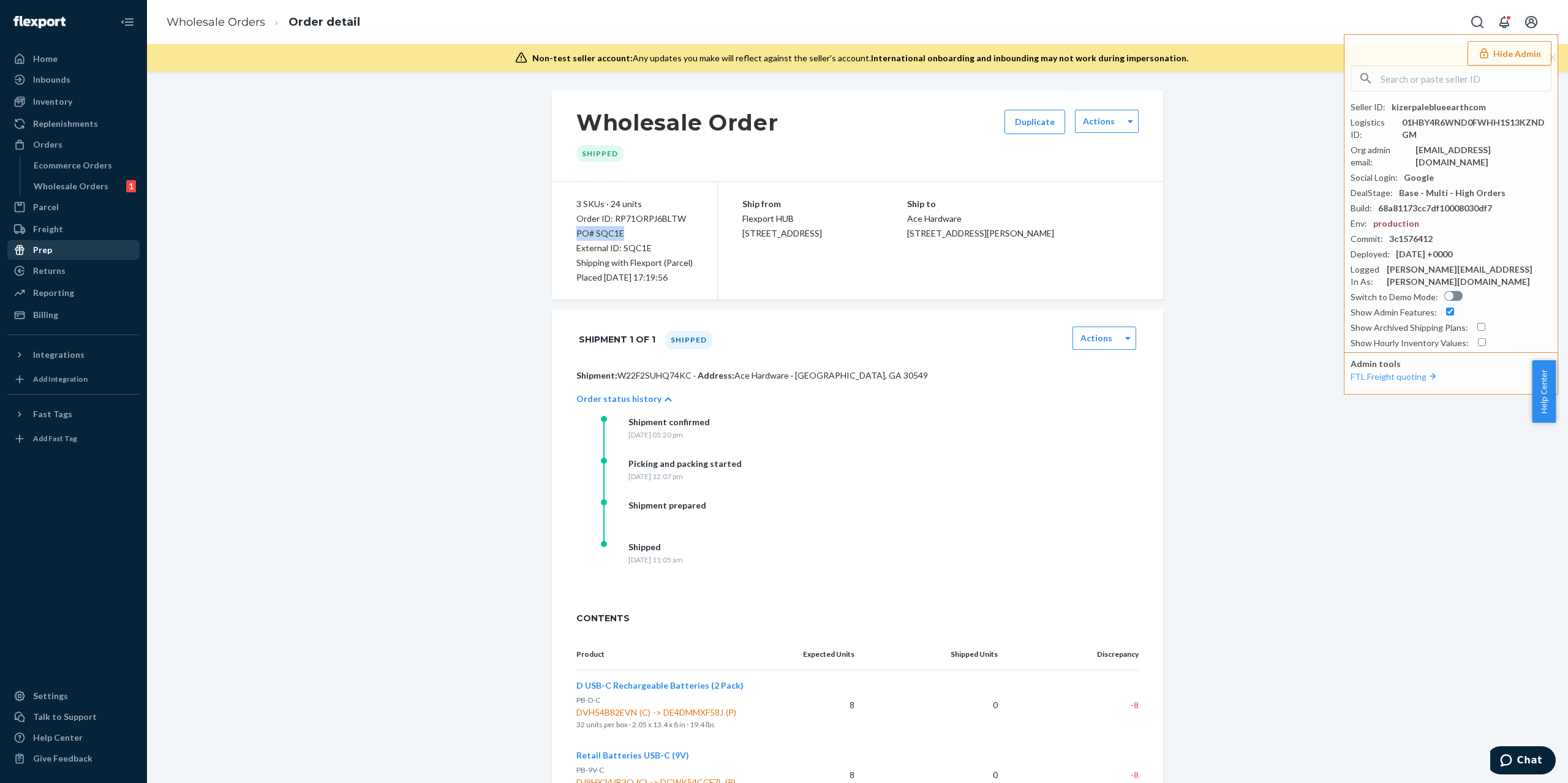
copy div "PO# SQC1E"
drag, startPoint x: 682, startPoint y: 220, endPoint x: 609, endPoint y: 221, distance: 73.0
click at [609, 221] on div "3 SKUs · 24 units Order ID: RP71ORPJ6BLTW PO# SQC1E External ID: SQC1E Shipping…" at bounding box center [635, 241] width 166 height 118
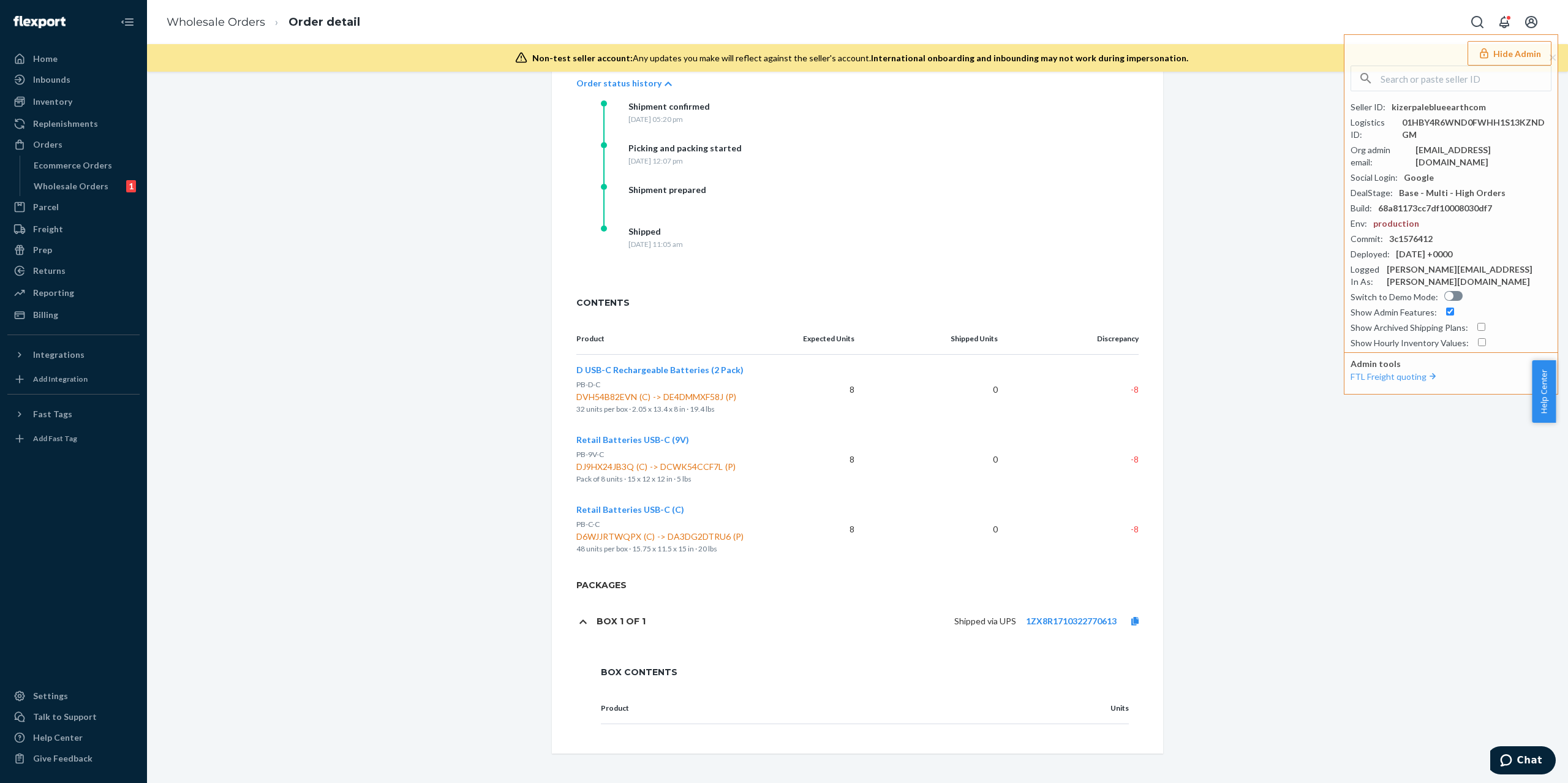
drag, startPoint x: 430, startPoint y: 675, endPoint x: 496, endPoint y: 18, distance: 660.3
click at [430, 669] on div "Wholesale Order Shipped Duplicate Actions 3 SKUs · 24 units Order ID: RP71ORPJ6…" at bounding box center [857, 263] width 1403 height 979
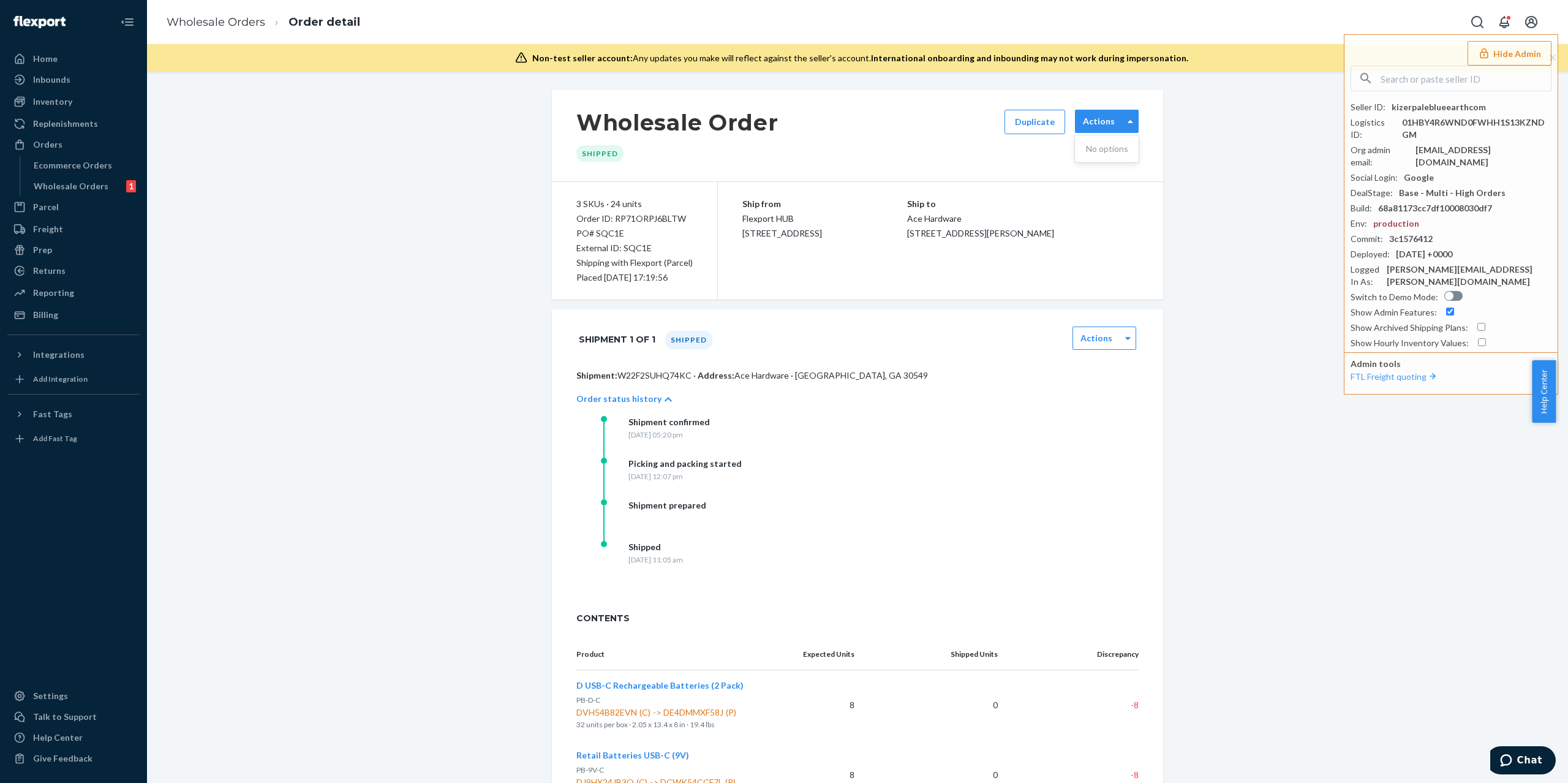
click at [1099, 123] on label "Actions" at bounding box center [1099, 121] width 32 height 12
click at [1207, 340] on div "Wholesale Order Shipped Duplicate Actions 3 SKUs · 24 units Order ID: RP71ORPJ6…" at bounding box center [857, 580] width 1403 height 979
drag, startPoint x: 618, startPoint y: 234, endPoint x: 589, endPoint y: 235, distance: 29.0
click at [589, 235] on div "PO# SQC1E" at bounding box center [634, 234] width 117 height 15
copy div "SQC1E"
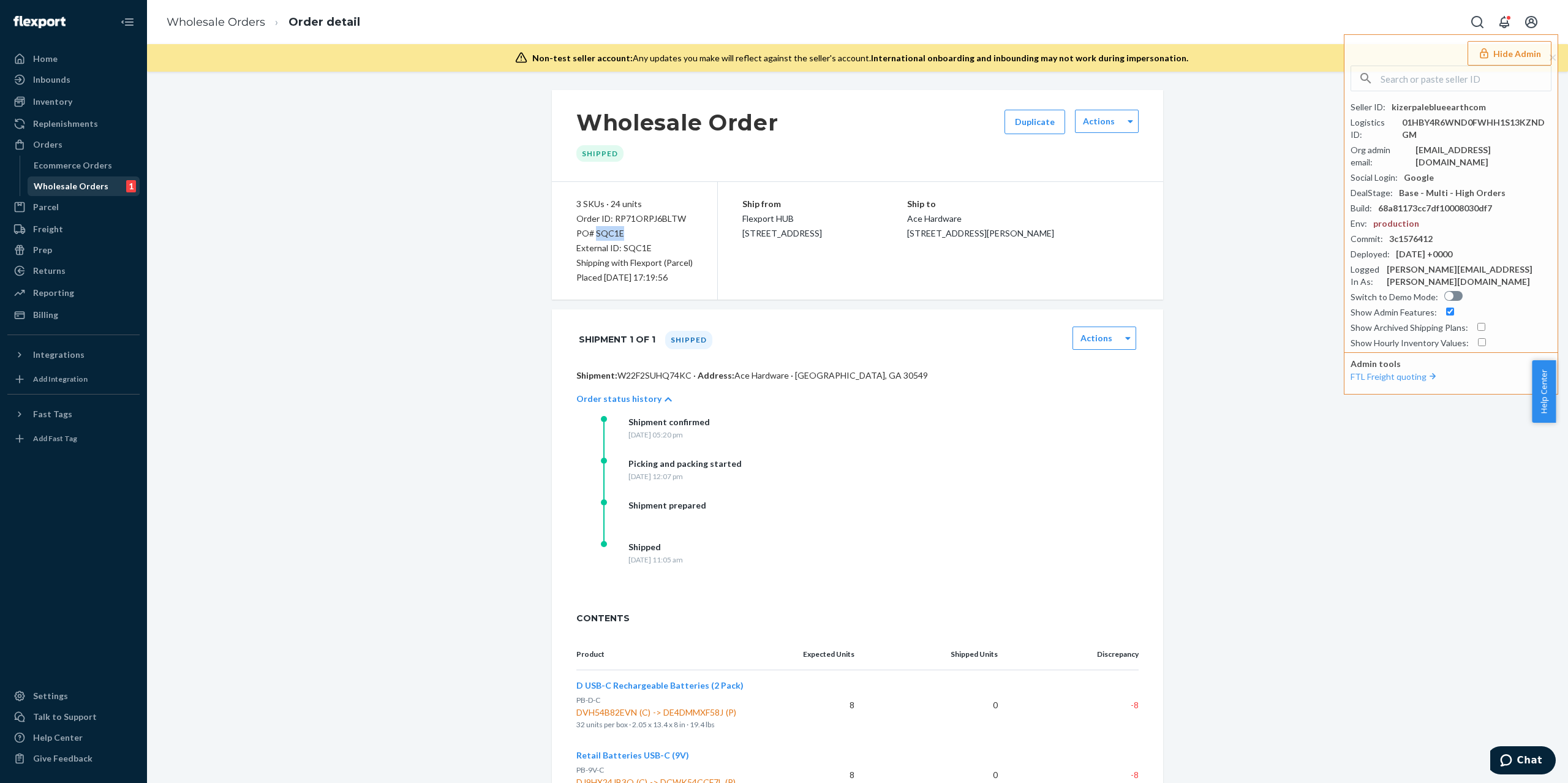
click at [61, 178] on div "Wholesale Orders 1" at bounding box center [84, 186] width 110 height 17
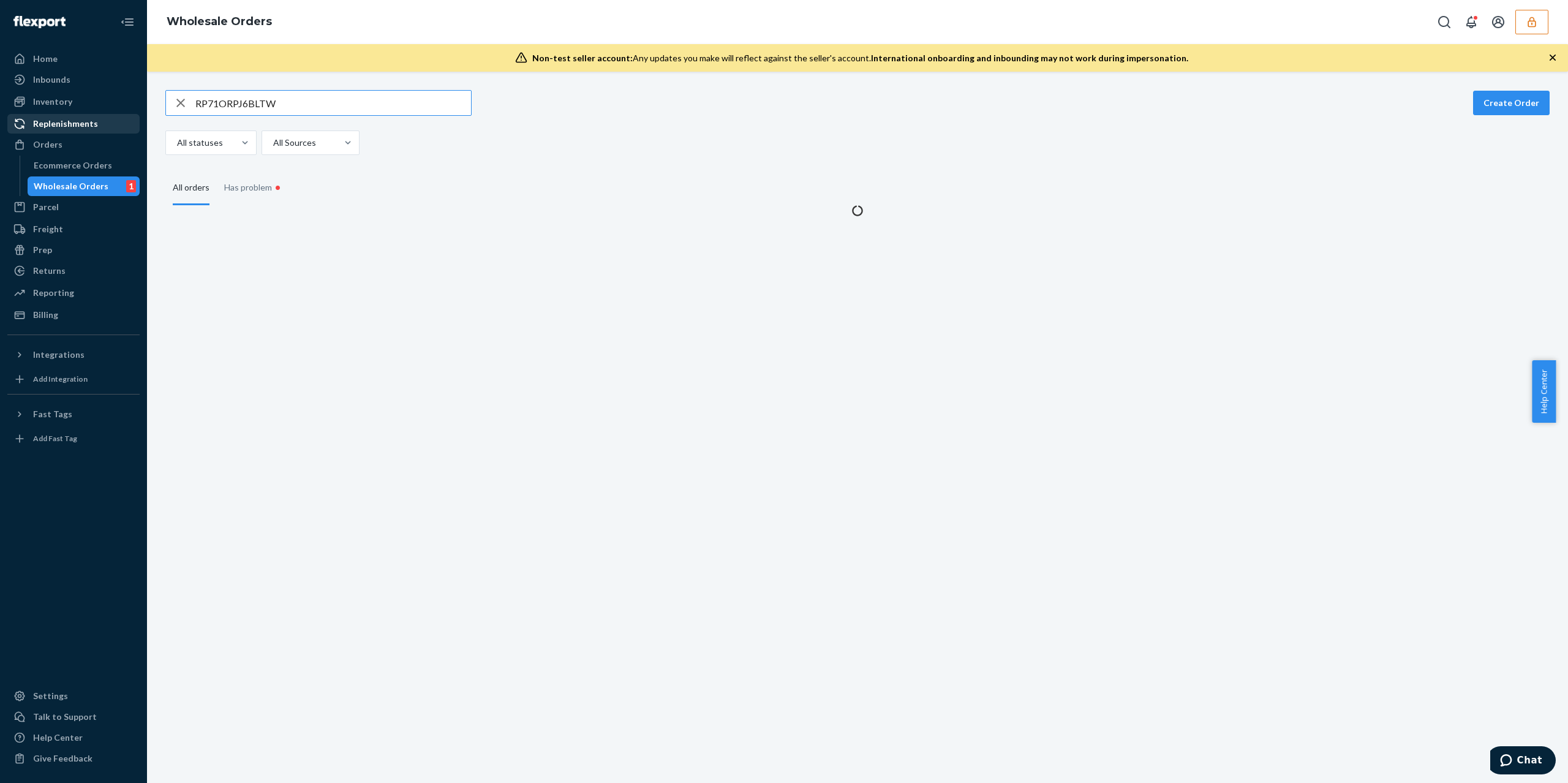
drag, startPoint x: 354, startPoint y: 111, endPoint x: 57, endPoint y: 130, distance: 297.6
click at [57, 129] on div "Home Inbounds Shipping Plans Problems Inventory Products Replenishments Orders …" at bounding box center [784, 392] width 1568 height 783
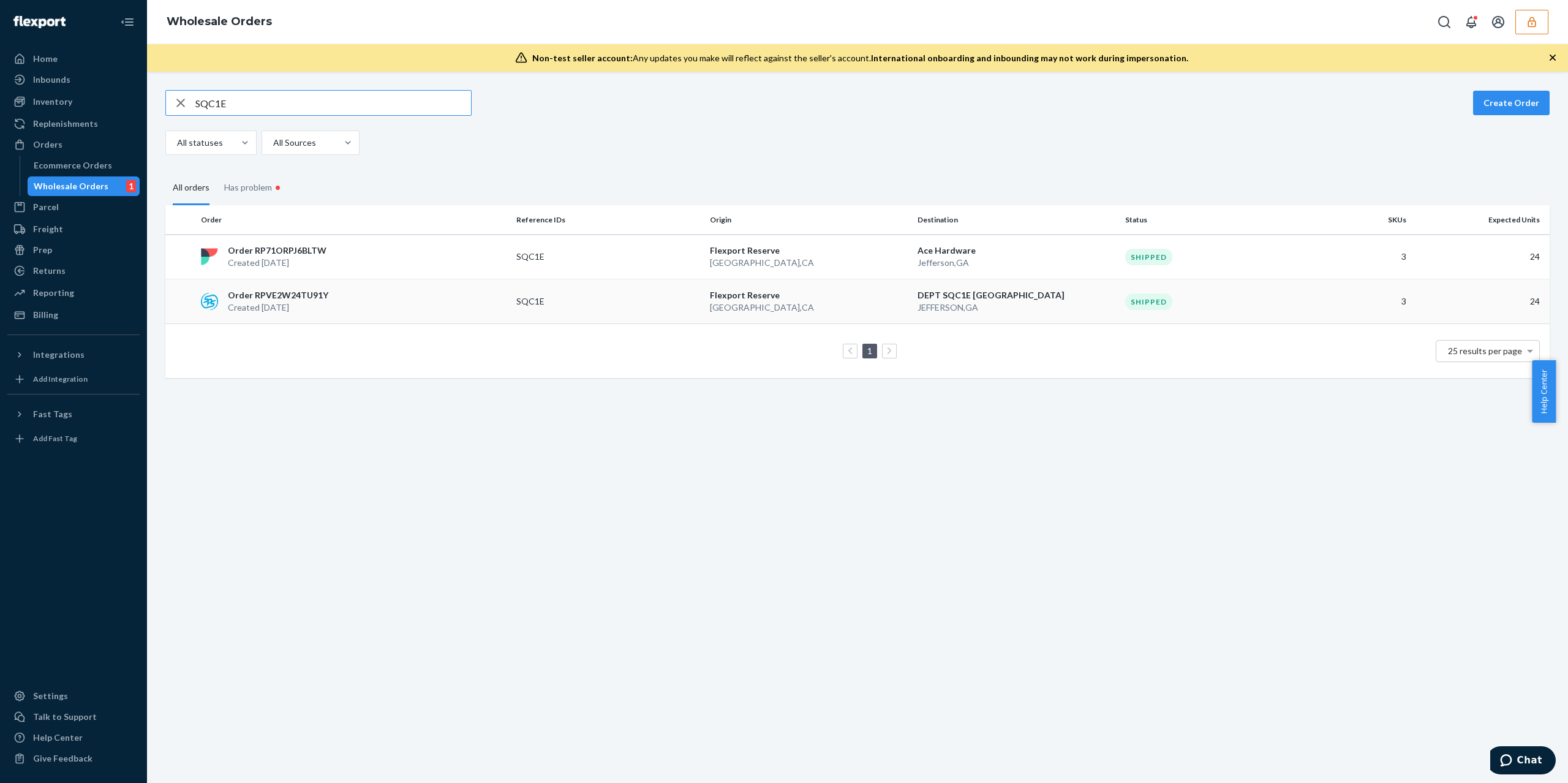
type input "SQC1E"
click at [362, 302] on div "Order RPVE2W24TU91Y Created Oct 14, 2024" at bounding box center [354, 301] width 315 height 24
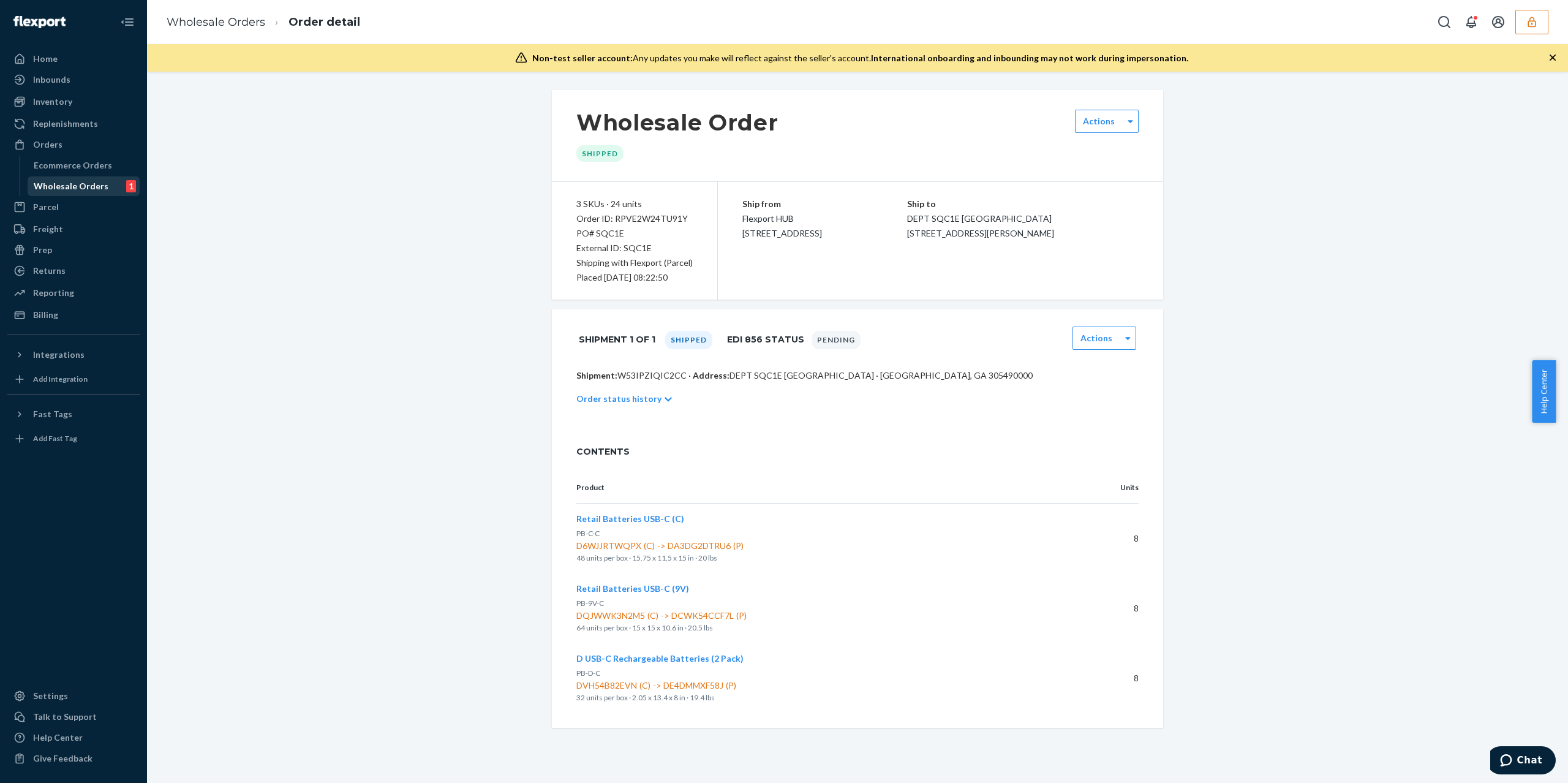
click at [98, 182] on div "Wholesale Orders" at bounding box center [71, 186] width 75 height 12
click at [635, 397] on p "Order status history" at bounding box center [619, 399] width 85 height 12
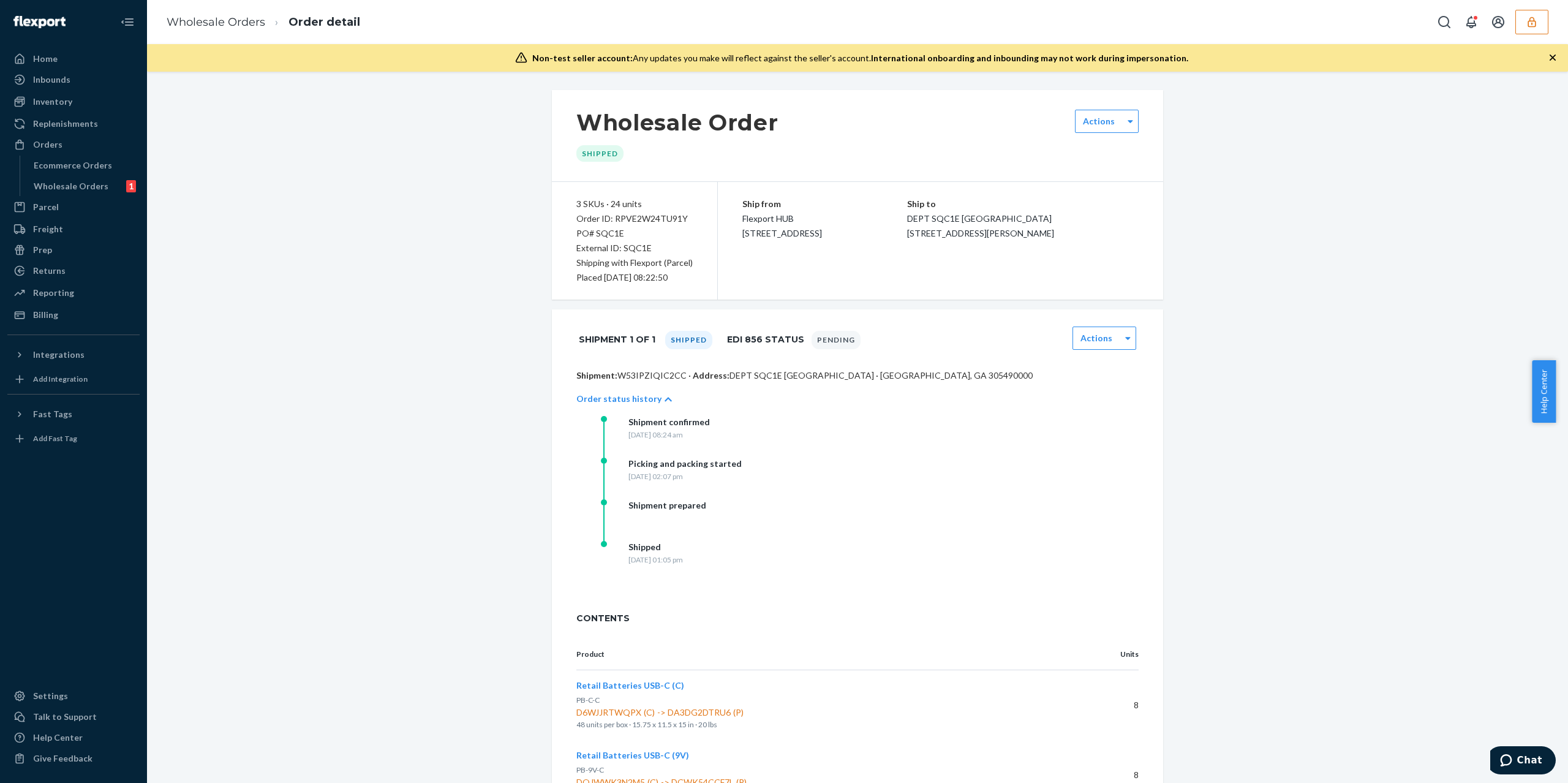
click at [463, 385] on div "Wholesale Order Shipped Actions 3 SKUs · 24 units Order ID: RPVE2W24TU91Y PO# S…" at bounding box center [857, 493] width 1403 height 805
click at [110, 193] on div "Wholesale Orders 1" at bounding box center [84, 186] width 110 height 17
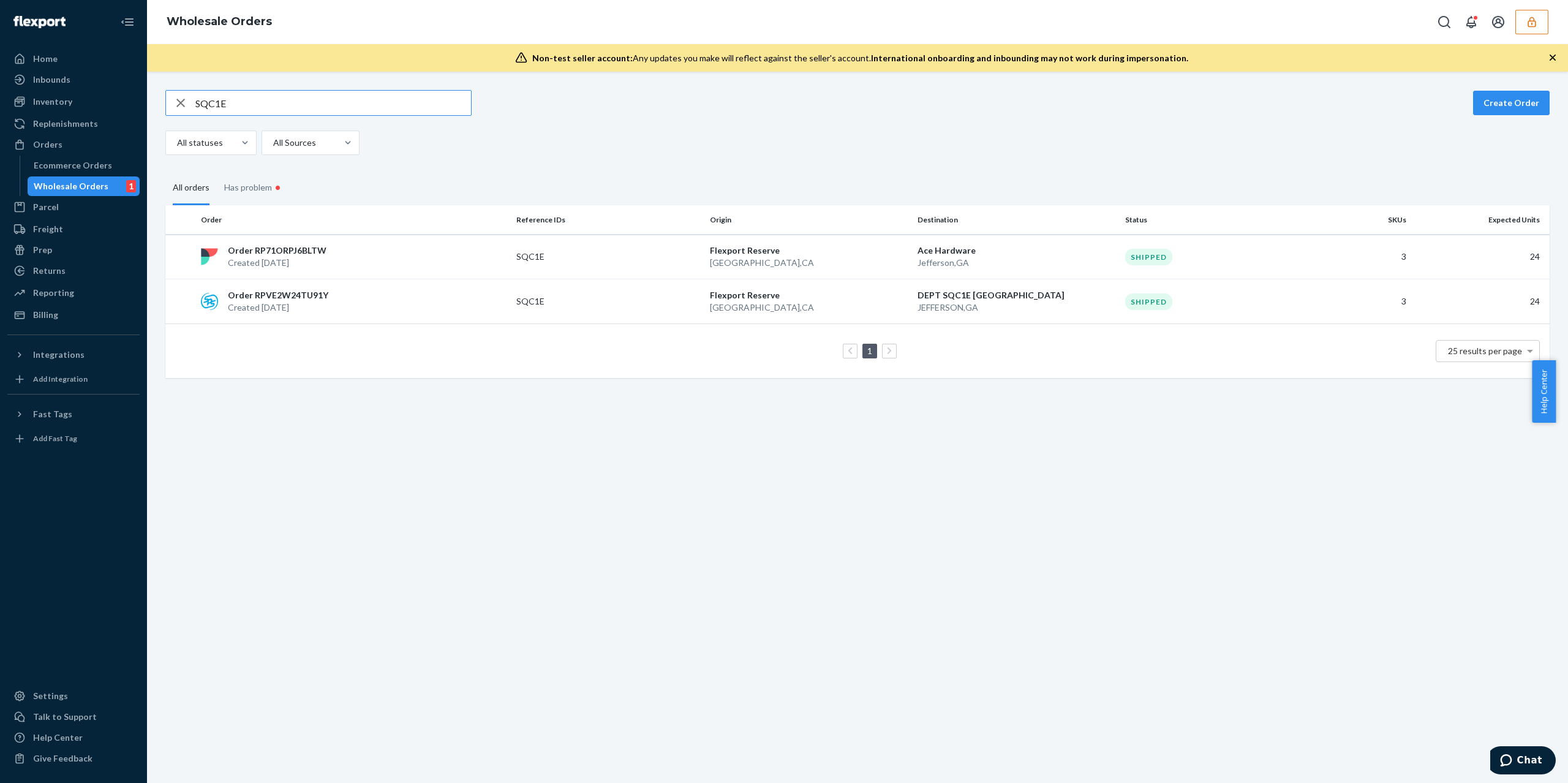
click at [98, 180] on div "Wholesale Orders" at bounding box center [71, 186] width 75 height 12
drag, startPoint x: 240, startPoint y: 103, endPoint x: 62, endPoint y: 91, distance: 178.4
click at [62, 91] on div "Home Inbounds Shipping Plans Problems Inventory Products Replenishments Orders …" at bounding box center [784, 392] width 1568 height 783
click at [1008, 783] on div "SQC1E Create Order All statuses All Sources All orders Has problem • Order Refe…" at bounding box center [857, 427] width 1421 height 712
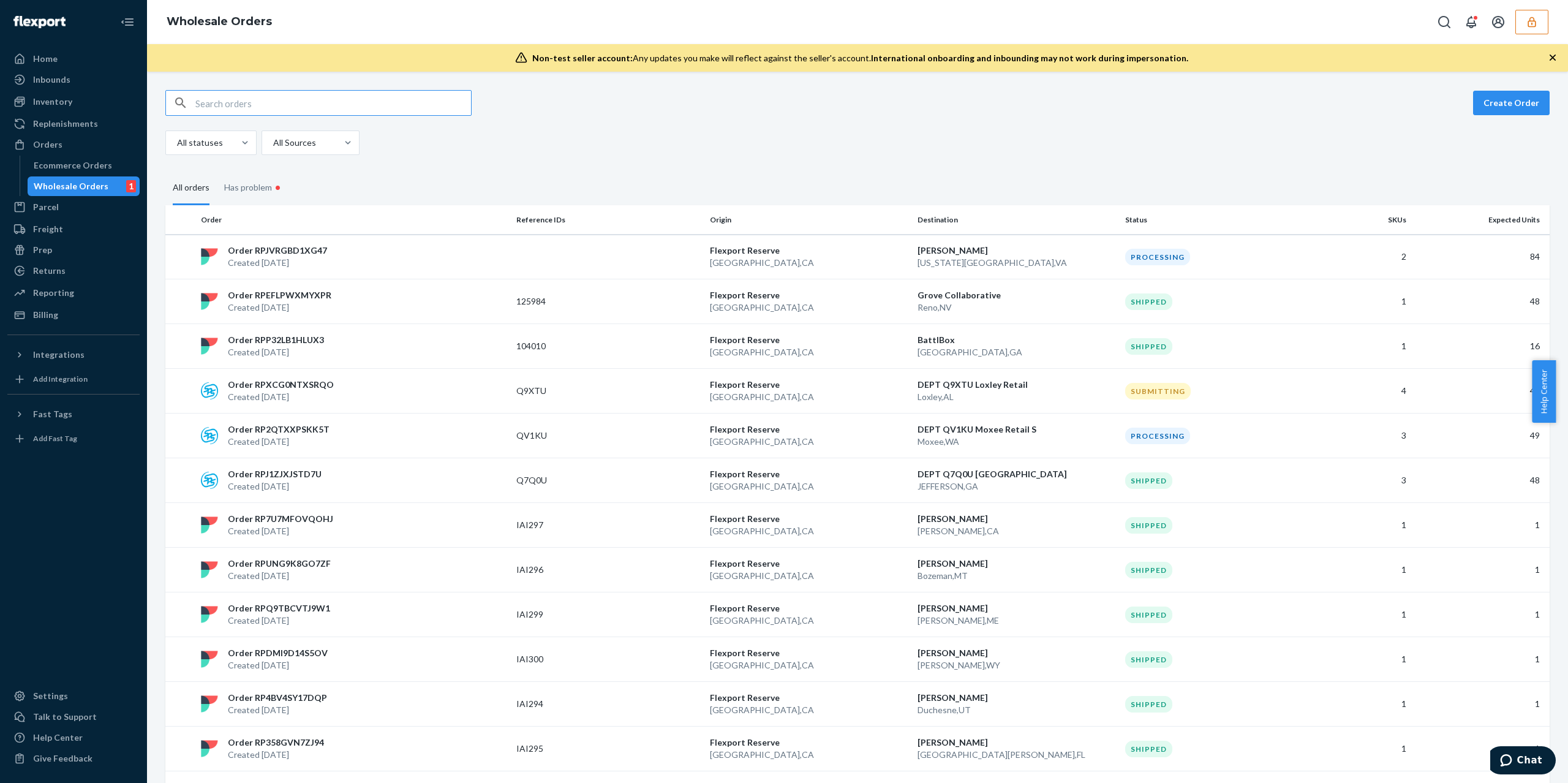
click at [338, 112] on input "text" at bounding box center [333, 103] width 275 height 24
type input "SQD6E"
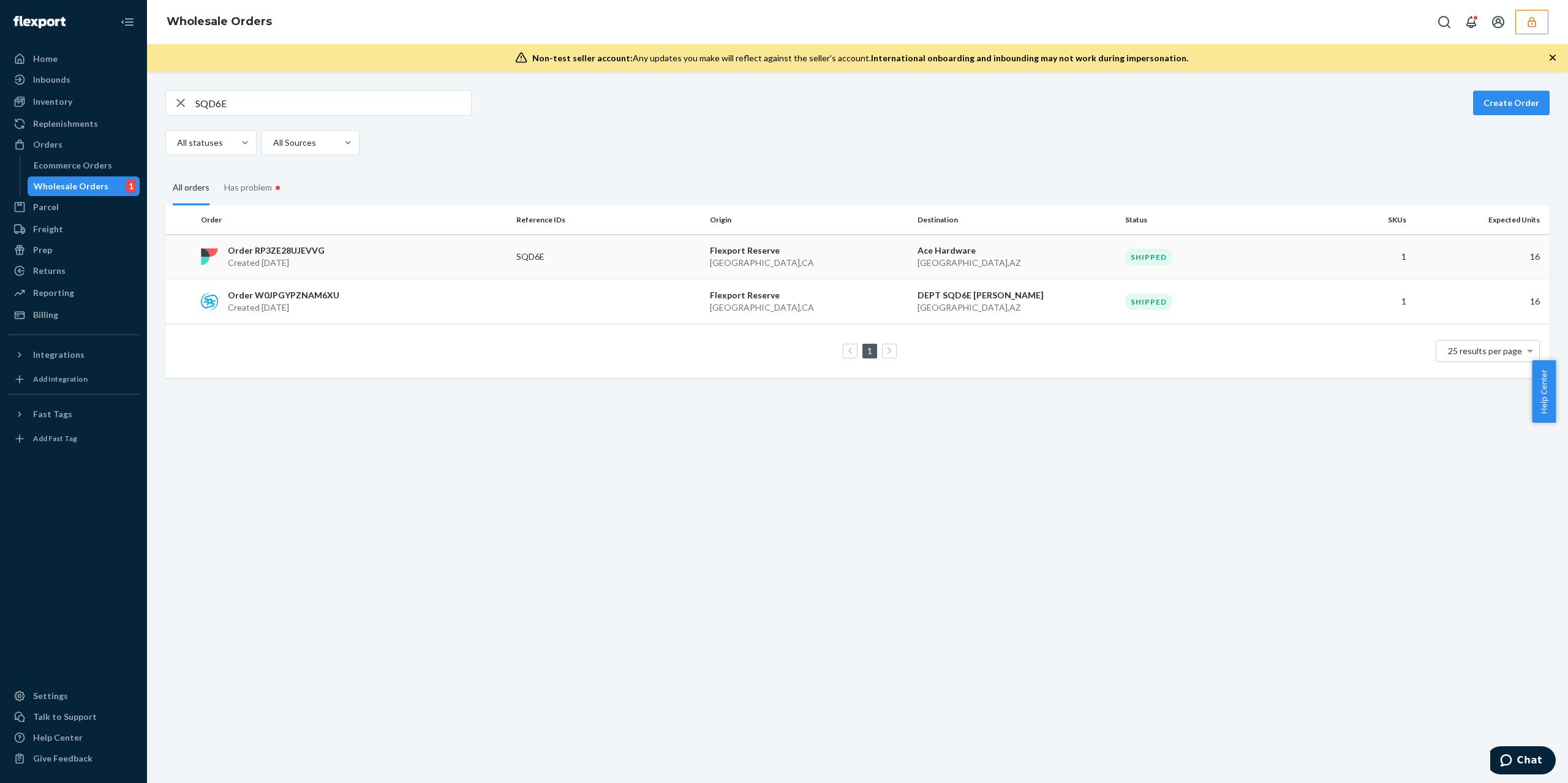
click at [573, 246] on td "SQD6E" at bounding box center [608, 257] width 193 height 44
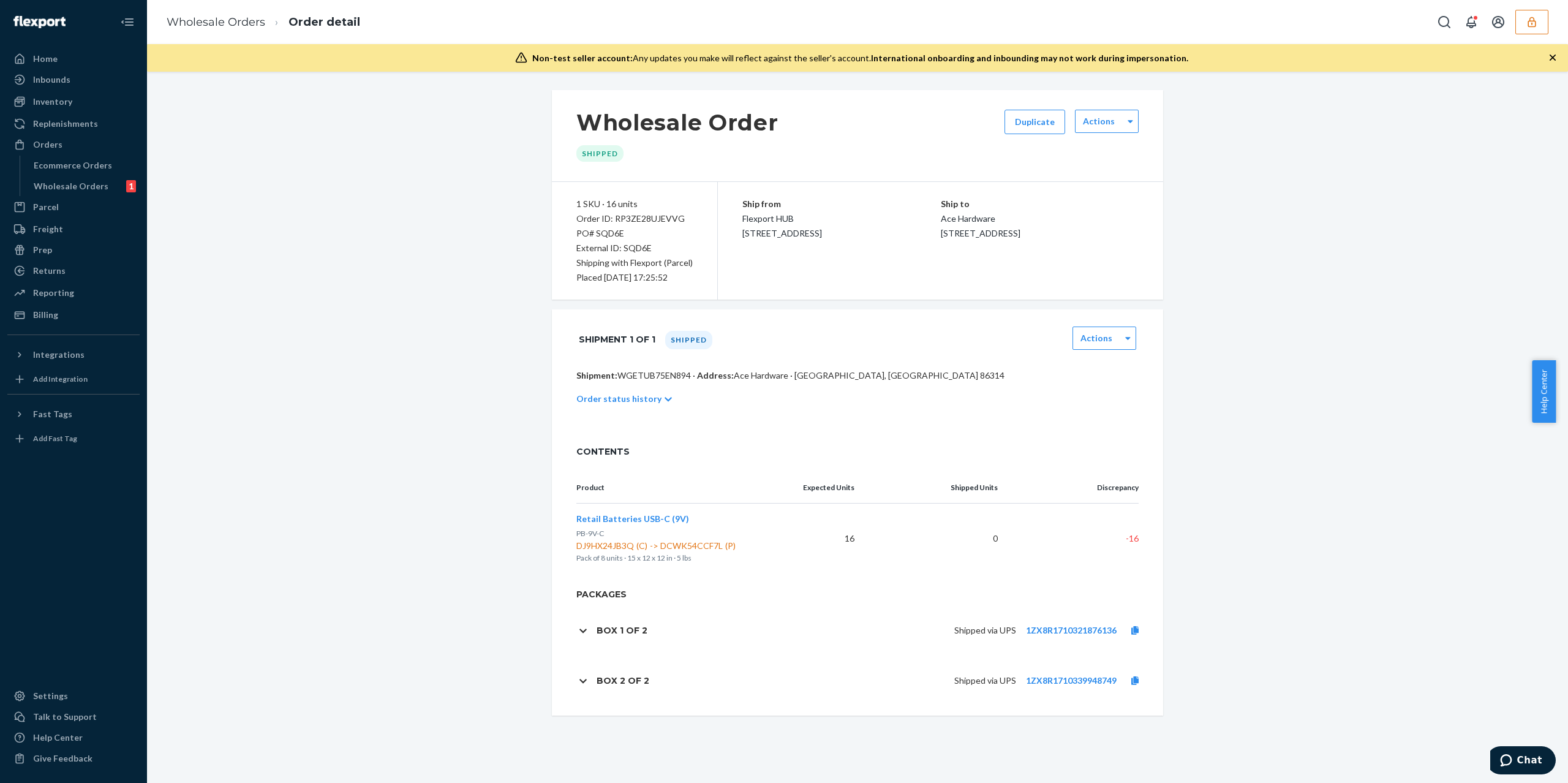
click at [1541, 13] on button "button" at bounding box center [1532, 22] width 33 height 24
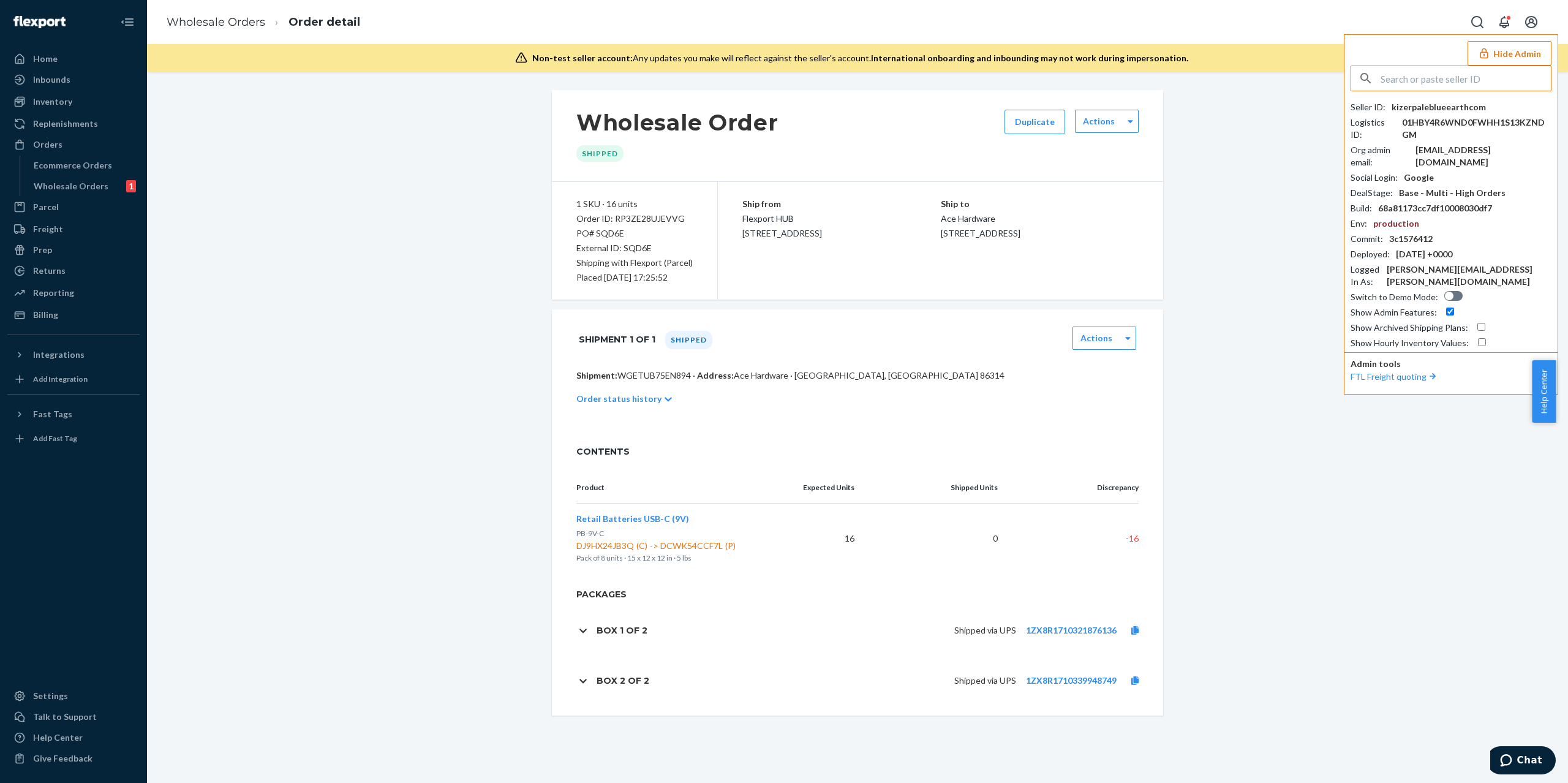
click at [1468, 103] on div "kizerpaleblueearthcom" at bounding box center [1439, 107] width 94 height 12
click at [1451, 106] on div "kizerpaleblueearthcom" at bounding box center [1439, 107] width 94 height 12
click at [1456, 108] on div "kizerpaleblueearthcom" at bounding box center [1439, 107] width 94 height 12
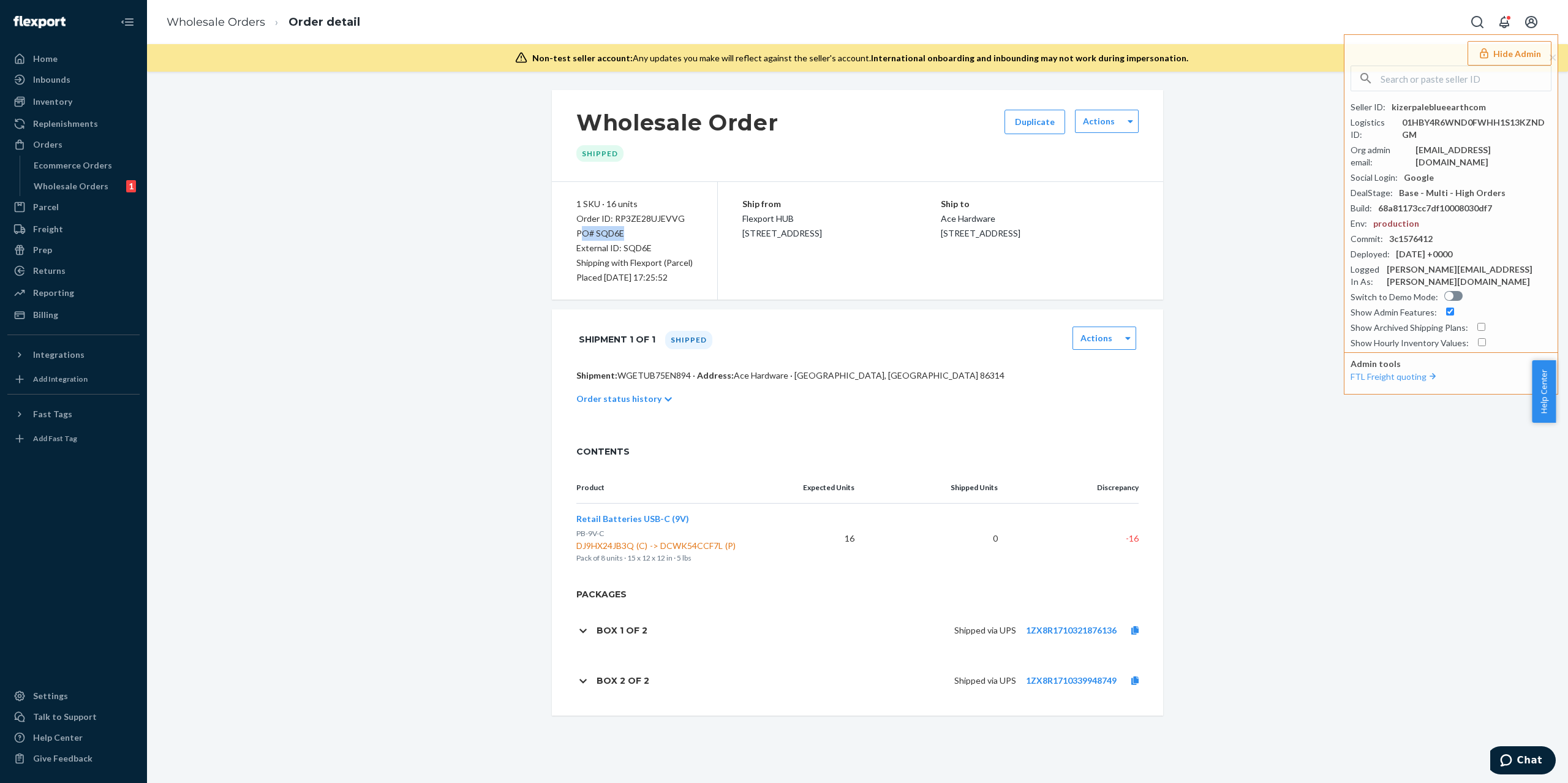
drag, startPoint x: 623, startPoint y: 230, endPoint x: 579, endPoint y: 230, distance: 44.0
click at [579, 230] on div "PO# SQD6E" at bounding box center [634, 234] width 117 height 15
